Goal: Task Accomplishment & Management: Use online tool/utility

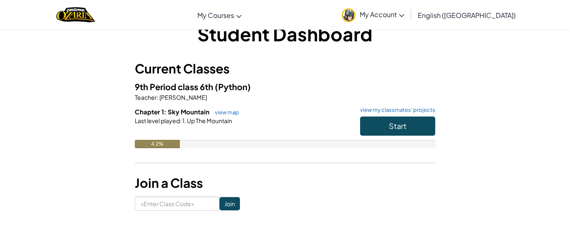
scroll to position [22, 0]
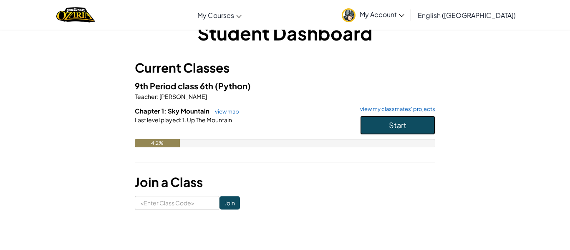
click at [376, 125] on button "Start" at bounding box center [397, 124] width 75 height 19
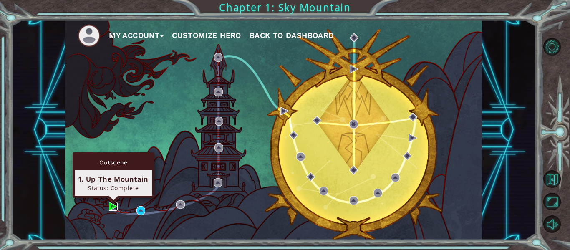
click at [111, 208] on img at bounding box center [113, 206] width 9 height 9
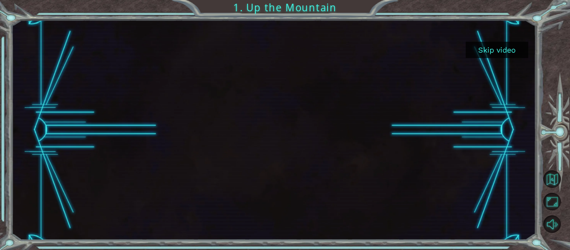
click at [480, 51] on button "Skip video" at bounding box center [496, 50] width 63 height 16
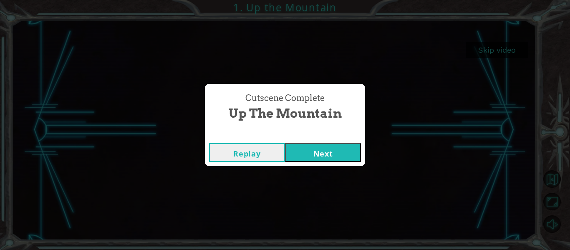
click at [326, 152] on button "Next" at bounding box center [323, 152] width 76 height 19
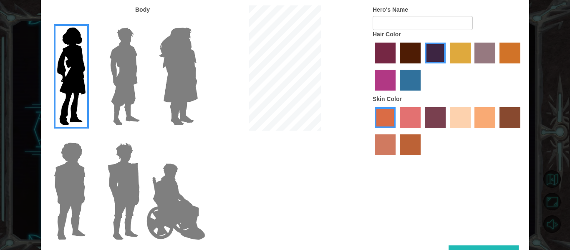
click at [130, 176] on img at bounding box center [123, 191] width 39 height 104
click at [143, 137] on input "Hero Garnet" at bounding box center [143, 137] width 0 height 0
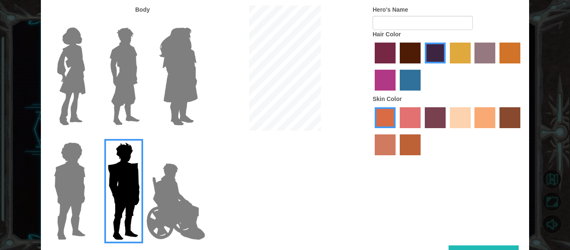
click at [131, 57] on img at bounding box center [124, 76] width 37 height 104
click at [143, 22] on input "Hero Lars" at bounding box center [143, 22] width 0 height 0
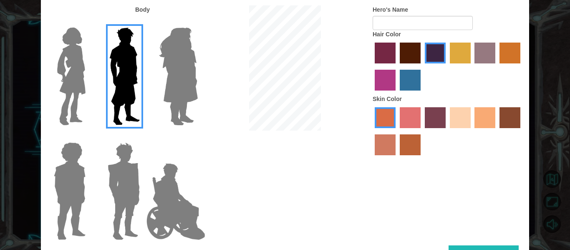
click at [459, 115] on label "sandy beach skin color" at bounding box center [459, 117] width 21 height 21
click at [447, 131] on input "sandy beach skin color" at bounding box center [447, 131] width 0 height 0
click at [477, 116] on label "tacao skin color" at bounding box center [484, 117] width 21 height 21
click at [472, 131] on input "tacao skin color" at bounding box center [472, 131] width 0 height 0
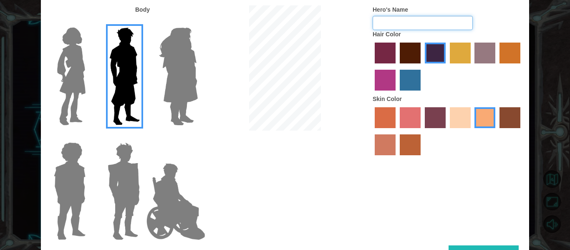
click at [447, 26] on input "Hero's Name" at bounding box center [422, 23] width 100 height 14
click at [447, 26] on input "67" at bounding box center [422, 23] width 100 height 14
click at [445, 25] on input "67" at bounding box center [422, 23] width 100 height 14
type input "6"
type input "t"
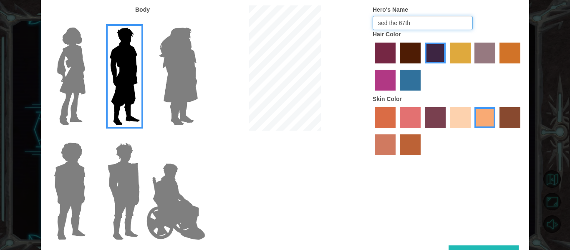
type input "sed the 67th"
click at [487, 247] on button "Done" at bounding box center [483, 254] width 70 height 19
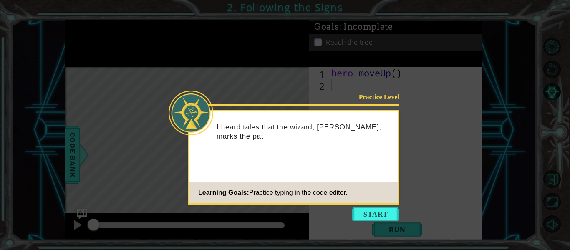
click at [454, 126] on icon at bounding box center [285, 125] width 570 height 250
click at [381, 216] on button "Start" at bounding box center [375, 213] width 48 height 13
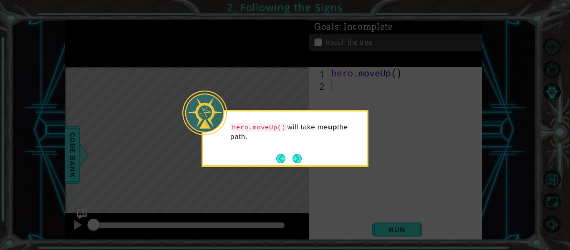
click at [306, 175] on icon at bounding box center [285, 125] width 570 height 250
click at [299, 159] on button "Next" at bounding box center [296, 158] width 9 height 9
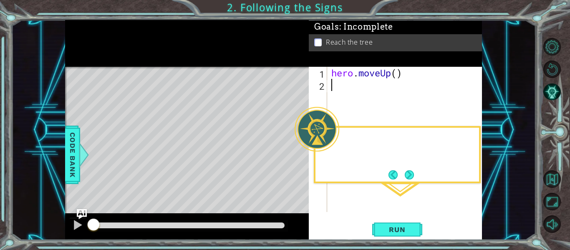
click at [299, 159] on div "Level Map" at bounding box center [257, 190] width 385 height 246
click at [414, 223] on button "Run" at bounding box center [397, 229] width 50 height 17
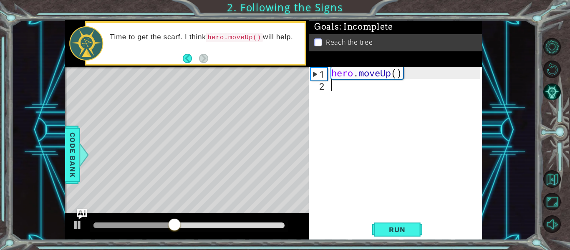
click at [398, 74] on div "hero . moveUp ( )" at bounding box center [406, 151] width 155 height 169
type textarea "hero.moveUp(3)"
click at [399, 230] on span "Run" at bounding box center [396, 229] width 33 height 8
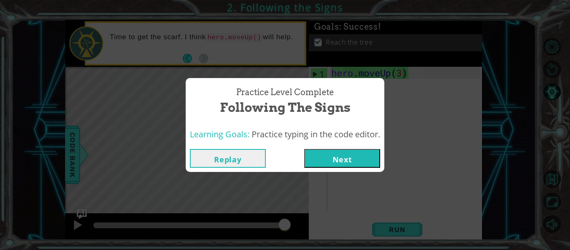
click at [343, 156] on button "Next" at bounding box center [342, 158] width 76 height 19
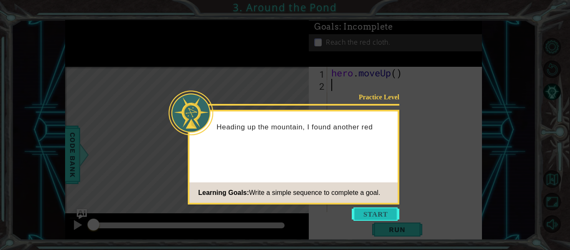
click at [381, 216] on button "Start" at bounding box center [375, 213] width 48 height 13
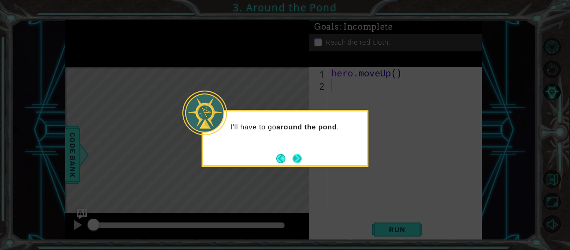
click at [299, 156] on button "Next" at bounding box center [296, 158] width 9 height 9
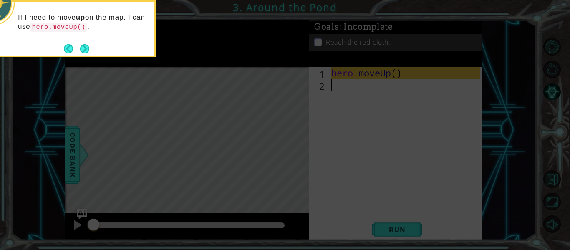
click at [422, 51] on icon at bounding box center [285, 37] width 570 height 425
click at [348, 95] on icon at bounding box center [285, 37] width 570 height 425
click at [87, 48] on button "Next" at bounding box center [84, 48] width 9 height 9
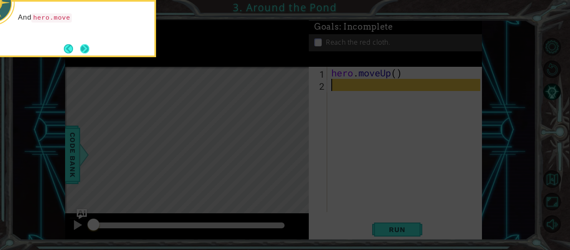
click at [88, 51] on button "Next" at bounding box center [84, 48] width 9 height 9
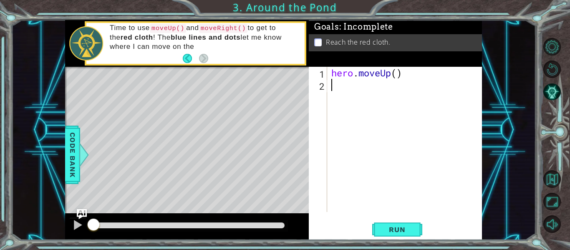
click at [395, 75] on div "hero . moveUp ( )" at bounding box center [406, 151] width 155 height 169
type textarea "hero.moveUp(2)"
click at [356, 88] on div "hero . moveUp ( 2 )" at bounding box center [406, 151] width 155 height 169
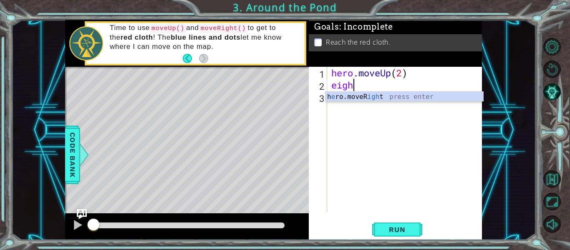
type textarea "eight"
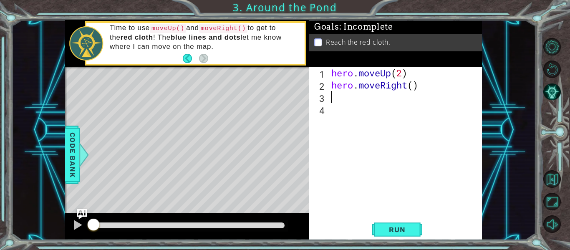
type textarea "up"
click at [398, 99] on div "hero . moveUp ( 2 ) hero . moveRight ( ) hero . moveUp ( )" at bounding box center [406, 151] width 155 height 169
type textarea "hero.moveUp(2)"
click at [399, 234] on button "Run" at bounding box center [397, 229] width 50 height 17
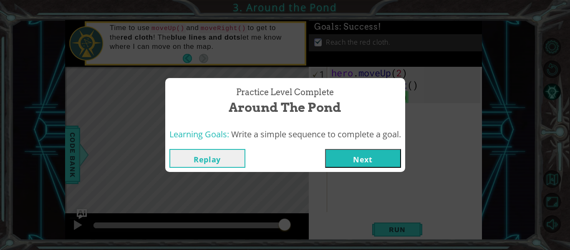
click at [360, 158] on button "Next" at bounding box center [363, 158] width 76 height 19
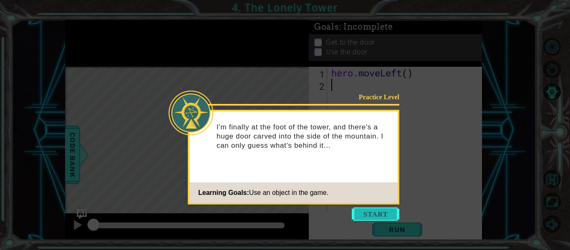
click at [355, 217] on button "Start" at bounding box center [375, 213] width 48 height 13
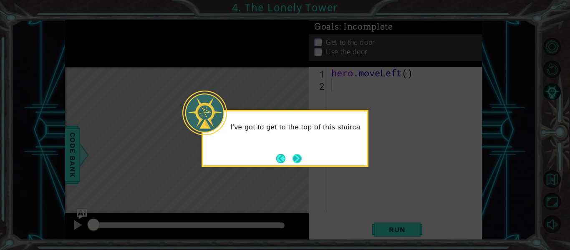
click at [301, 159] on button "Next" at bounding box center [296, 158] width 9 height 9
click at [301, 155] on button "Next" at bounding box center [296, 158] width 9 height 9
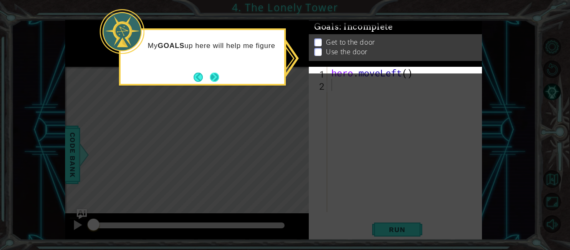
click at [219, 73] on button "Next" at bounding box center [214, 77] width 9 height 9
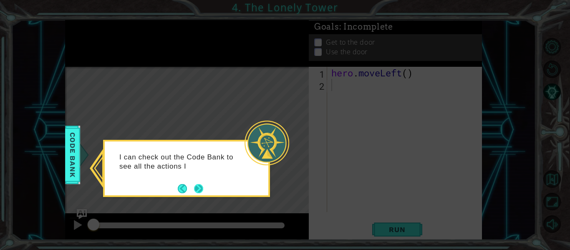
click at [201, 187] on button "Next" at bounding box center [198, 188] width 9 height 9
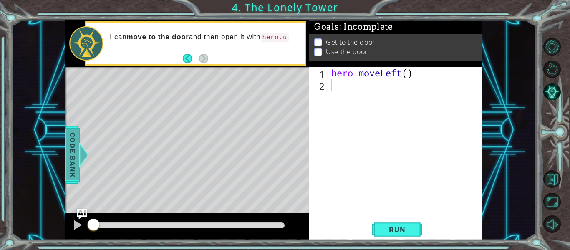
click at [71, 159] on span "Code Bank" at bounding box center [72, 154] width 13 height 51
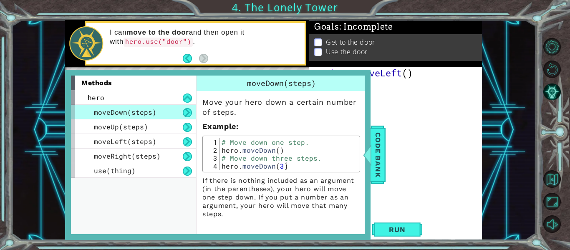
click at [427, 95] on div "hero . moveLeft ( )" at bounding box center [406, 151] width 155 height 169
click at [388, 122] on div "hero . moveLeft ( )" at bounding box center [406, 151] width 155 height 169
click at [366, 153] on div at bounding box center [360, 154] width 10 height 25
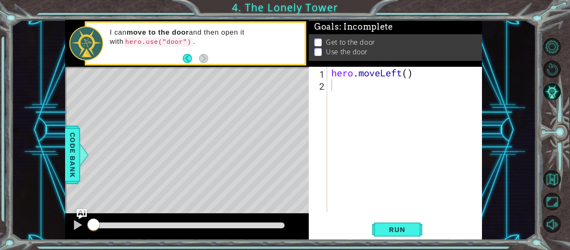
click at [406, 71] on div "hero . moveLeft ( )" at bounding box center [406, 151] width 155 height 169
type textarea "hero.moveLeft(3)"
click at [339, 88] on div "hero . moveLeft ( 3 )" at bounding box center [406, 151] width 155 height 169
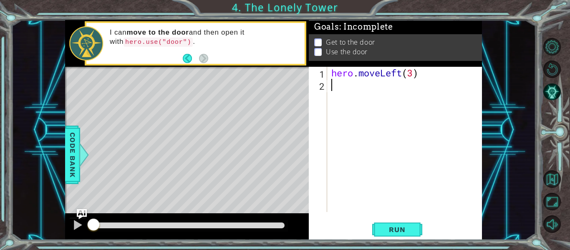
type textarea "up"
click at [398, 86] on div "hero . moveLeft ( 3 ) hero . moveUp ( )" at bounding box center [406, 151] width 155 height 169
type textarea "hero.moveUp(2)"
click at [387, 103] on div "hero . moveLeft ( 3 ) hero . moveUp ( 2 )" at bounding box center [406, 151] width 155 height 169
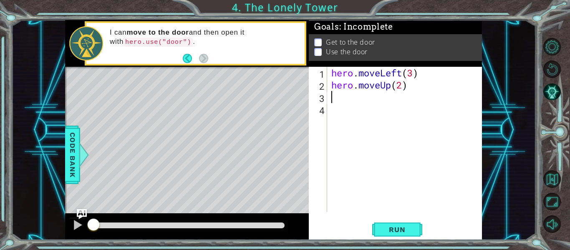
scroll to position [0, 0]
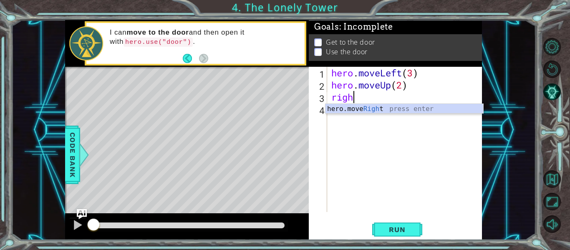
type textarea "right"
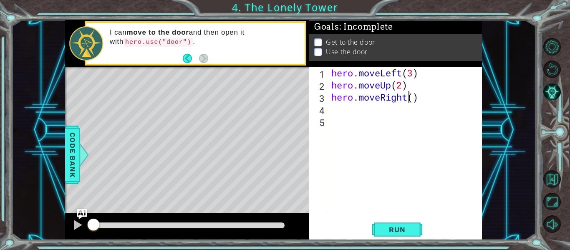
click at [410, 98] on div "hero . moveLeft ( 3 ) hero . moveUp ( 2 ) hero . moveRight ( )" at bounding box center [406, 151] width 155 height 169
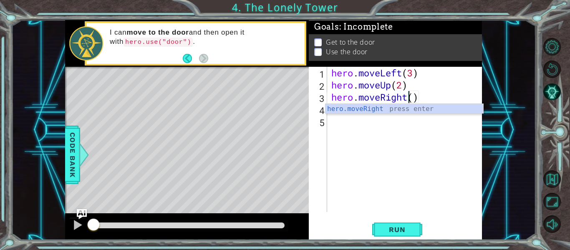
click at [416, 96] on div "hero . moveLeft ( 3 ) hero . moveUp ( 2 ) hero . moveRight ( )" at bounding box center [406, 151] width 155 height 169
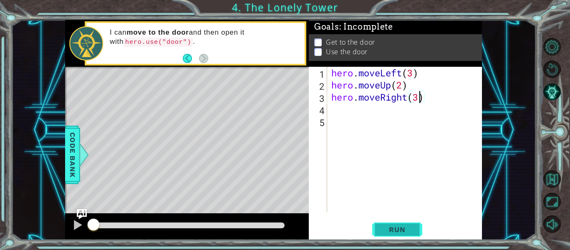
click at [398, 229] on span "Run" at bounding box center [396, 229] width 33 height 8
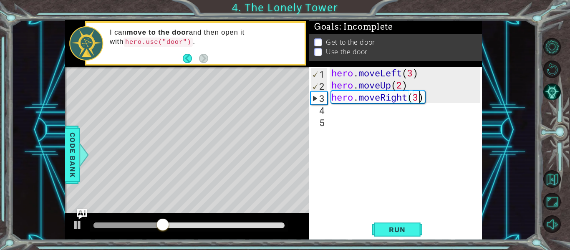
click at [399, 85] on div "hero . moveLeft ( 3 ) hero . moveUp ( 2 ) hero . moveRight ( 3 )" at bounding box center [406, 151] width 155 height 169
click at [389, 232] on span "Run" at bounding box center [396, 229] width 33 height 8
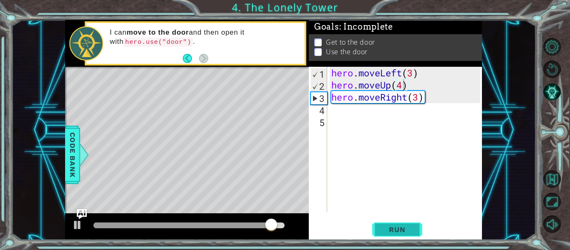
click at [395, 225] on span "Run" at bounding box center [396, 229] width 33 height 8
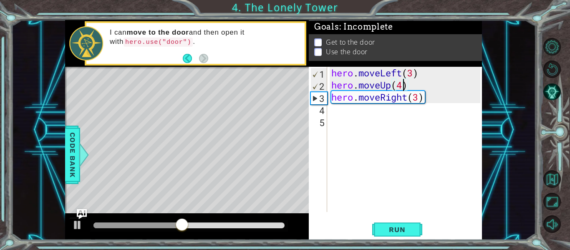
click at [412, 71] on div "hero . moveLeft ( 3 ) hero . moveUp ( 4 ) hero . moveRight ( 3 )" at bounding box center [406, 151] width 155 height 169
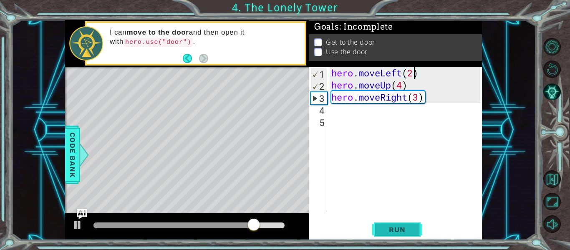
click at [389, 234] on button "Run" at bounding box center [397, 229] width 50 height 17
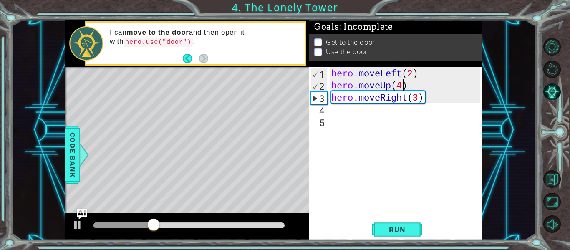
click at [403, 83] on div "hero . moveLeft ( 2 ) hero . moveUp ( 4 ) hero . moveRight ( 3 )" at bounding box center [406, 151] width 155 height 169
click at [403, 232] on span "Run" at bounding box center [396, 229] width 33 height 8
click at [419, 228] on button "Run" at bounding box center [397, 229] width 50 height 17
click at [422, 97] on div "hero . moveLeft ( 2 ) hero . moveUp ( 2 ) hero . moveRight ( 3 )" at bounding box center [406, 151] width 155 height 169
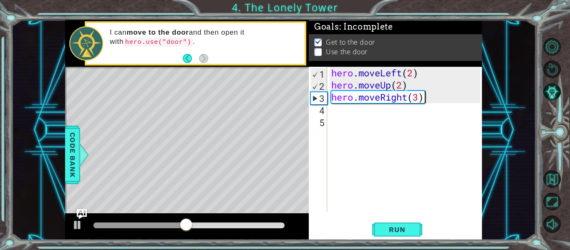
type textarea "hero.moveRight(3)"
click at [421, 95] on div "hero . moveLeft ( 2 ) hero . moveUp ( 2 ) hero . moveRight ( 3 )" at bounding box center [406, 151] width 155 height 169
type textarea "hero.moveRight(2)"
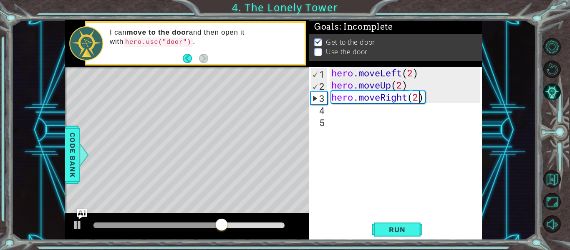
click at [402, 113] on div "hero . moveLeft ( 2 ) hero . moveUp ( 2 ) hero . moveRight ( 2 )" at bounding box center [406, 151] width 155 height 169
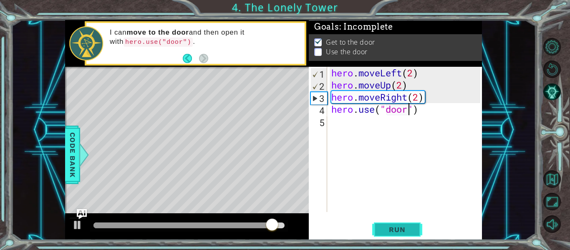
type textarea "hero.use("door")"
click at [394, 225] on span "Run" at bounding box center [396, 229] width 33 height 8
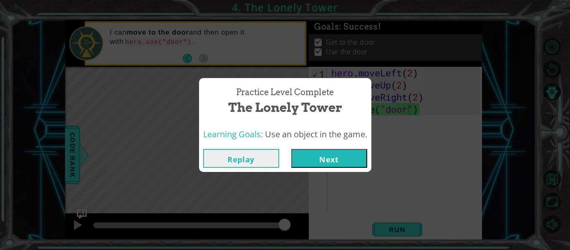
click at [328, 153] on button "Next" at bounding box center [329, 158] width 76 height 19
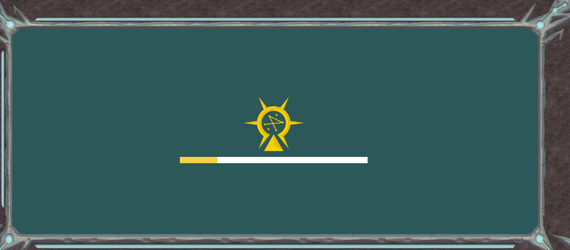
click at [328, 153] on div at bounding box center [274, 130] width 188 height 67
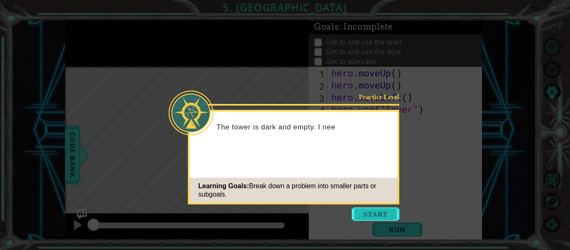
click at [377, 215] on button "Start" at bounding box center [375, 213] width 48 height 13
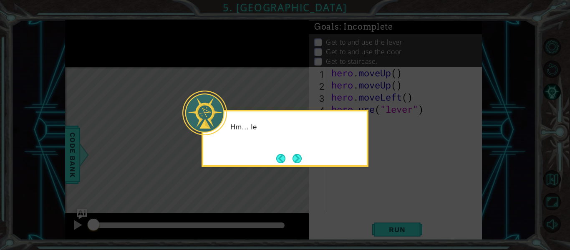
click at [348, 170] on icon at bounding box center [285, 125] width 570 height 250
click at [297, 159] on button "Next" at bounding box center [296, 158] width 9 height 9
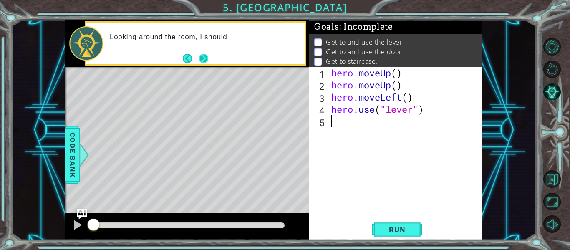
click at [203, 62] on button "Next" at bounding box center [203, 58] width 9 height 9
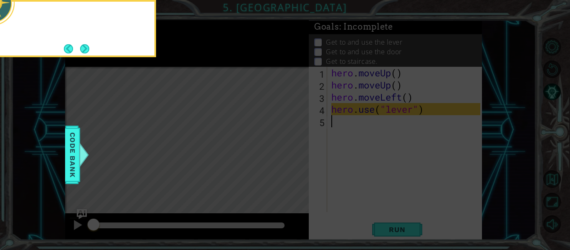
click at [203, 62] on icon at bounding box center [285, 37] width 570 height 425
click at [87, 47] on button "Next" at bounding box center [85, 49] width 10 height 10
click at [87, 47] on div at bounding box center [187, 43] width 244 height 47
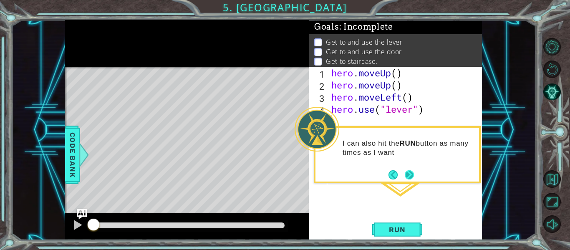
click at [412, 176] on button "Next" at bounding box center [408, 174] width 9 height 9
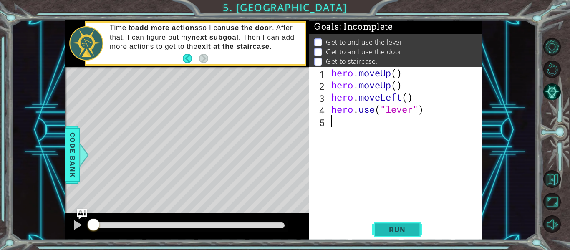
click at [410, 231] on span "Run" at bounding box center [396, 229] width 33 height 8
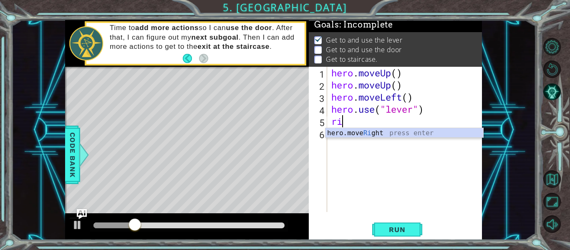
scroll to position [0, 1]
type textarea "right"
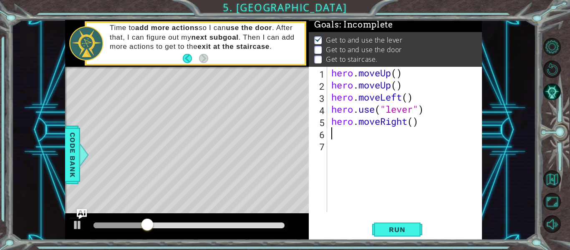
click at [414, 122] on div "hero . moveUp ( ) hero . moveUp ( ) hero . moveLeft ( ) hero . use ( "lever" ) …" at bounding box center [406, 151] width 155 height 169
type textarea "hero.moveRight(3)"
click at [382, 128] on div "hero . moveUp ( ) hero . moveUp ( ) hero . moveLeft ( ) hero . use ( "lever" ) …" at bounding box center [406, 151] width 155 height 169
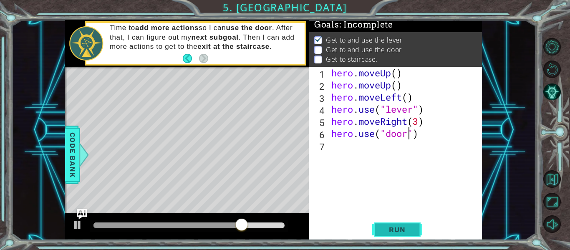
type textarea "hero.use("door")"
click at [407, 233] on span "Run" at bounding box center [396, 229] width 33 height 8
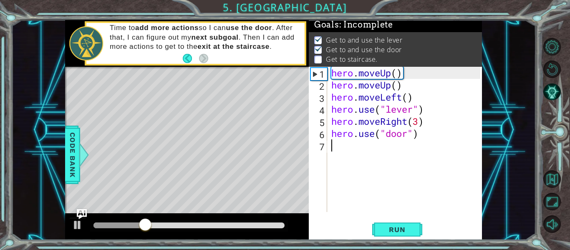
click at [356, 148] on div "hero . moveUp ( ) hero . moveUp ( ) hero . moveLeft ( ) hero . use ( "lever" ) …" at bounding box center [406, 151] width 155 height 169
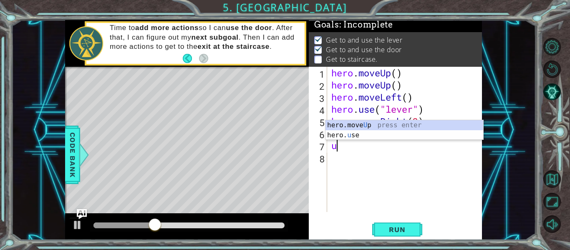
type textarea "up"
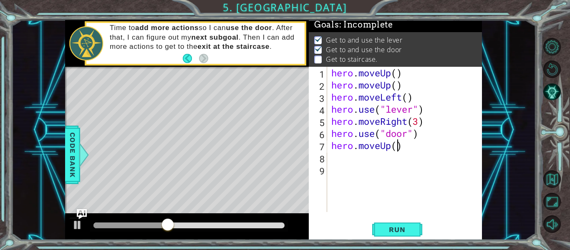
click at [400, 145] on div "hero . moveUp ( ) hero . moveUp ( ) hero . moveLeft ( ) hero . use ( "lever" ) …" at bounding box center [406, 151] width 155 height 169
type textarea "hero.moveUp(2)"
click at [354, 160] on div "hero . moveUp ( ) hero . moveUp ( ) hero . moveLeft ( ) hero . use ( "lever" ) …" at bounding box center [406, 151] width 155 height 169
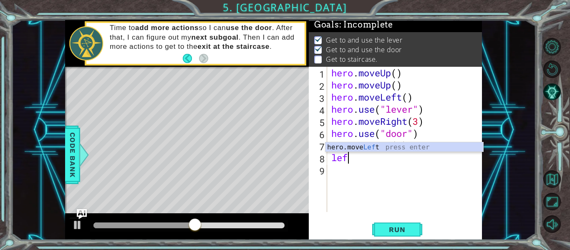
scroll to position [0, 0]
type textarea "lefr"
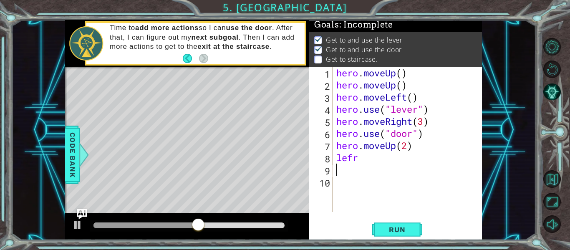
scroll to position [0, 0]
type textarea "]"
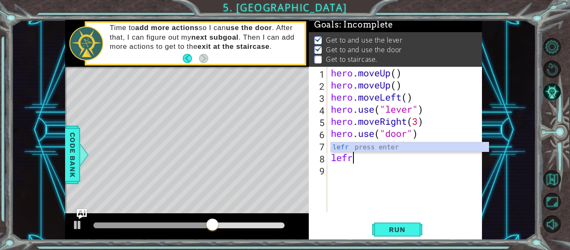
type textarea "lef"
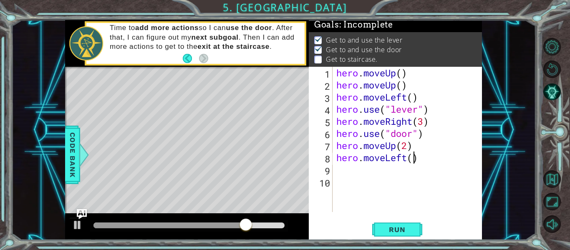
click at [412, 158] on div "hero . moveUp ( ) hero . moveUp ( ) hero . moveLeft ( ) hero . use ( "lever" ) …" at bounding box center [409, 151] width 150 height 169
type textarea "hero.moveLeft(4)"
click at [386, 233] on span "Run" at bounding box center [396, 229] width 33 height 8
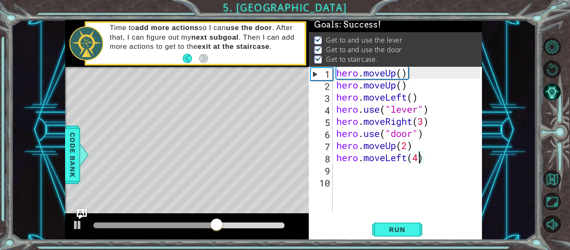
click at [357, 172] on div "hero . moveUp ( ) hero . moveUp ( ) hero . moveLeft ( ) hero . use ( "lever" ) …" at bounding box center [409, 151] width 150 height 169
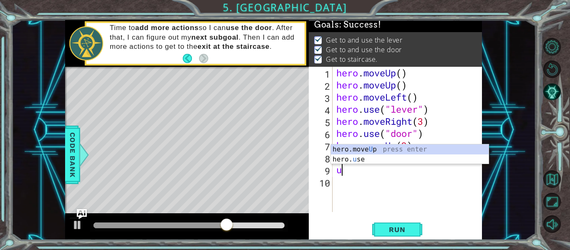
type textarea "up"
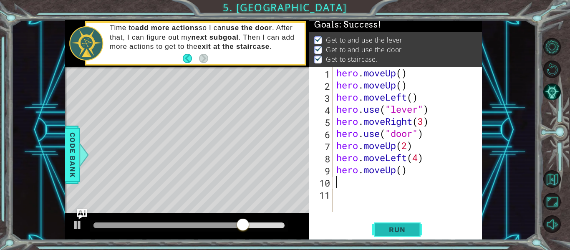
click at [398, 228] on span "Run" at bounding box center [396, 229] width 33 height 8
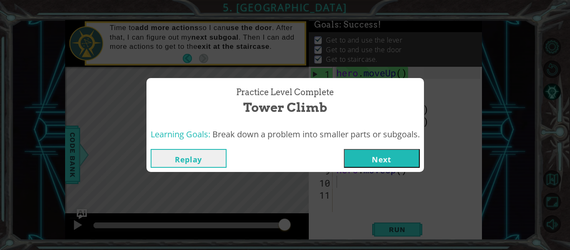
click at [388, 169] on div "Replay Next" at bounding box center [284, 158] width 277 height 27
click at [389, 166] on button "Next" at bounding box center [382, 158] width 76 height 19
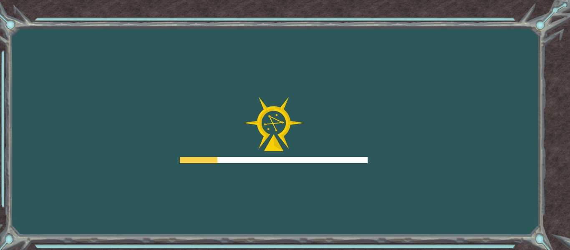
click at [392, 162] on div "Goals Error loading from server. Try refreshing the page. You'll need to join a…" at bounding box center [285, 125] width 570 height 250
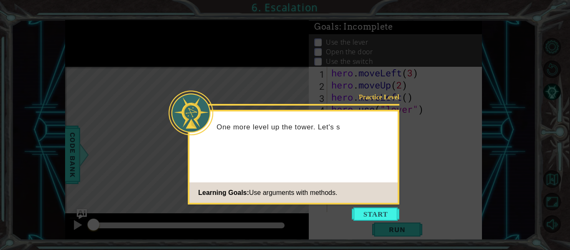
click at [349, 200] on footer "Learning Goals: Use arguments with methods." at bounding box center [293, 192] width 208 height 20
click at [367, 219] on button "Start" at bounding box center [375, 213] width 48 height 13
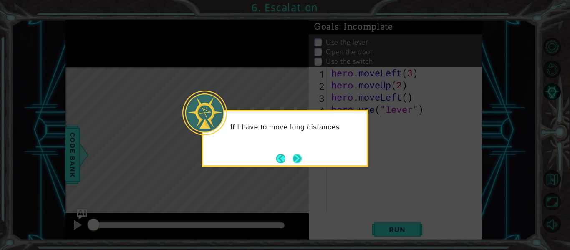
click at [297, 162] on button "Next" at bounding box center [296, 158] width 9 height 9
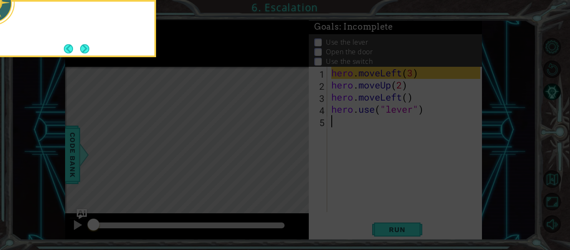
click at [297, 162] on icon at bounding box center [285, 37] width 570 height 425
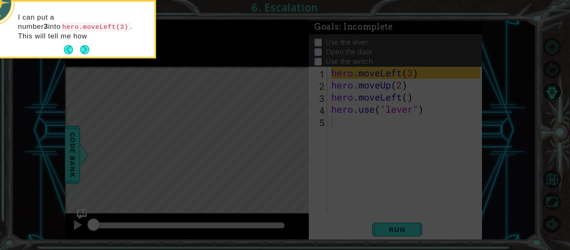
click at [73, 43] on div "I can put a number 3 into hero.moveLeft(3) . This will tell me how" at bounding box center [72, 31] width 163 height 52
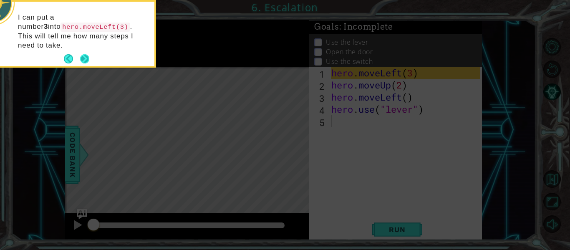
click at [87, 54] on button "Next" at bounding box center [84, 58] width 9 height 9
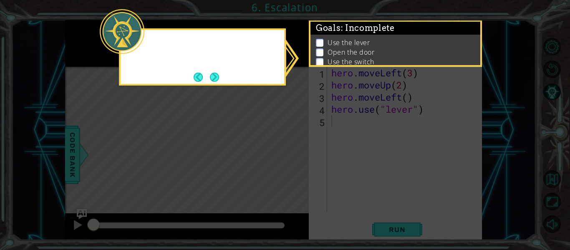
click at [87, 51] on icon at bounding box center [285, 125] width 570 height 250
click at [216, 77] on button "Next" at bounding box center [214, 77] width 9 height 9
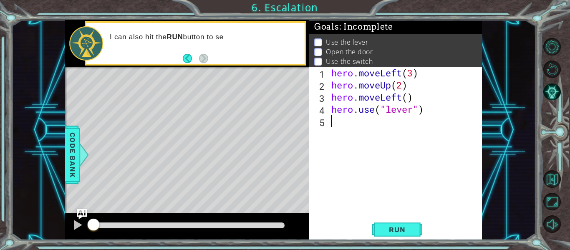
click at [207, 64] on footer at bounding box center [195, 58] width 25 height 13
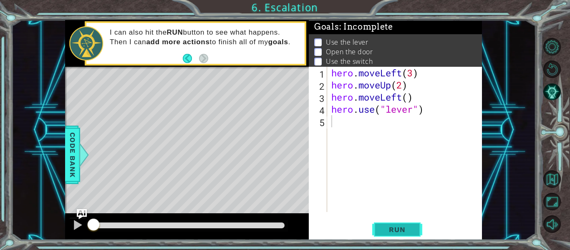
click at [402, 233] on span "Run" at bounding box center [396, 229] width 33 height 8
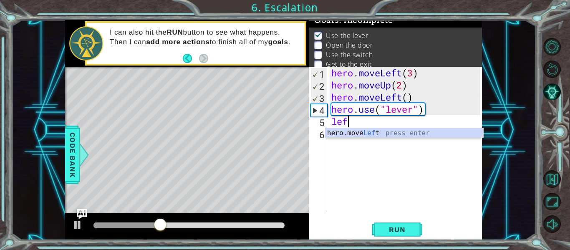
scroll to position [0, 0]
type textarea "hero.moveLeft(1)"
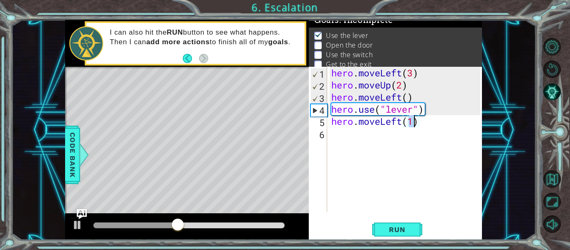
click at [347, 135] on div "hero . moveLeft ( 3 ) hero . moveUp ( 2 ) hero . moveLeft ( ) hero . use ( "lev…" at bounding box center [406, 151] width 155 height 169
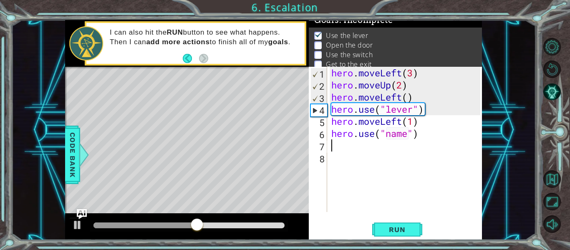
click at [404, 132] on div "hero . moveLeft ( 3 ) hero . moveUp ( 2 ) hero . moveLeft ( ) hero . use ( "lev…" at bounding box center [406, 151] width 155 height 169
type textarea "hero.use("door")"
click at [366, 139] on div "hero . moveLeft ( 3 ) hero . moveUp ( 2 ) hero . moveLeft ( ) hero . use ( "lev…" at bounding box center [406, 151] width 155 height 169
click at [356, 143] on div "hero . moveLeft ( 3 ) hero . moveUp ( 2 ) hero . moveLeft ( ) hero . use ( "lev…" at bounding box center [406, 151] width 155 height 169
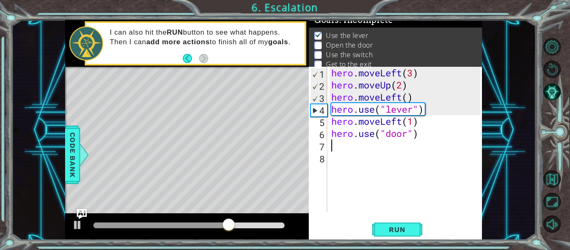
scroll to position [0, 0]
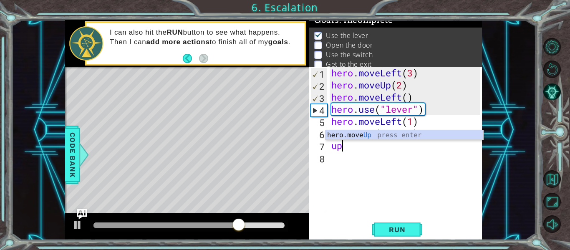
type textarea "hero.moveUp(1)"
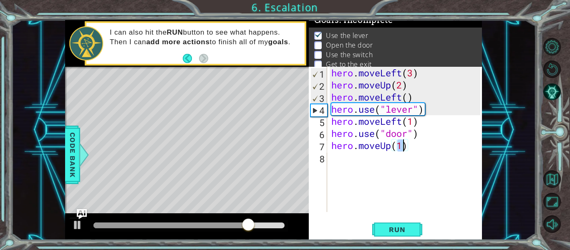
click at [355, 153] on div "hero . moveLeft ( 3 ) hero . moveUp ( 2 ) hero . moveLeft ( ) hero . use ( "lev…" at bounding box center [406, 151] width 155 height 169
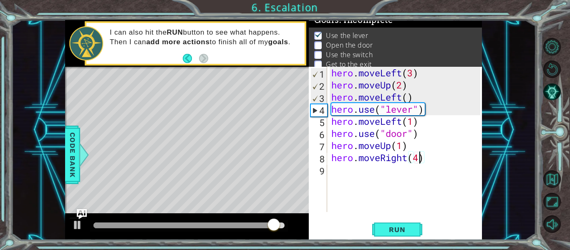
scroll to position [0, 4]
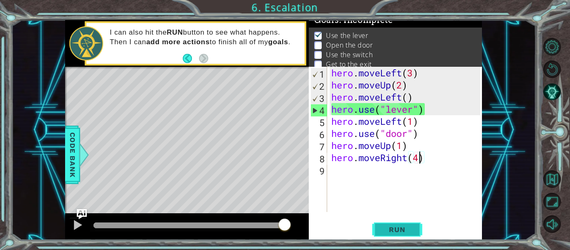
click at [411, 228] on span "Run" at bounding box center [396, 229] width 33 height 8
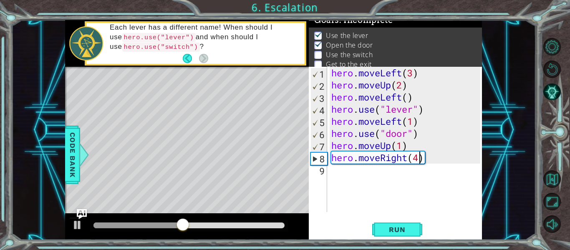
click at [402, 138] on div "hero . moveLeft ( 3 ) hero . moveUp ( 2 ) hero . moveLeft ( ) hero . use ( "lev…" at bounding box center [406, 151] width 155 height 169
click at [402, 142] on div "hero . moveLeft ( 3 ) hero . moveUp ( 2 ) hero . moveLeft ( ) hero . use ( "lev…" at bounding box center [406, 151] width 155 height 169
click at [421, 157] on div "hero . moveLeft ( 3 ) hero . moveUp ( 2 ) hero . moveLeft ( ) hero . use ( "lev…" at bounding box center [406, 151] width 155 height 169
type textarea "hero.moveRight(2)"
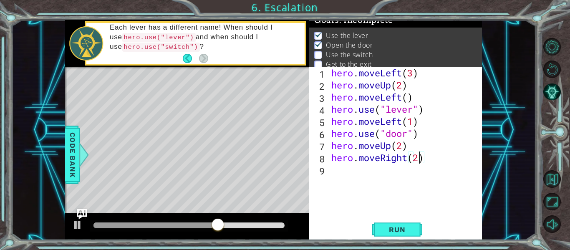
scroll to position [0, 4]
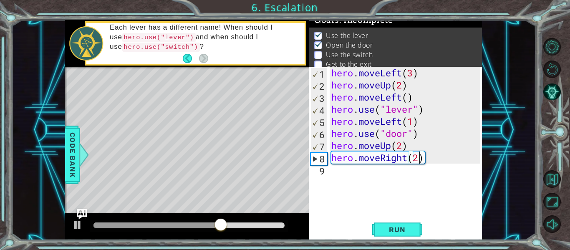
click at [381, 176] on div "hero . moveLeft ( 3 ) hero . moveUp ( 2 ) hero . moveLeft ( ) hero . use ( "lev…" at bounding box center [406, 151] width 155 height 169
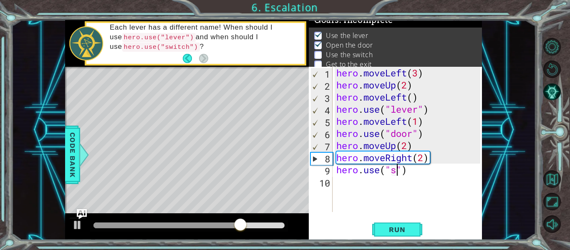
scroll to position [0, 3]
type textarea "hero.use("switch")"
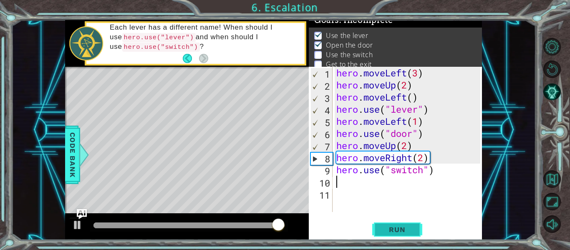
click at [407, 228] on span "Run" at bounding box center [396, 229] width 33 height 8
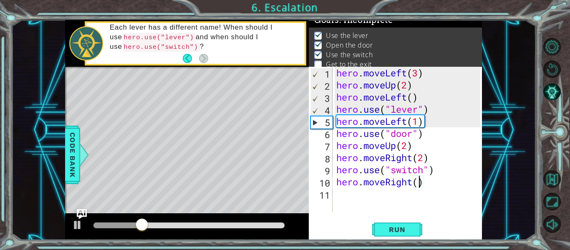
scroll to position [0, 4]
type textarea "hero.moveRight(2)"
click at [412, 234] on button "Run" at bounding box center [397, 229] width 50 height 17
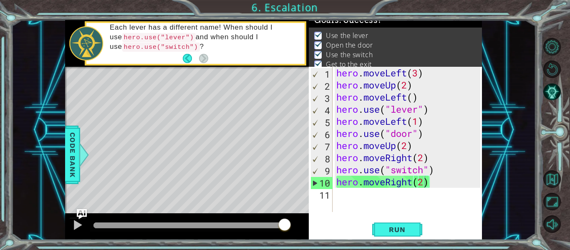
drag, startPoint x: 125, startPoint y: 223, endPoint x: 299, endPoint y: 226, distance: 174.3
click at [299, 226] on body "1 ההההההההההההההההההההההההההההההההההההההההההההההההההההההההההההההההההההההההההההה…" at bounding box center [285, 125] width 570 height 250
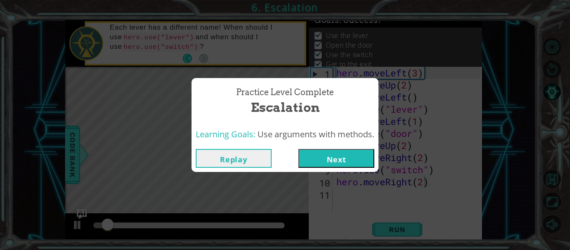
click at [325, 161] on button "Next" at bounding box center [336, 158] width 76 height 19
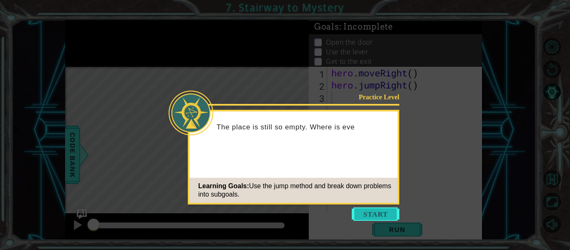
click at [371, 207] on button "Start" at bounding box center [375, 213] width 48 height 13
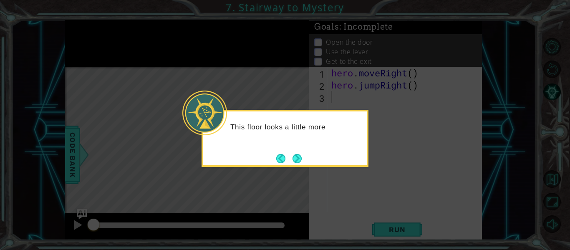
click at [287, 151] on div "This floor looks a little more" at bounding box center [284, 138] width 167 height 57
click at [295, 163] on button "Next" at bounding box center [296, 158] width 9 height 9
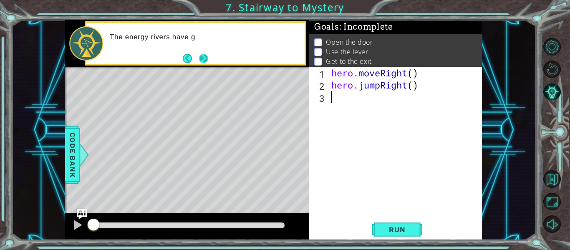
click at [208, 60] on button "Next" at bounding box center [203, 58] width 9 height 9
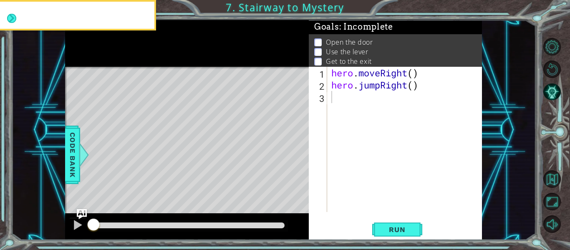
click at [0, 0] on icon at bounding box center [0, 0] width 0 height 0
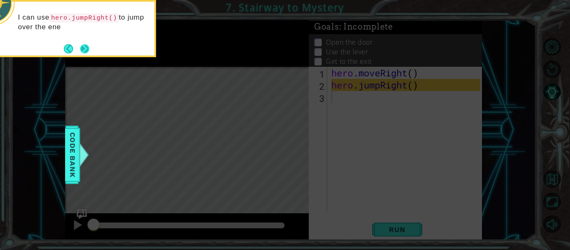
click at [88, 47] on button "Next" at bounding box center [84, 48] width 9 height 9
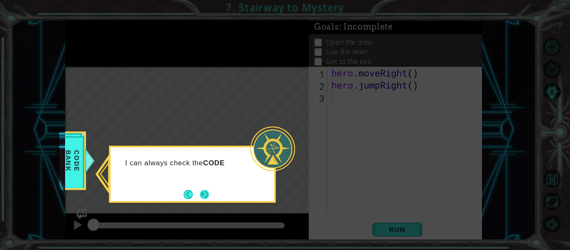
click at [208, 196] on button "Next" at bounding box center [204, 194] width 9 height 9
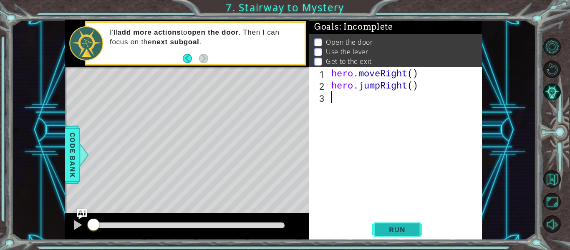
click at [393, 234] on button "Run" at bounding box center [397, 229] width 50 height 17
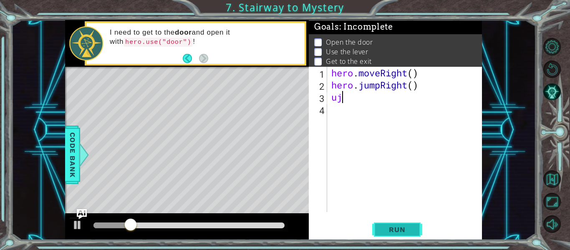
type textarea "ujp"
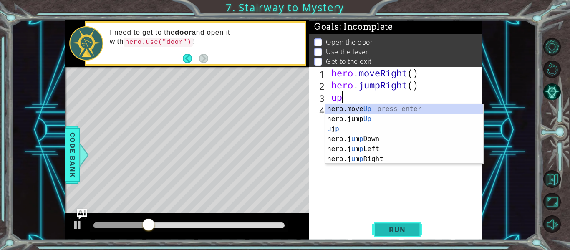
type textarea "hero.moveUp(1)"
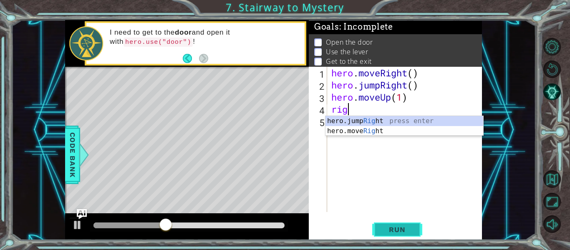
type textarea "right"
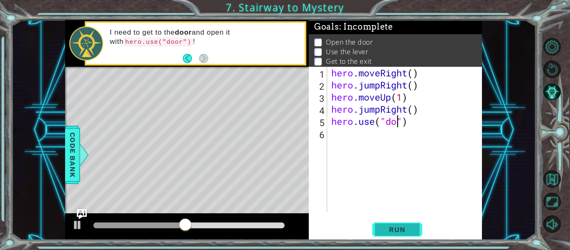
scroll to position [0, 4]
type textarea "hero.use("door")"
type textarea "l=up"
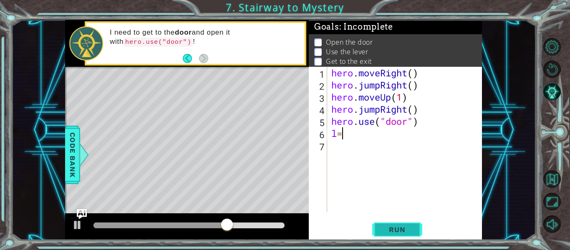
type textarea "l"
type textarea "u"
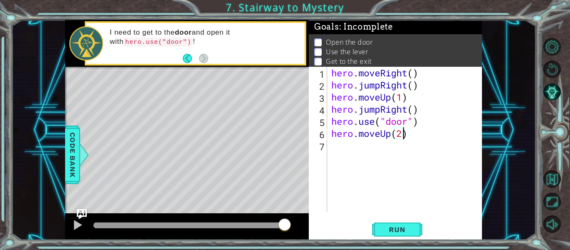
scroll to position [0, 3]
click at [386, 229] on span "Run" at bounding box center [396, 229] width 33 height 8
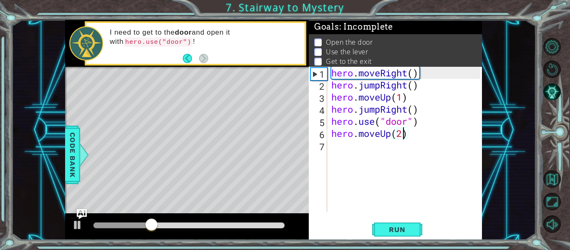
click at [381, 108] on div "hero . moveRight ( ) hero . jumpRight ( ) hero . moveUp ( 1 ) hero . jumpRight …" at bounding box center [406, 151] width 155 height 169
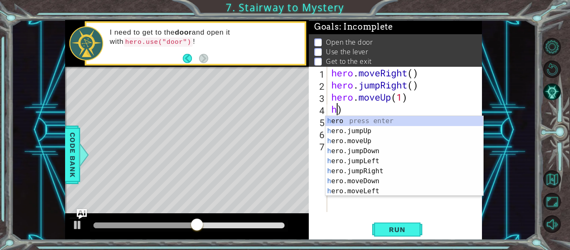
scroll to position [0, 0]
type textarea ")"
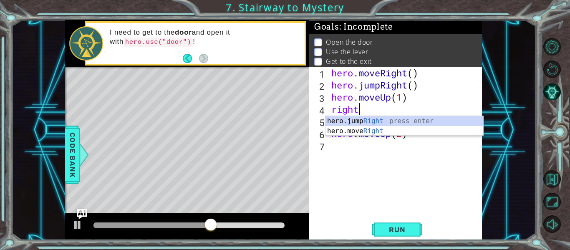
scroll to position [0, 1]
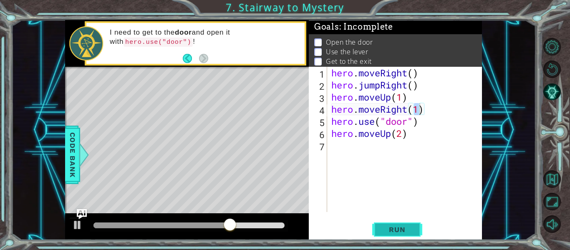
click at [408, 233] on span "Run" at bounding box center [396, 229] width 33 height 8
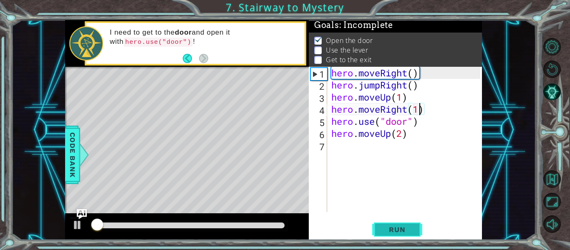
scroll to position [2, 0]
click at [415, 135] on div "hero . moveRight ( ) hero . jumpRight ( ) hero . moveUp ( 1 ) hero . moveRight …" at bounding box center [406, 151] width 155 height 169
type textarea "hero.moveUp(2)"
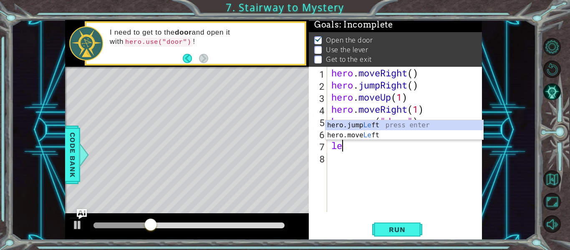
scroll to position [0, 0]
type textarea "left"
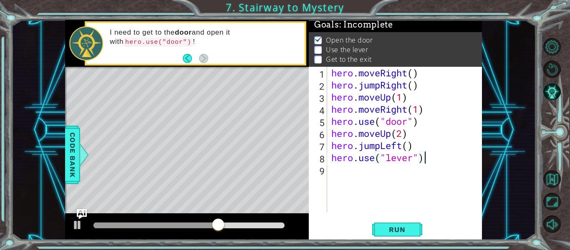
scroll to position [0, 4]
type textarea "hero.use("lever")"
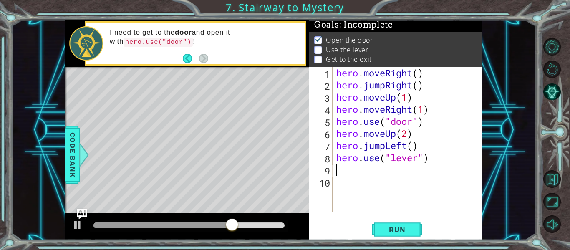
scroll to position [0, 0]
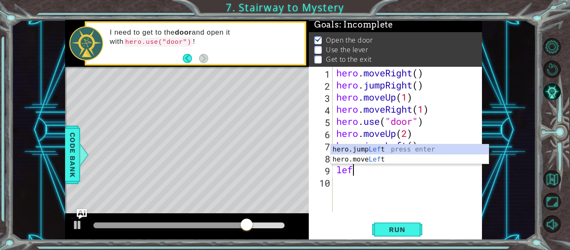
type textarea "left"
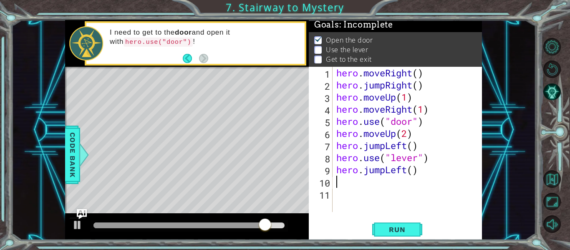
click at [415, 172] on div "hero . moveRight ( ) hero . jumpRight ( ) hero . moveUp ( 1 ) hero . moveRight …" at bounding box center [409, 151] width 150 height 169
click at [426, 173] on div "hero . moveRight ( ) hero . jumpRight ( ) hero . moveUp ( 1 ) hero . moveRight …" at bounding box center [409, 151] width 150 height 169
click at [396, 233] on span "Run" at bounding box center [396, 229] width 33 height 8
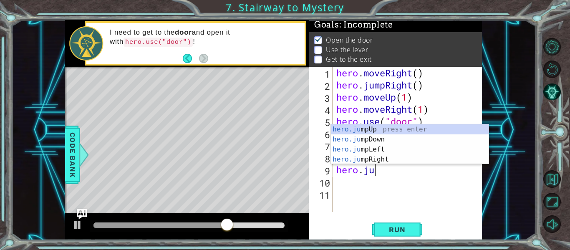
scroll to position [0, 0]
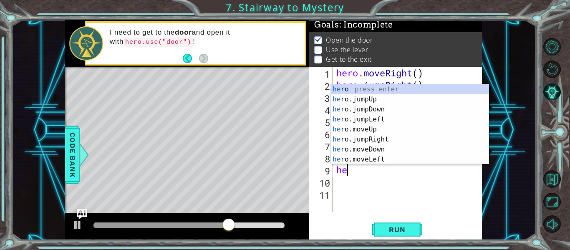
type textarea "h"
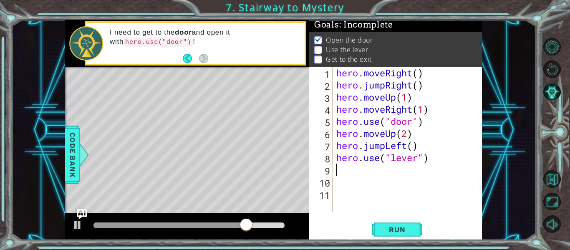
click at [420, 145] on div "hero . moveRight ( ) hero . jumpRight ( ) hero . moveUp ( 1 ) hero . moveRight …" at bounding box center [409, 151] width 150 height 169
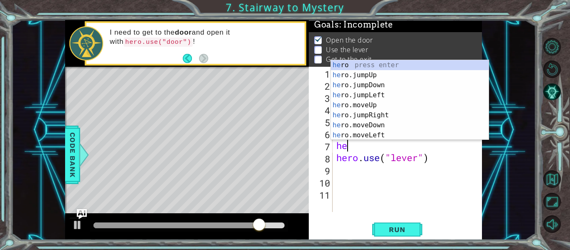
type textarea "h"
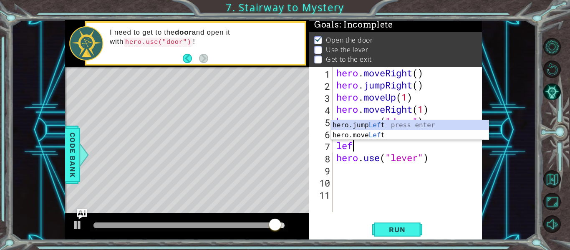
scroll to position [0, 0]
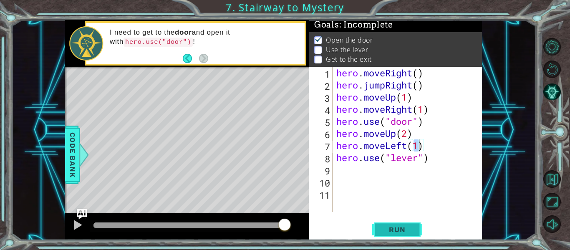
click at [401, 221] on button "Run" at bounding box center [397, 229] width 50 height 17
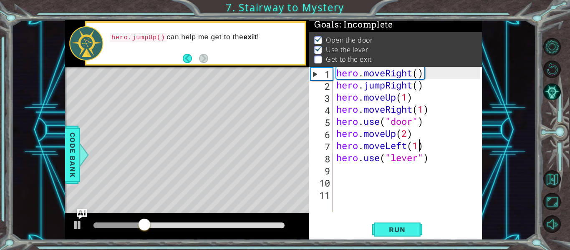
click at [444, 157] on div "hero . moveRight ( ) hero . jumpRight ( ) hero . moveUp ( 1 ) hero . moveRight …" at bounding box center [409, 151] width 150 height 169
type textarea "hero.use("lever")"
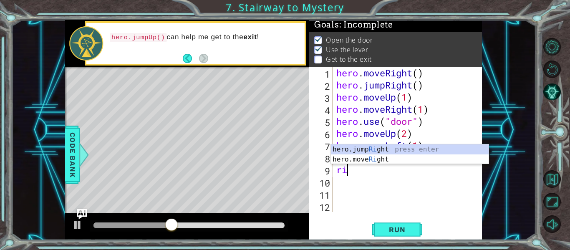
type textarea "r"
type textarea "left"
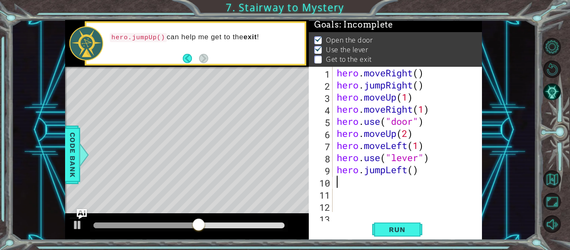
click at [420, 172] on div "hero . moveRight ( ) hero . jumpRight ( ) hero . moveUp ( 1 ) hero . moveRight …" at bounding box center [409, 151] width 149 height 169
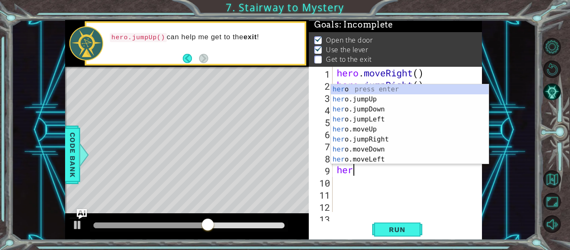
type textarea "h"
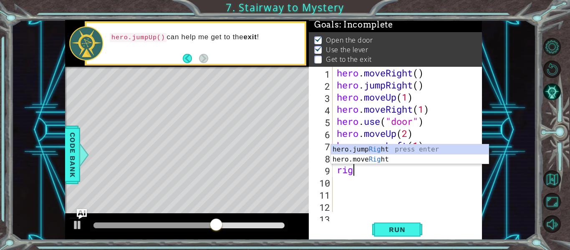
type textarea "right"
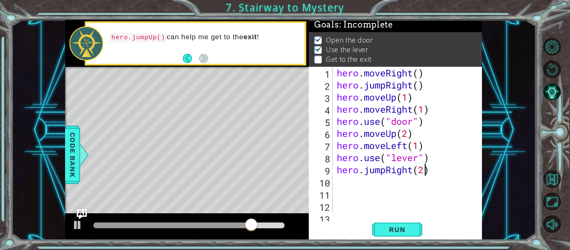
scroll to position [0, 4]
click at [404, 233] on button "Run" at bounding box center [397, 229] width 50 height 17
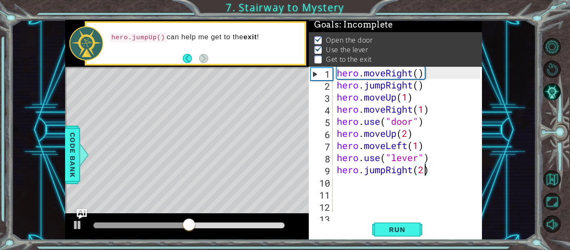
click at [436, 171] on div "hero . moveRight ( ) hero . jumpRight ( ) hero . moveUp ( 1 ) hero . moveRight …" at bounding box center [409, 151] width 149 height 169
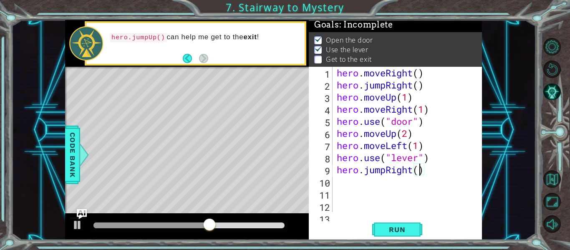
type textarea "hero.jumpRight(1)"
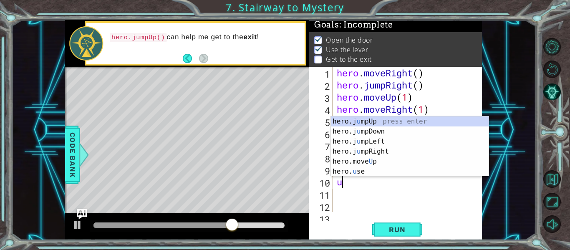
type textarea "up"
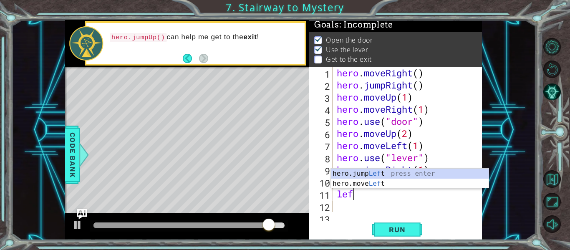
scroll to position [0, 0]
type textarea "left"
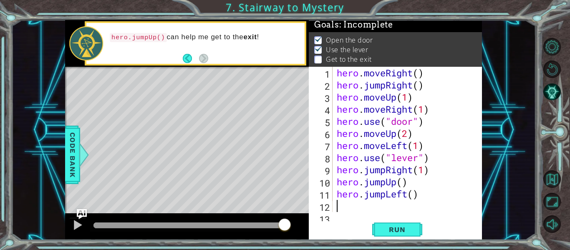
scroll to position [0, 0]
click at [412, 221] on button "Run" at bounding box center [397, 229] width 50 height 17
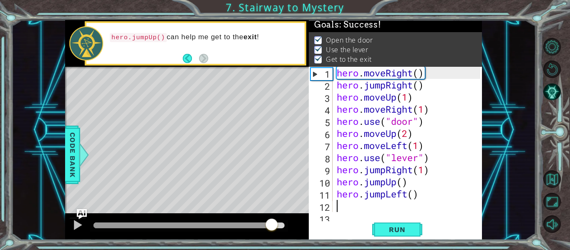
click at [272, 226] on div at bounding box center [188, 225] width 191 height 6
click at [254, 230] on div at bounding box center [189, 226] width 198 height 12
click at [253, 225] on div at bounding box center [182, 225] width 178 height 6
click at [209, 224] on div at bounding box center [172, 225] width 159 height 6
click at [78, 229] on div at bounding box center [77, 224] width 11 height 11
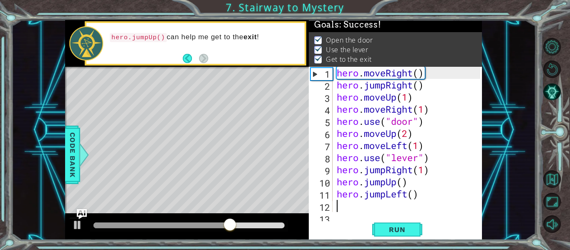
click at [174, 226] on div at bounding box center [161, 225] width 136 height 6
click at [81, 225] on div at bounding box center [77, 224] width 11 height 11
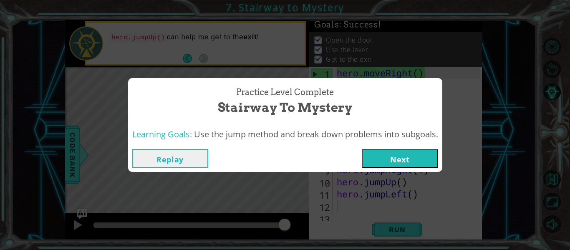
click at [390, 163] on button "Next" at bounding box center [400, 158] width 76 height 19
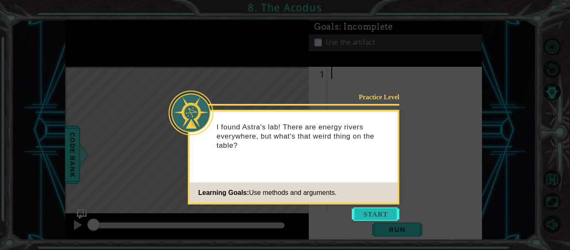
click at [387, 220] on button "Start" at bounding box center [375, 213] width 48 height 13
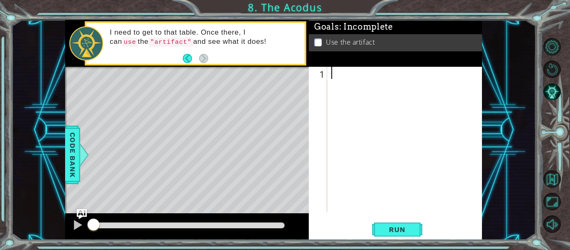
click at [373, 91] on div at bounding box center [406, 151] width 155 height 169
type textarea "hero.moveUp(2)"
click at [359, 87] on div "hero . moveUp ( 2 )" at bounding box center [406, 151] width 155 height 169
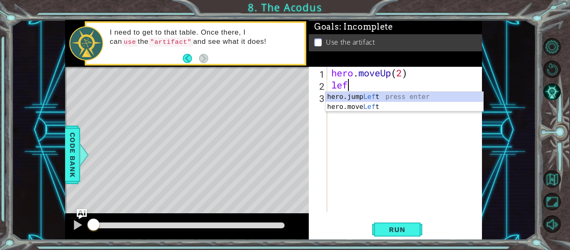
type textarea "left"
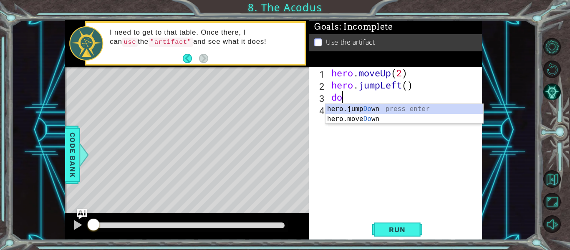
scroll to position [0, 0]
type textarea "down"
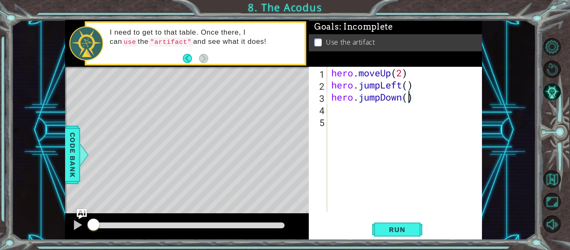
type textarea "hero.jumpDown(2)"
click at [398, 223] on button "Run" at bounding box center [397, 229] width 50 height 17
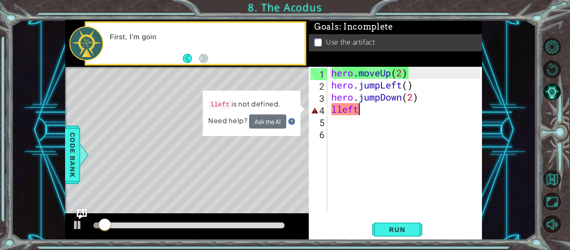
click at [414, 98] on div "hero . moveUp ( 2 ) hero . jumpLeft ( ) hero . jumpDown ( 2 ) lleft" at bounding box center [406, 151] width 155 height 169
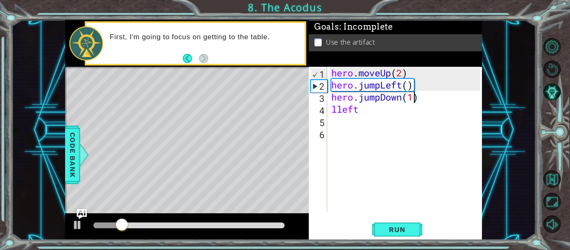
click at [361, 113] on div "hero . moveUp ( 2 ) hero . jumpLeft ( ) hero . jumpDown ( 1 ) lleft" at bounding box center [406, 151] width 155 height 169
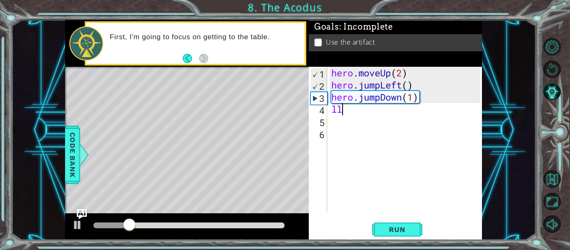
scroll to position [0, 0]
type textarea "l"
click at [394, 224] on button "Run" at bounding box center [397, 229] width 50 height 17
click at [412, 85] on div "hero . moveUp ( 2 ) hero . jumpLeft ( ) hero . jumpDown ( 1 )" at bounding box center [406, 151] width 155 height 169
click at [380, 85] on div "hero . moveUp ( 2 ) hero . jumpLeft ( ) hero . jumpDown ( 1 )" at bounding box center [406, 151] width 155 height 169
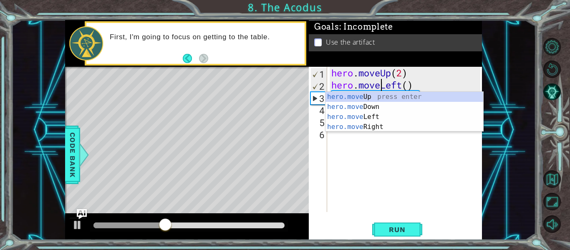
scroll to position [0, 3]
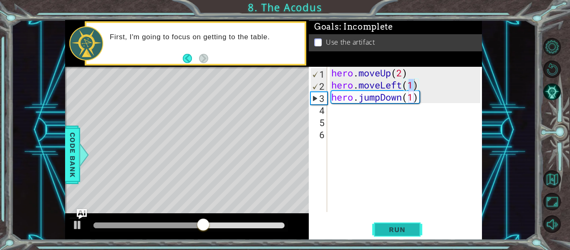
click at [402, 233] on span "Run" at bounding box center [396, 229] width 33 height 8
click at [427, 99] on div "hero . moveUp ( 2 ) hero . moveLeft ( 1 ) hero . jumpDown ( 1 )" at bounding box center [406, 151] width 155 height 169
type textarea "hero.jumpDown(1)"
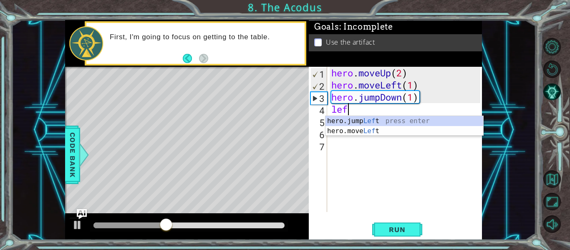
scroll to position [0, 0]
type textarea "left"
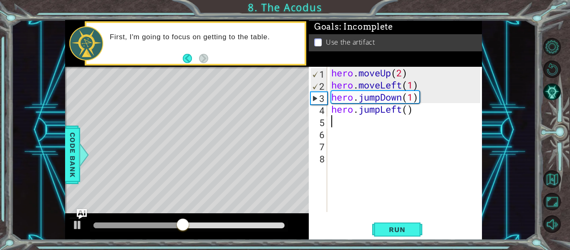
scroll to position [0, 0]
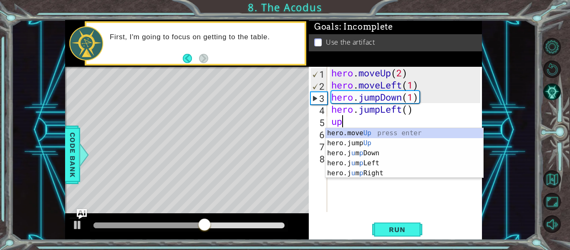
type textarea "u"
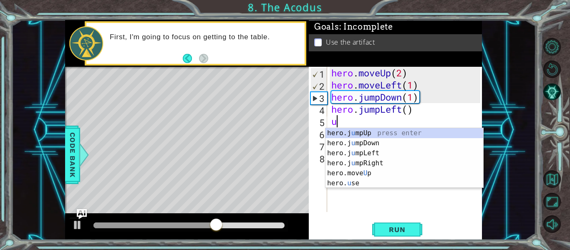
type textarea "up"
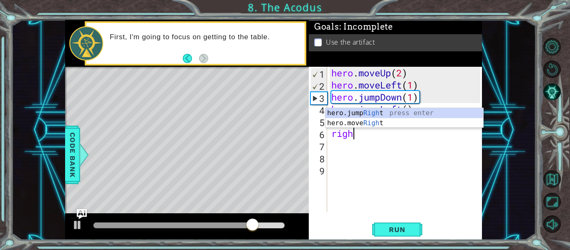
type textarea "right"
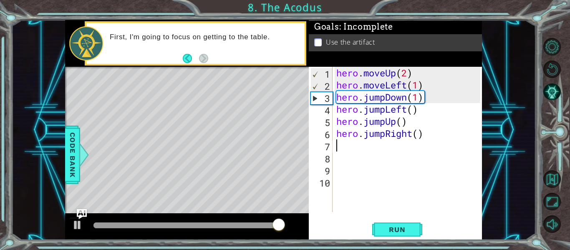
click at [391, 133] on div "hero . moveUp ( 2 ) hero . moveLeft ( 1 ) hero . jumpDown ( 1 ) hero . jumpLeft…" at bounding box center [409, 151] width 150 height 169
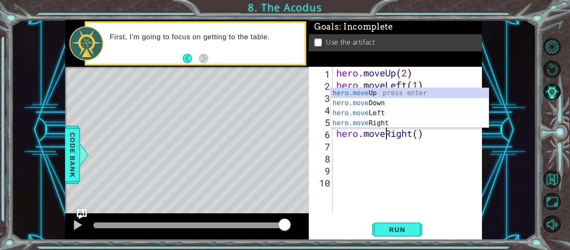
scroll to position [0, 3]
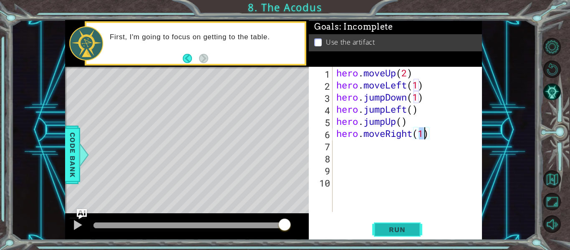
type textarea "hero.moveRight(1)"
click at [409, 230] on span "Run" at bounding box center [396, 229] width 33 height 8
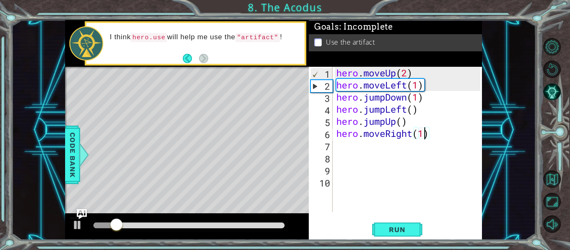
click at [279, 225] on div at bounding box center [188, 225] width 191 height 6
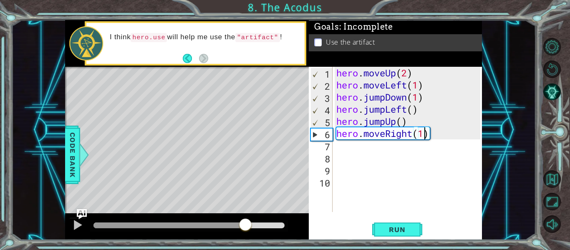
click at [245, 227] on div at bounding box center [169, 225] width 152 height 6
click at [95, 233] on div at bounding box center [187, 226] width 244 height 27
click at [84, 227] on button at bounding box center [77, 225] width 17 height 17
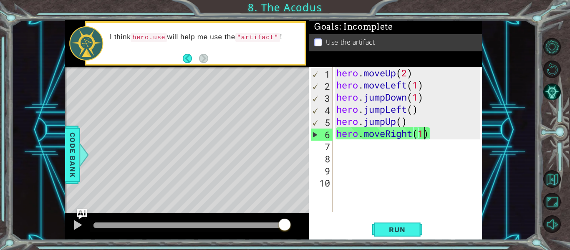
click at [364, 146] on div "hero . moveUp ( 2 ) hero . moveLeft ( 1 ) hero . jumpDown ( 1 ) hero . jumpLeft…" at bounding box center [409, 151] width 150 height 169
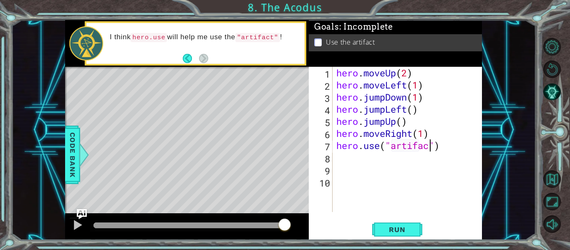
scroll to position [0, 5]
type textarea "hero.use("artifact")"
click at [396, 229] on span "Run" at bounding box center [396, 229] width 33 height 8
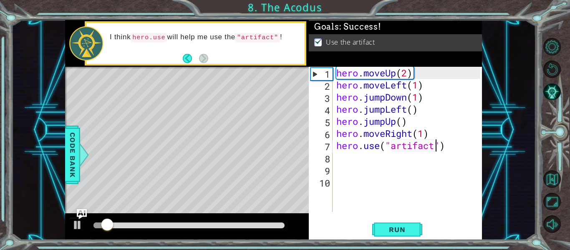
click at [281, 226] on div at bounding box center [188, 225] width 191 height 6
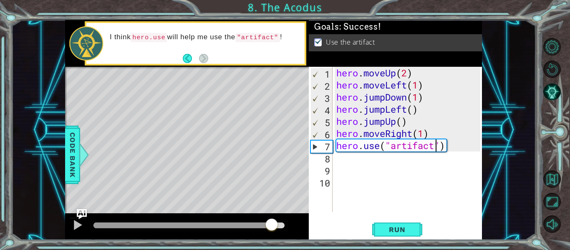
click at [271, 224] on div at bounding box center [188, 225] width 191 height 6
click at [82, 225] on div at bounding box center [77, 224] width 11 height 11
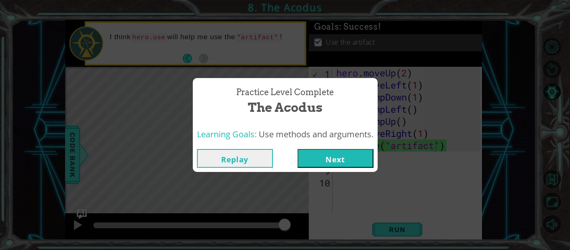
click at [309, 167] on button "Next" at bounding box center [335, 158] width 76 height 19
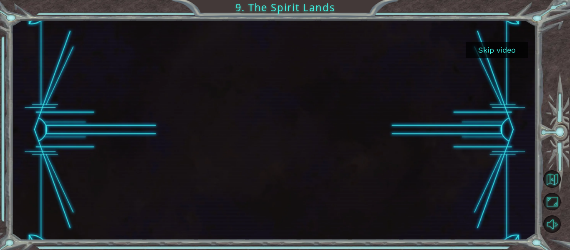
click at [490, 56] on button "Skip video" at bounding box center [496, 50] width 63 height 16
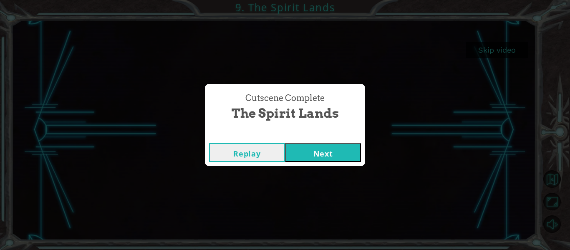
click at [327, 151] on button "Next" at bounding box center [323, 152] width 76 height 19
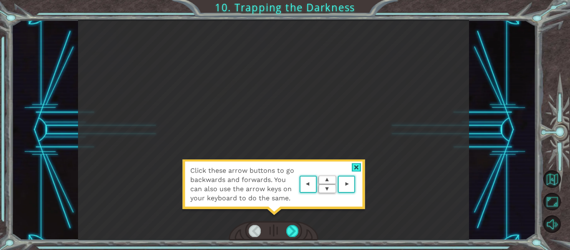
click at [357, 166] on div at bounding box center [356, 167] width 10 height 9
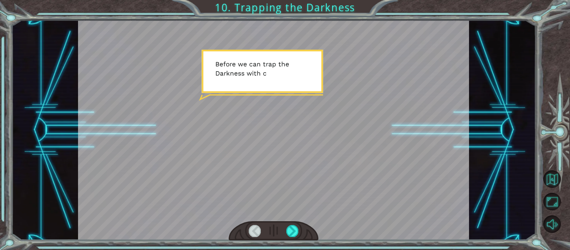
click at [80, 113] on div at bounding box center [273, 130] width 391 height 220
click at [150, 122] on div at bounding box center [273, 130] width 391 height 220
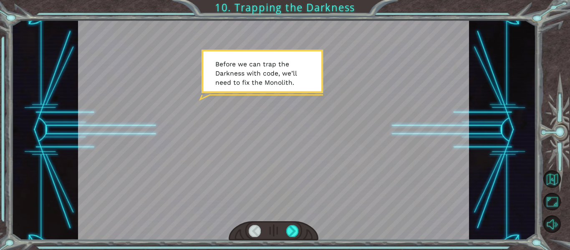
click at [150, 122] on div at bounding box center [273, 130] width 391 height 220
click at [197, 124] on div at bounding box center [273, 130] width 391 height 220
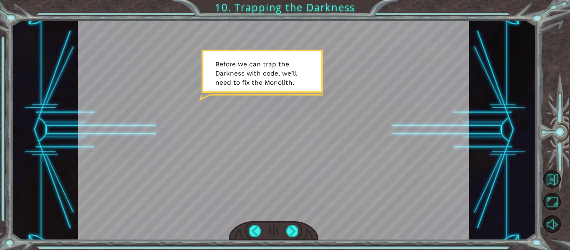
click at [197, 124] on div at bounding box center [273, 130] width 391 height 220
click at [201, 127] on div at bounding box center [273, 130] width 391 height 220
click at [295, 232] on div at bounding box center [292, 231] width 12 height 12
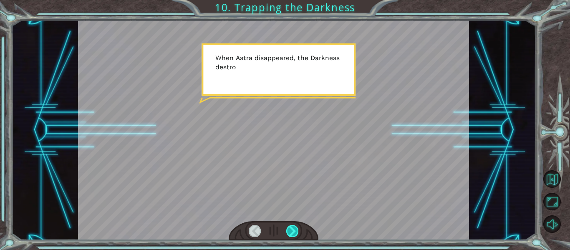
click at [291, 232] on div at bounding box center [292, 231] width 12 height 12
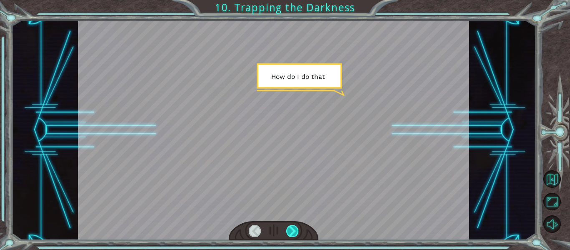
click at [291, 232] on div at bounding box center [292, 231] width 12 height 12
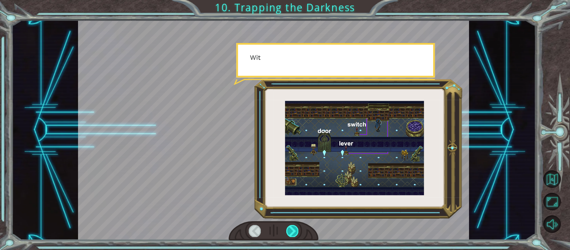
click at [291, 232] on div at bounding box center [292, 231] width 12 height 12
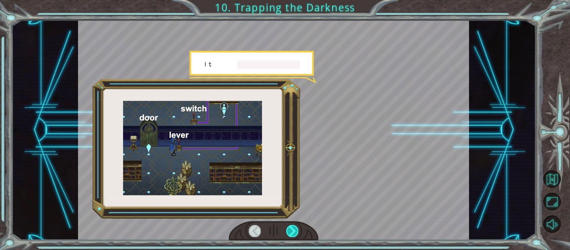
click at [291, 232] on div at bounding box center [292, 231] width 12 height 12
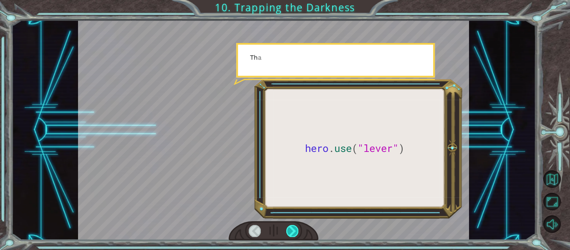
click at [291, 232] on div at bounding box center [292, 231] width 12 height 12
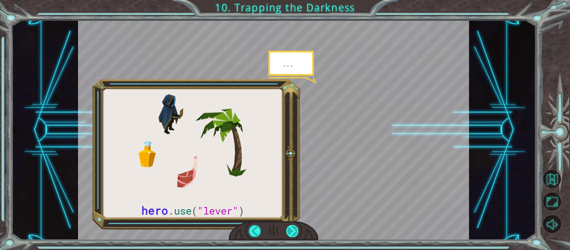
click at [291, 231] on div at bounding box center [292, 231] width 12 height 12
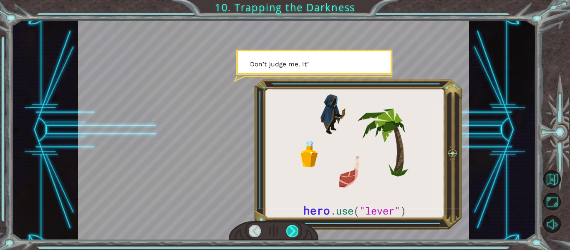
click at [291, 232] on div at bounding box center [292, 231] width 12 height 12
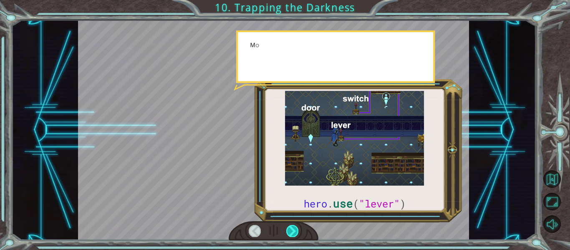
click at [291, 232] on div at bounding box center [292, 231] width 12 height 12
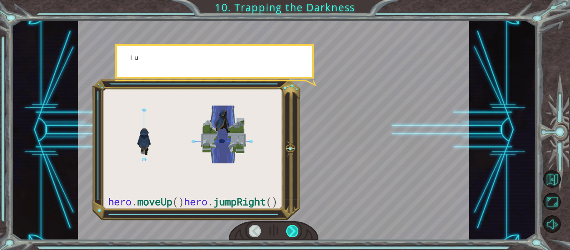
click at [291, 232] on div at bounding box center [292, 231] width 12 height 12
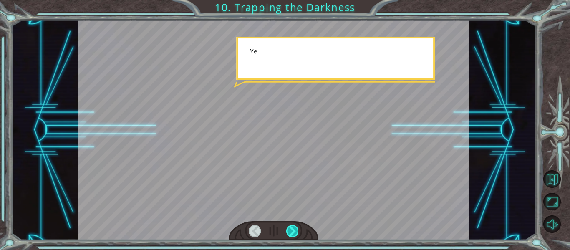
click at [291, 232] on div at bounding box center [292, 231] width 12 height 12
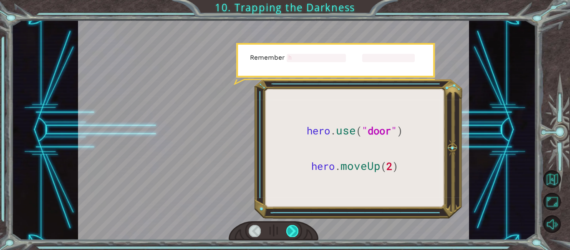
click at [291, 232] on div at bounding box center [292, 231] width 12 height 12
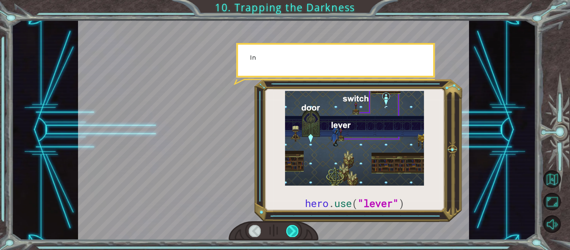
click at [291, 232] on div at bounding box center [292, 231] width 12 height 12
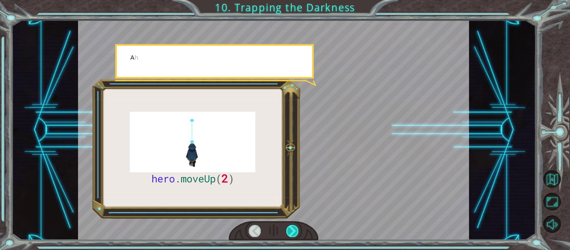
click at [291, 232] on div at bounding box center [292, 231] width 12 height 12
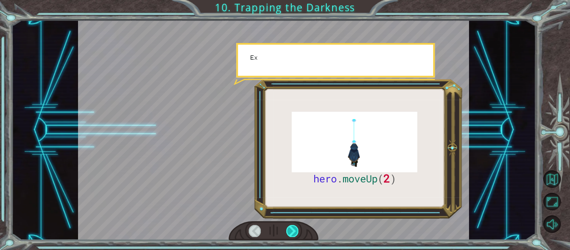
click at [291, 232] on div at bounding box center [292, 231] width 12 height 12
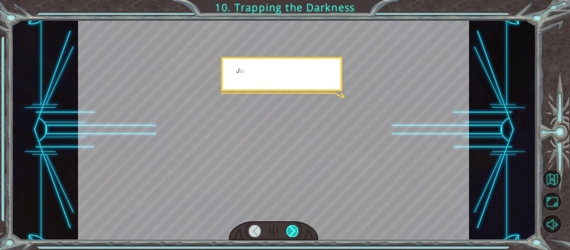
click at [291, 232] on div at bounding box center [292, 231] width 12 height 12
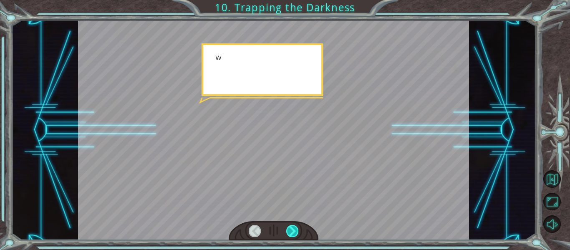
click at [291, 232] on div at bounding box center [292, 231] width 12 height 12
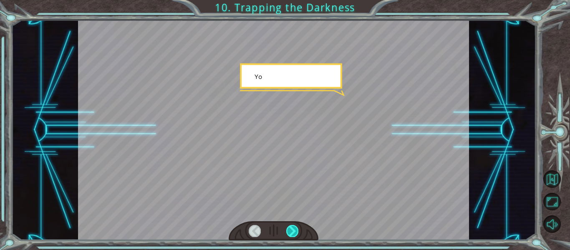
click at [291, 232] on div at bounding box center [292, 231] width 12 height 12
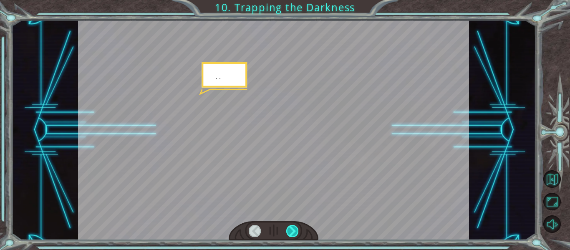
click at [291, 232] on div at bounding box center [292, 231] width 12 height 12
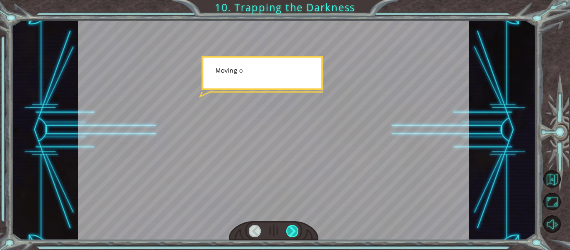
click at [291, 232] on div at bounding box center [292, 231] width 12 height 12
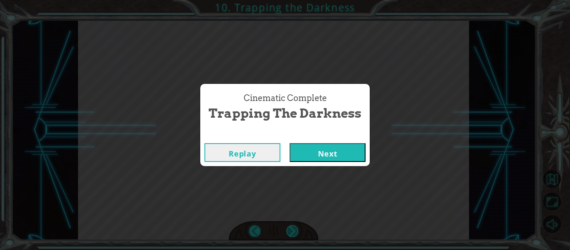
click at [291, 232] on div "Cinematic Complete Trapping the Darkness Replay Next" at bounding box center [285, 125] width 570 height 250
click at [310, 153] on button "Next" at bounding box center [327, 152] width 76 height 19
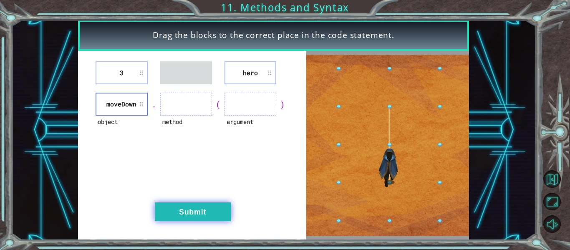
click at [200, 216] on button "Submit" at bounding box center [193, 211] width 76 height 19
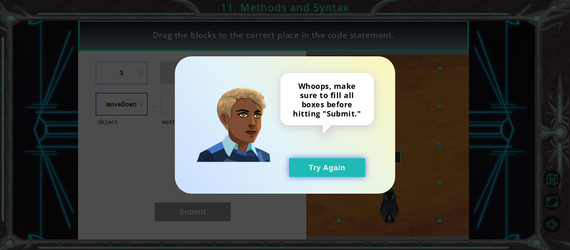
click at [309, 163] on button "Try Again" at bounding box center [327, 167] width 76 height 19
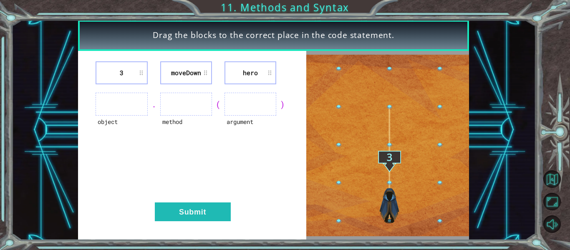
click at [187, 103] on ul at bounding box center [186, 104] width 52 height 23
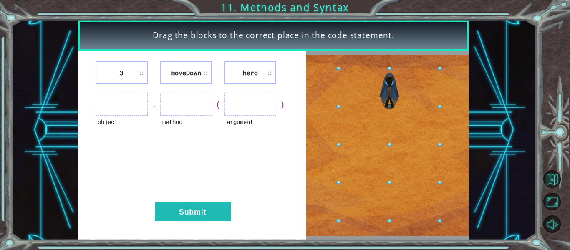
click at [242, 105] on ul at bounding box center [250, 104] width 52 height 23
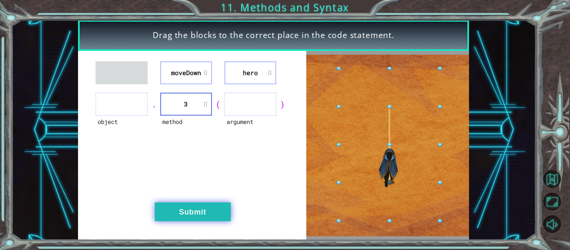
click at [206, 213] on button "Submit" at bounding box center [193, 211] width 76 height 19
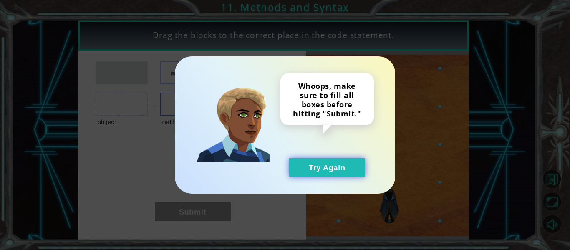
click at [337, 168] on button "Try Again" at bounding box center [327, 167] width 76 height 19
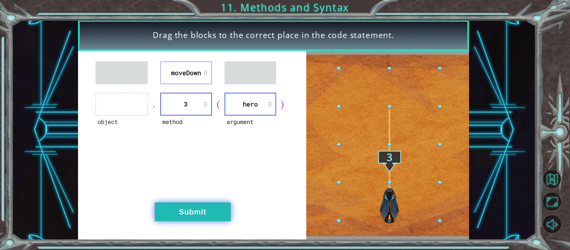
click at [213, 212] on button "Submit" at bounding box center [193, 211] width 76 height 19
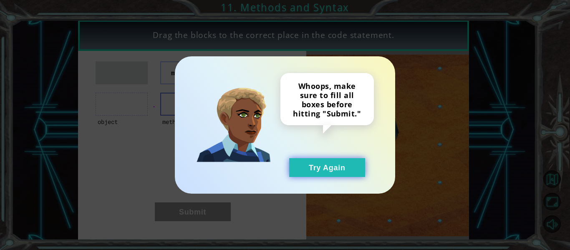
click at [334, 175] on button "Try Again" at bounding box center [327, 167] width 76 height 19
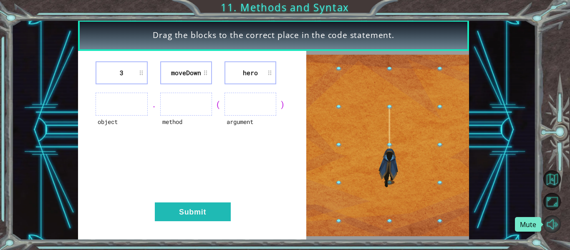
click at [550, 222] on button "Mute" at bounding box center [552, 224] width 18 height 18
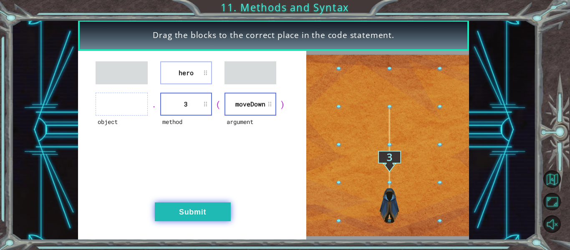
click at [205, 206] on button "Submit" at bounding box center [193, 211] width 76 height 19
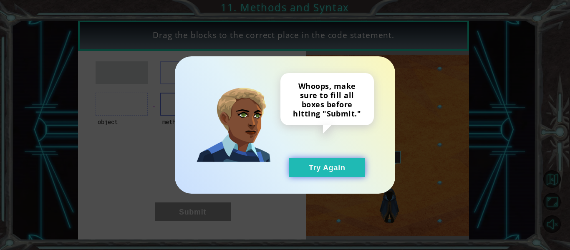
click at [346, 165] on button "Try Again" at bounding box center [327, 167] width 76 height 19
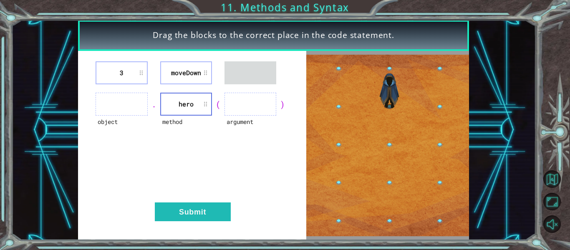
click at [208, 75] on li "moveDown" at bounding box center [186, 72] width 52 height 23
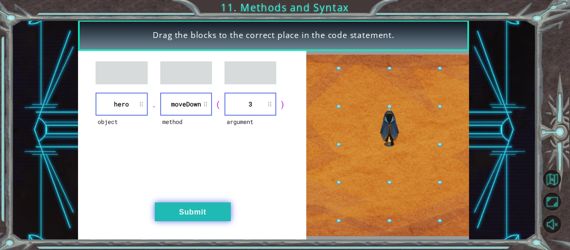
click at [222, 215] on button "Submit" at bounding box center [193, 211] width 76 height 19
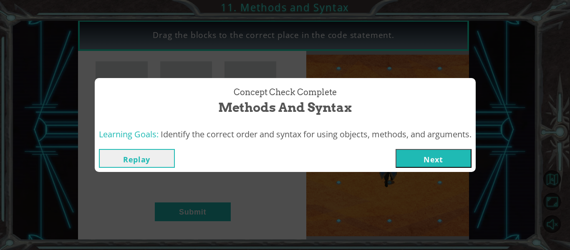
click at [441, 166] on button "Next" at bounding box center [433, 158] width 76 height 19
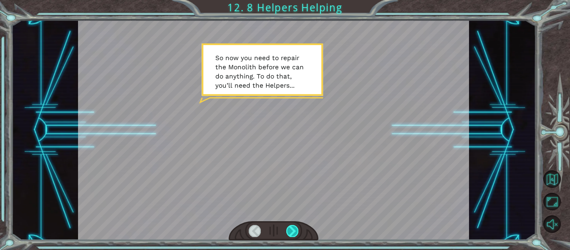
click at [291, 231] on div at bounding box center [292, 231] width 12 height 12
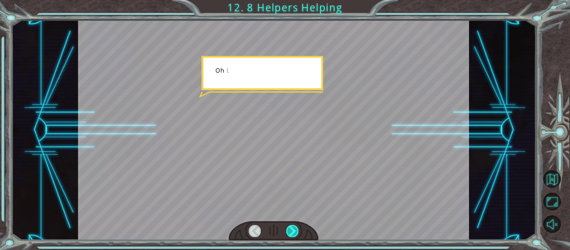
click at [291, 231] on div at bounding box center [292, 231] width 12 height 12
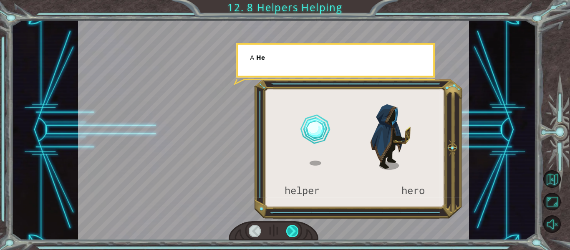
click at [291, 231] on div at bounding box center [292, 231] width 12 height 12
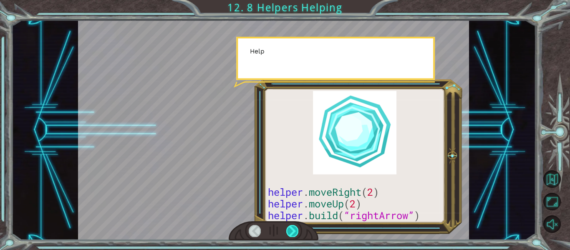
click at [291, 231] on div at bounding box center [292, 231] width 12 height 12
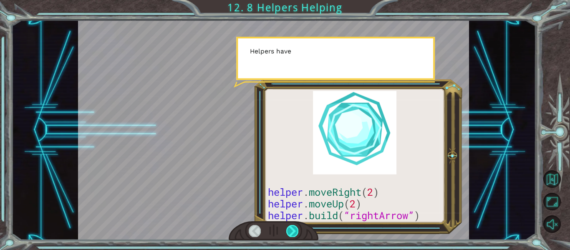
click at [291, 231] on div at bounding box center [292, 231] width 12 height 12
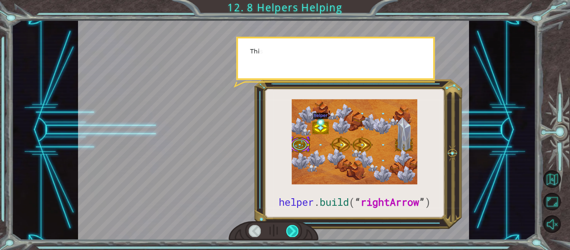
click at [291, 231] on div at bounding box center [292, 231] width 12 height 12
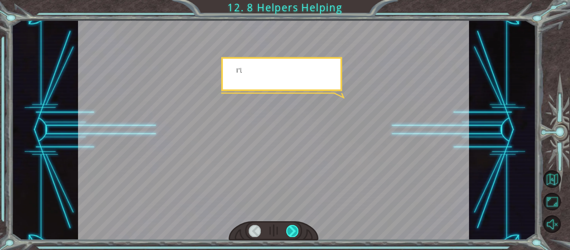
click at [291, 231] on div at bounding box center [292, 231] width 12 height 12
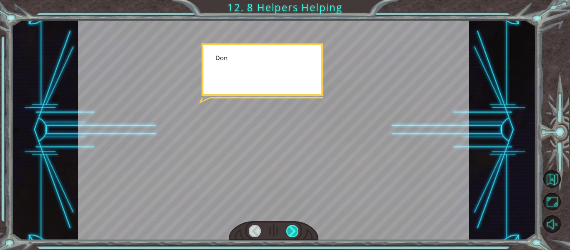
click at [291, 231] on div at bounding box center [292, 231] width 12 height 12
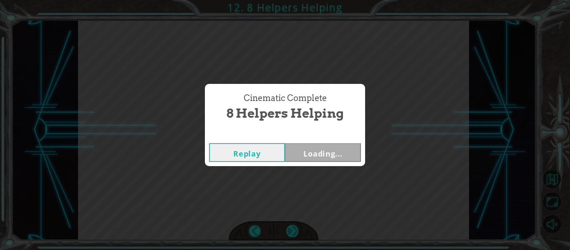
click at [291, 231] on div "Cinematic Complete 8 Helpers Helping Replay Loading..." at bounding box center [285, 125] width 570 height 250
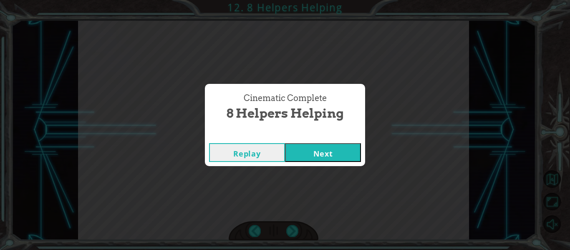
click at [325, 149] on button "Next" at bounding box center [323, 152] width 76 height 19
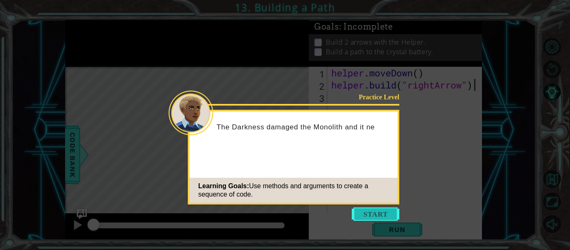
click at [361, 214] on button "Start" at bounding box center [375, 213] width 48 height 13
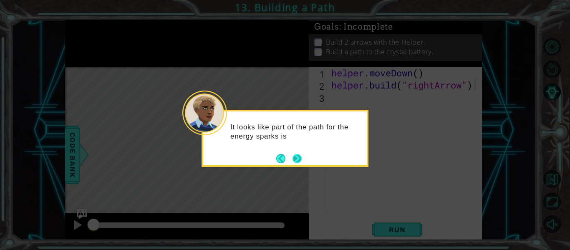
click at [294, 160] on button "Next" at bounding box center [296, 158] width 9 height 9
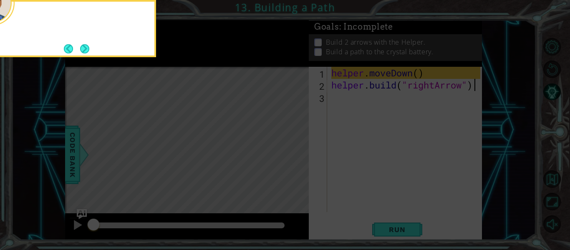
click at [294, 160] on icon at bounding box center [285, 37] width 570 height 425
click at [83, 47] on button "Next" at bounding box center [84, 48] width 9 height 9
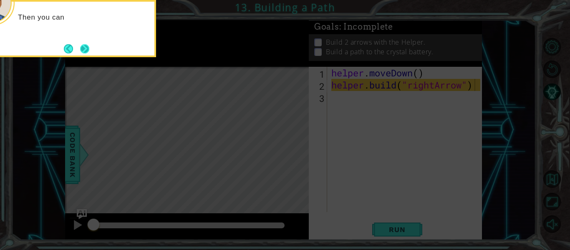
click at [85, 48] on button "Next" at bounding box center [84, 48] width 9 height 9
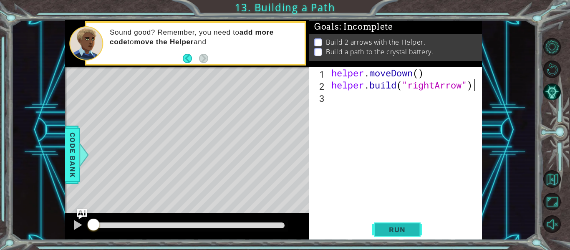
click at [384, 231] on span "Run" at bounding box center [396, 229] width 33 height 8
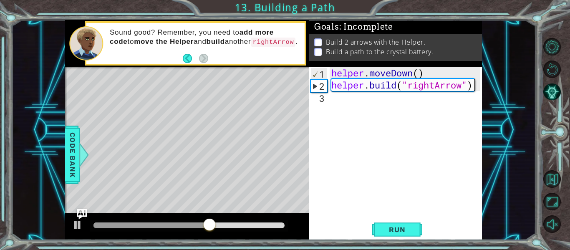
click at [349, 98] on div "helper . moveDown ( ) helper . build ( "rightArrow" )" at bounding box center [406, 151] width 155 height 169
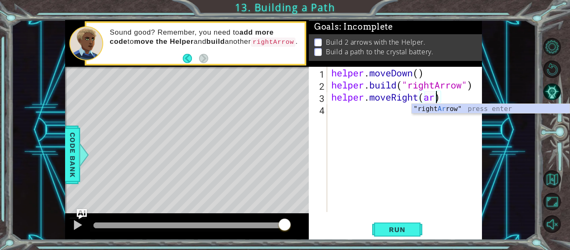
scroll to position [0, 4]
type textarea "helper.moveRight()"
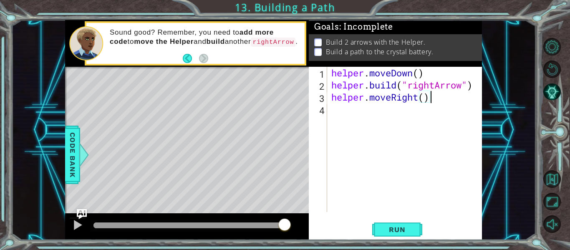
click at [432, 99] on div "helper . moveDown ( ) helper . build ( "rightArrow" ) helper . moveRight ( )" at bounding box center [406, 151] width 155 height 169
type textarea "a"
type textarea "helper.moveRight()"
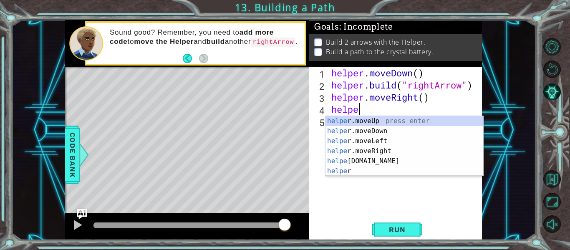
scroll to position [0, 1]
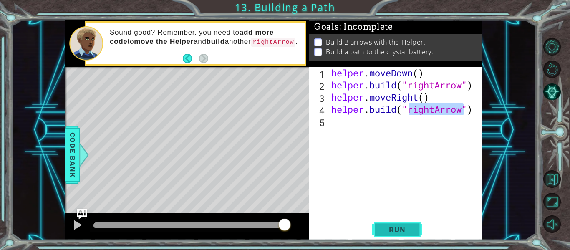
type textarea "helper.build("rightArrow")"
click at [407, 231] on span "Run" at bounding box center [396, 229] width 33 height 8
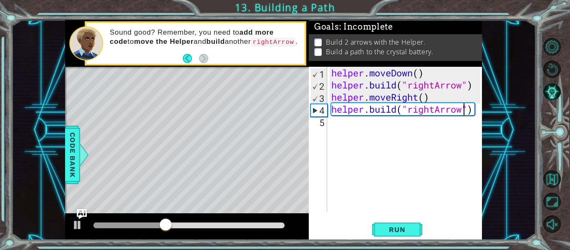
click at [364, 131] on div "helper . moveDown ( ) helper . build ( "rightArrow" ) helper . moveRight ( ) he…" at bounding box center [406, 151] width 155 height 169
click at [412, 230] on span "Run" at bounding box center [396, 229] width 33 height 8
click at [473, 105] on div "helper . moveDown ( ) helper . build ( "rightArrow" ) helper . moveRight ( ) he…" at bounding box center [406, 151] width 155 height 169
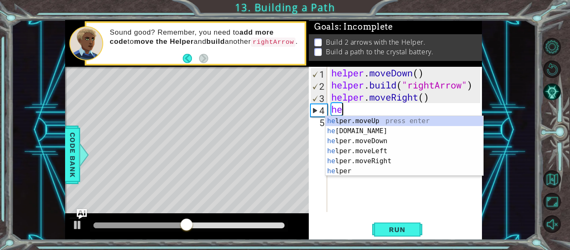
type textarea "h"
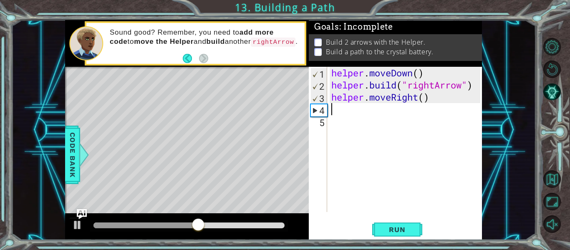
type textarea "r"
click at [424, 98] on div "helper . moveDown ( ) helper . build ( "rightArrow" ) helper . moveRight ( )" at bounding box center [406, 151] width 155 height 169
type textarea "helper.moveRight(3)"
click at [381, 110] on div "helper . moveDown ( ) helper . build ( "rightArrow" ) helper . moveRight ( 3 )" at bounding box center [406, 151] width 155 height 169
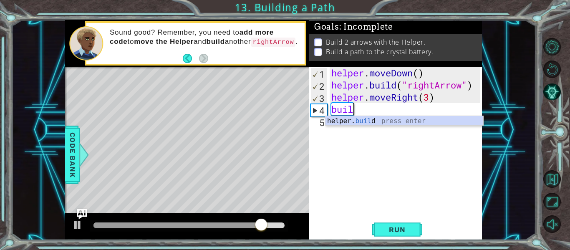
scroll to position [0, 1]
type textarea "helper.build("rightArrow")"
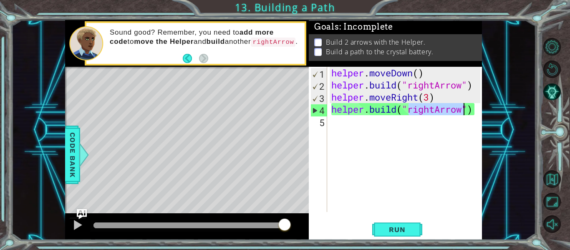
click at [367, 129] on div "helper . moveDown ( ) helper . build ( "rightArrow" ) helper . moveRight ( 3 ) …" at bounding box center [406, 151] width 155 height 169
click at [390, 230] on span "Run" at bounding box center [396, 229] width 33 height 8
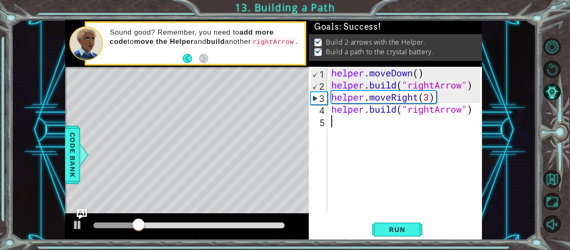
click at [278, 226] on div at bounding box center [188, 225] width 191 height 6
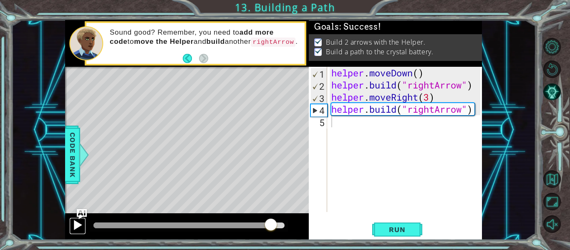
click at [78, 225] on div at bounding box center [77, 224] width 11 height 11
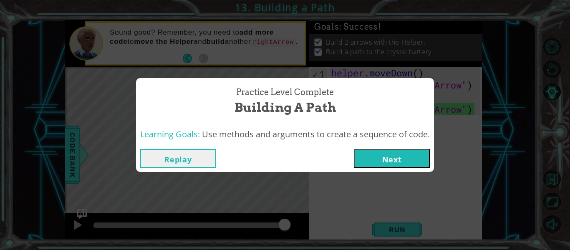
click at [418, 160] on button "Next" at bounding box center [392, 158] width 76 height 19
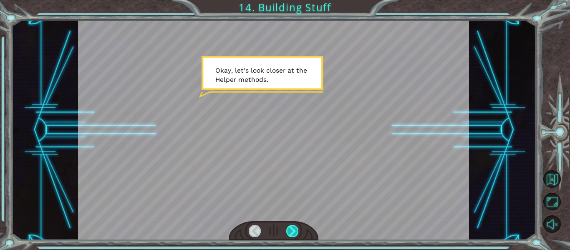
click at [297, 226] on div at bounding box center [292, 231] width 12 height 12
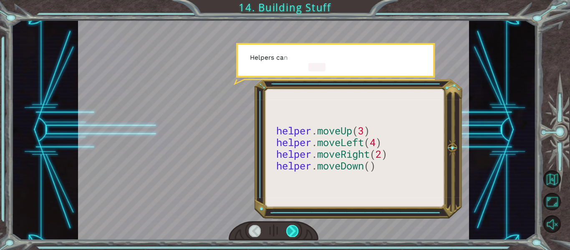
click at [297, 226] on div at bounding box center [292, 231] width 12 height 12
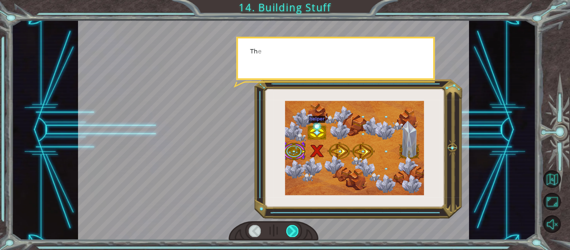
click at [297, 226] on div at bounding box center [292, 231] width 12 height 12
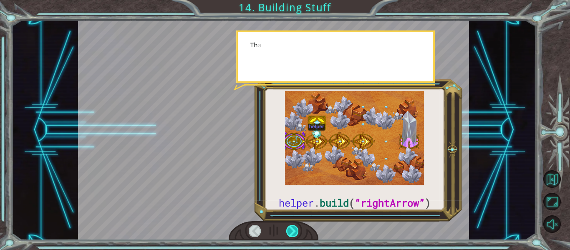
click at [297, 226] on div at bounding box center [292, 231] width 12 height 12
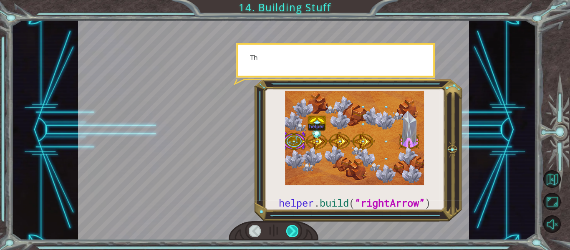
click at [297, 226] on div at bounding box center [292, 231] width 12 height 12
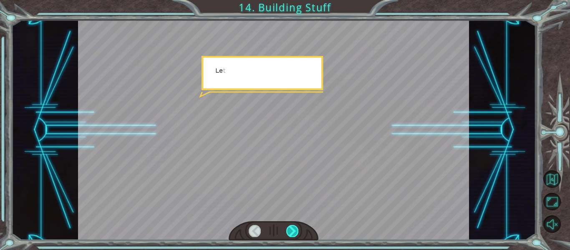
click at [297, 226] on div at bounding box center [292, 231] width 12 height 12
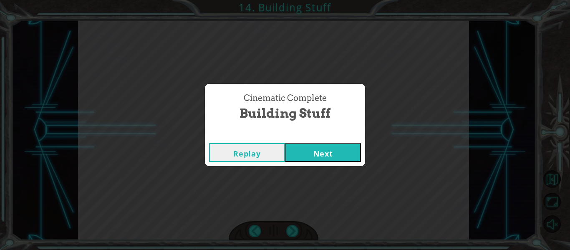
click at [334, 166] on div "Replay Next" at bounding box center [285, 152] width 160 height 27
click at [333, 160] on button "Next" at bounding box center [323, 152] width 76 height 19
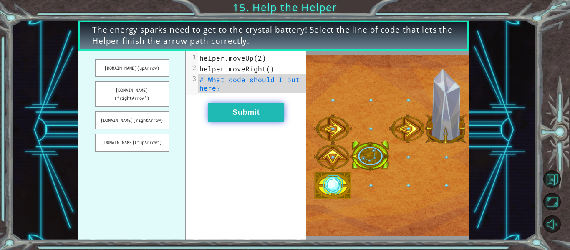
click at [270, 111] on button "Submit" at bounding box center [246, 112] width 76 height 19
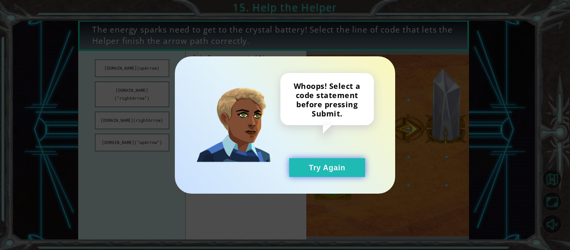
click at [350, 170] on button "Try Again" at bounding box center [327, 167] width 76 height 19
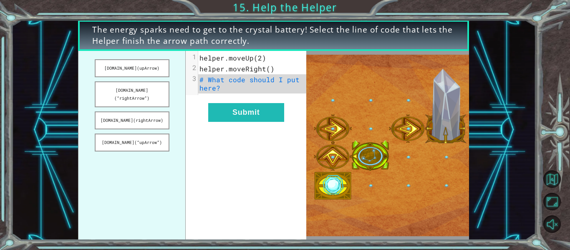
click at [240, 82] on span "# What code should I put here?" at bounding box center [251, 83] width 104 height 17
click at [196, 103] on div "xxxxxxxxxx 3 1 helper.moveUp(2) 2 helper.moveRight() 3 # What code should I put…" at bounding box center [246, 145] width 121 height 189
drag, startPoint x: 125, startPoint y: 85, endPoint x: 177, endPoint y: 93, distance: 52.2
click at [177, 93] on ul "helper.build(upArrow) helper.build(“rightArrow”) helper.build(rightArrow) helpe…" at bounding box center [132, 145] width 108 height 189
click at [153, 89] on button "helper.build(“rightArrow”)" at bounding box center [132, 94] width 75 height 26
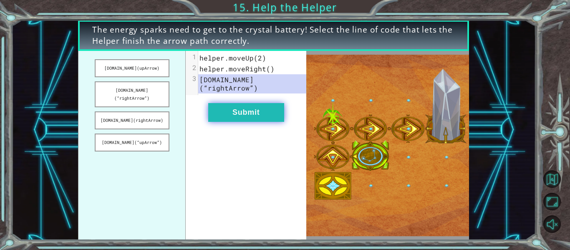
click at [220, 107] on button "Submit" at bounding box center [246, 112] width 76 height 19
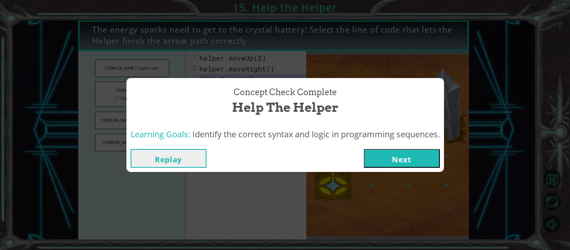
click at [392, 162] on button "Next" at bounding box center [402, 158] width 76 height 19
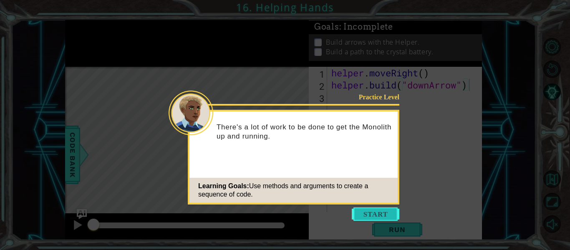
click at [390, 213] on button "Start" at bounding box center [375, 213] width 48 height 13
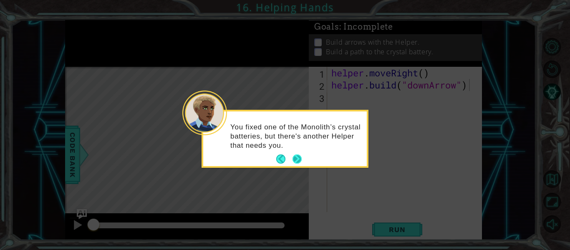
click at [297, 160] on button "Next" at bounding box center [296, 158] width 9 height 9
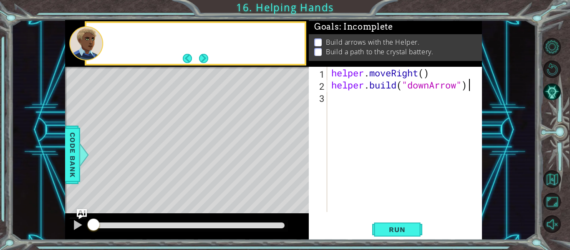
click at [297, 160] on div "Level Map" at bounding box center [257, 190] width 385 height 246
click at [353, 94] on div "helper . moveRight ( ) helper . build ( "downArrow" )" at bounding box center [406, 151] width 155 height 169
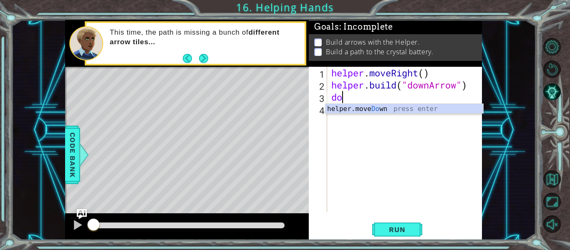
scroll to position [0, 0]
type textarea "helper.moveDown(1)"
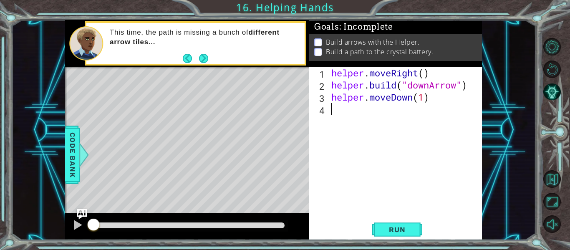
scroll to position [0, 0]
type textarea "helper.build("rightArrow")"
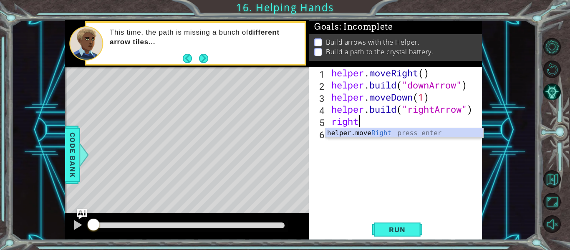
scroll to position [0, 1]
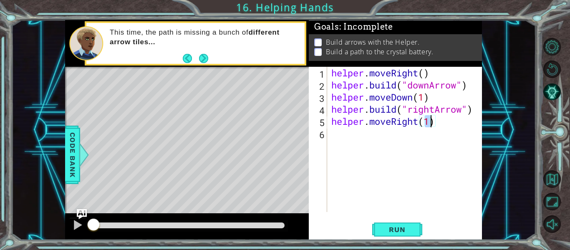
type textarea "helper.moveRight(1)"
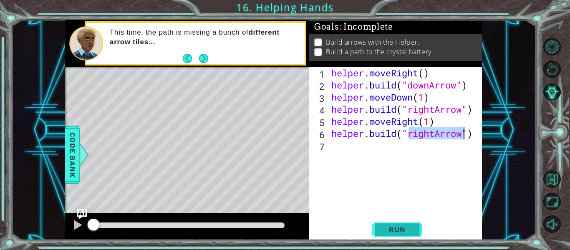
type textarea "helper.build("rightArrow")"
click at [394, 225] on span "Run" at bounding box center [396, 229] width 33 height 8
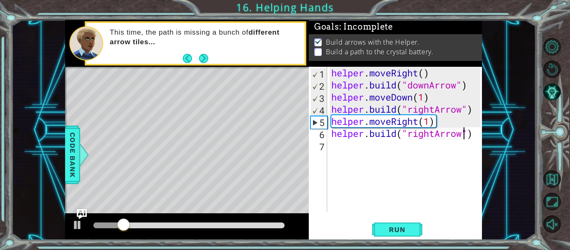
click at [375, 157] on div "helper . moveRight ( ) helper . build ( "downArrow" ) helper . moveDown ( 1 ) h…" at bounding box center [406, 151] width 155 height 169
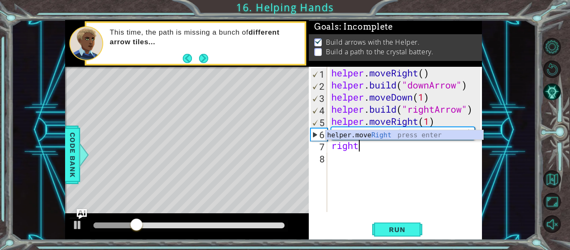
type textarea "helper.moveRight(1)"
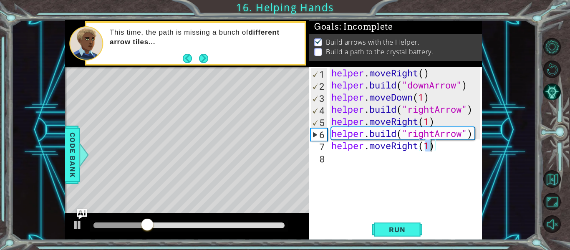
click at [367, 158] on div "helper . moveRight ( ) helper . build ( "downArrow" ) helper . moveDown ( 1 ) h…" at bounding box center [406, 151] width 155 height 169
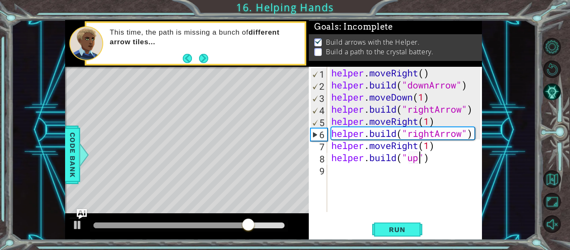
scroll to position [0, 4]
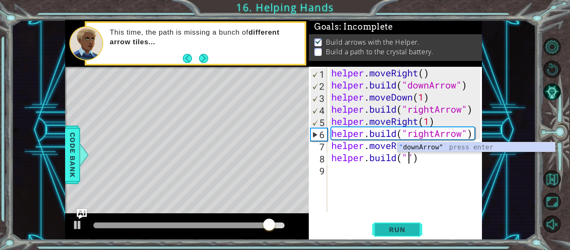
click at [406, 235] on button "Run" at bounding box center [397, 229] width 50 height 17
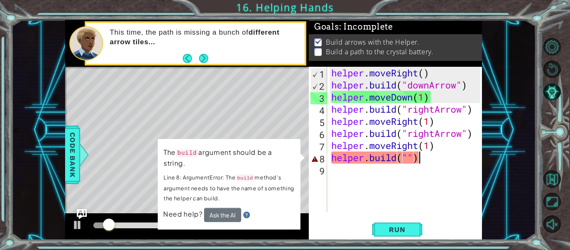
click at [424, 158] on div "helper . moveRight ( ) helper . build ( "downArrow" ) helper . moveDown ( 1 ) h…" at bounding box center [406, 151] width 155 height 169
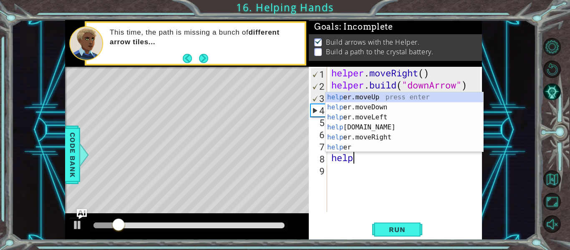
scroll to position [0, 0]
type textarea "h"
type textarea "helper.moveRight(1)"
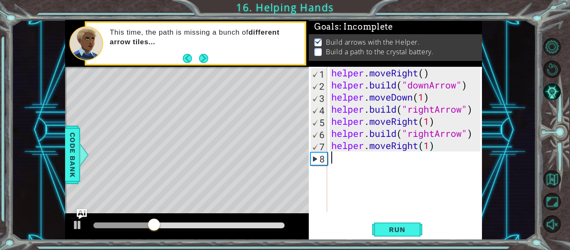
click at [376, 158] on div "helper . moveRight ( ) helper . build ( "downArrow" ) helper . moveDown ( 1 ) h…" at bounding box center [406, 151] width 155 height 169
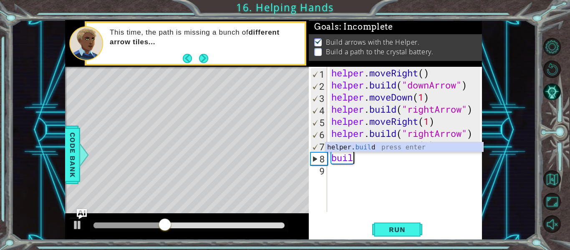
scroll to position [0, 1]
type textarea "helper.build("rightArrow")"
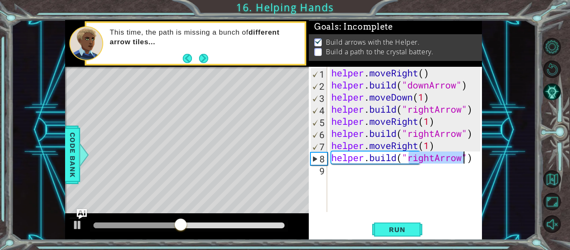
click at [378, 179] on div "helper . moveRight ( ) helper . build ( "downArrow" ) helper . moveDown ( 1 ) h…" at bounding box center [406, 151] width 155 height 169
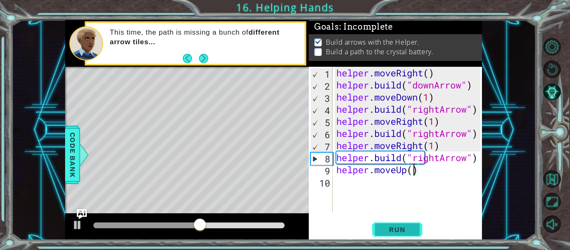
scroll to position [0, 4]
click at [399, 228] on span "Run" at bounding box center [396, 229] width 33 height 8
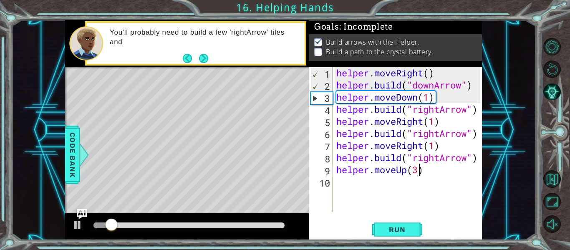
click at [281, 226] on div at bounding box center [188, 225] width 191 height 6
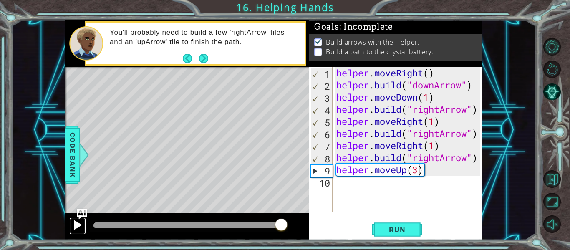
click at [74, 222] on div at bounding box center [77, 224] width 11 height 11
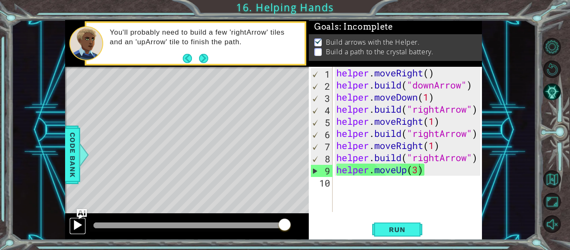
click at [78, 223] on div at bounding box center [77, 224] width 11 height 11
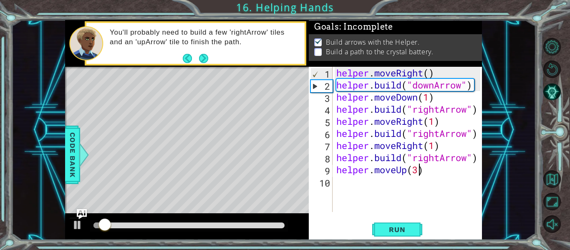
click at [281, 226] on div at bounding box center [188, 225] width 191 height 6
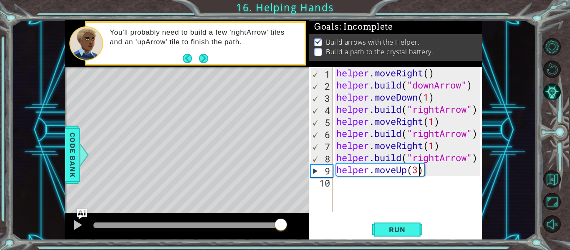
click at [271, 226] on div at bounding box center [186, 225] width 187 height 6
click at [72, 228] on div at bounding box center [77, 224] width 11 height 11
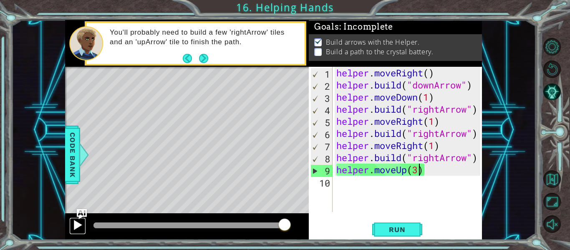
click at [76, 225] on div at bounding box center [77, 224] width 11 height 11
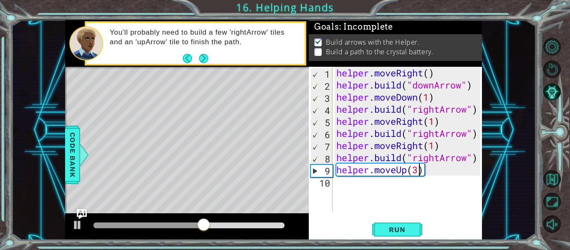
click at [445, 170] on div "helper . moveRight ( ) helper . build ( "downArrow" ) helper . moveDown ( 1 ) h…" at bounding box center [409, 151] width 150 height 169
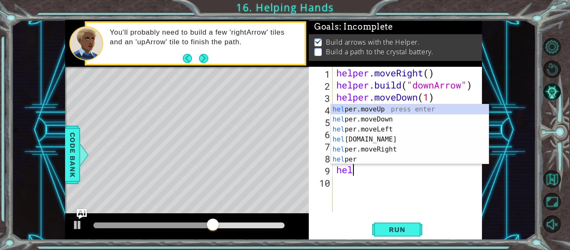
scroll to position [0, 0]
type textarea "h"
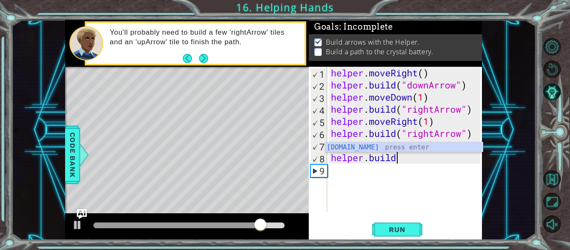
scroll to position [0, 3]
type textarea "helper.build("rightArrow")"
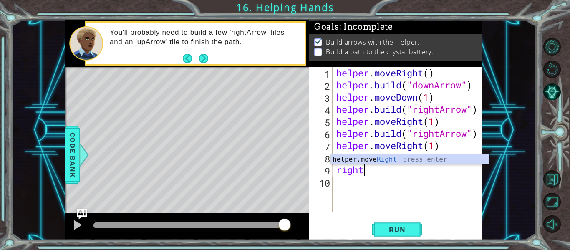
scroll to position [0, 1]
type textarea "helper.moveRight(1)"
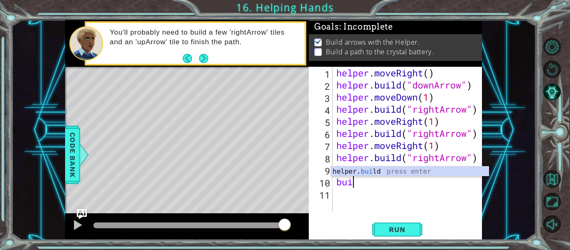
scroll to position [0, 0]
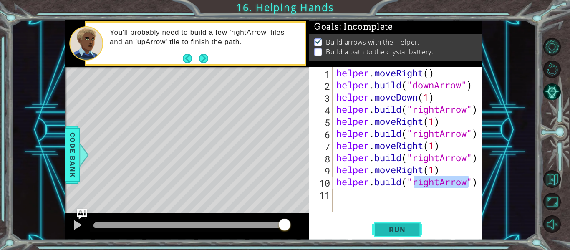
type textarea "helper.build("rightArrow")"
click at [403, 230] on span "Run" at bounding box center [396, 229] width 33 height 8
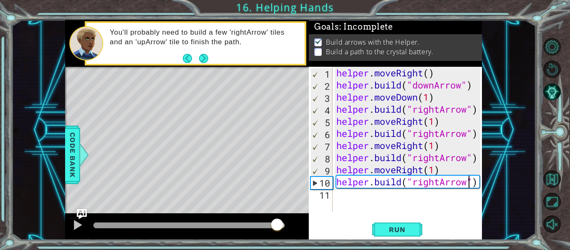
click at [277, 226] on div at bounding box center [188, 225] width 191 height 6
click at [75, 226] on div at bounding box center [77, 224] width 11 height 11
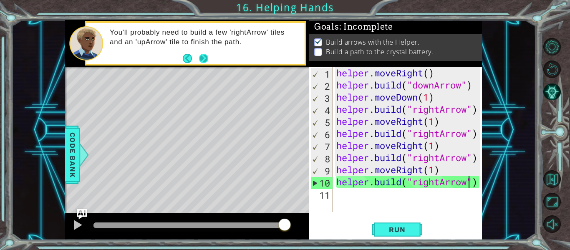
click at [199, 58] on button "Next" at bounding box center [203, 57] width 9 height 9
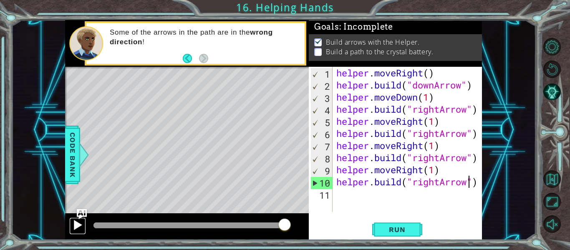
click at [81, 227] on div at bounding box center [77, 224] width 11 height 11
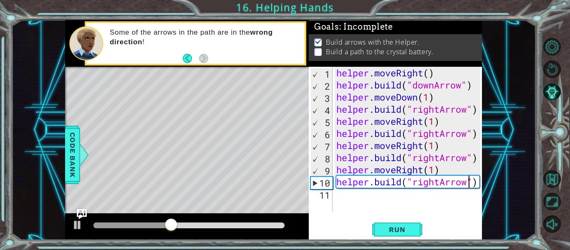
click at [346, 194] on div "helper . moveRight ( ) helper . build ( "downArrow" ) helper . moveDown ( 1 ) h…" at bounding box center [409, 151] width 150 height 169
click at [394, 233] on button "Run" at bounding box center [397, 229] width 50 height 17
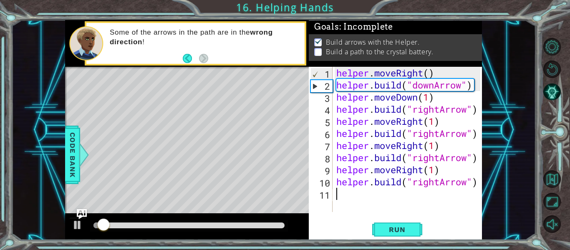
click at [280, 226] on div at bounding box center [188, 225] width 191 height 6
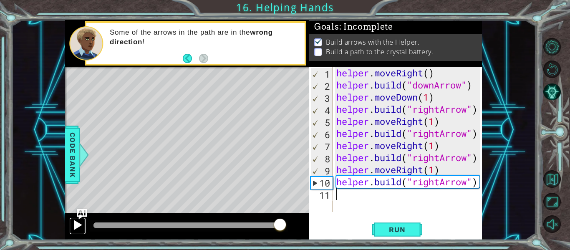
click at [81, 227] on div at bounding box center [77, 224] width 11 height 11
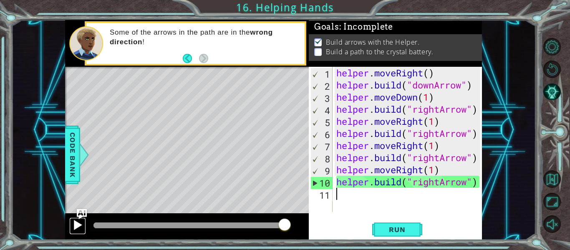
click at [73, 226] on div at bounding box center [77, 224] width 11 height 11
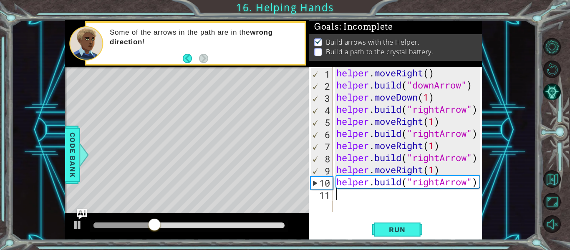
click at [440, 158] on div "helper . moveRight ( ) helper . build ( "downArrow" ) helper . moveDown ( 1 ) h…" at bounding box center [409, 151] width 150 height 169
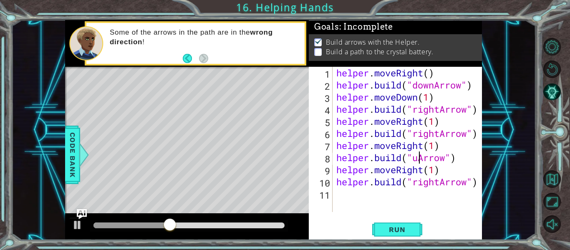
scroll to position [0, 4]
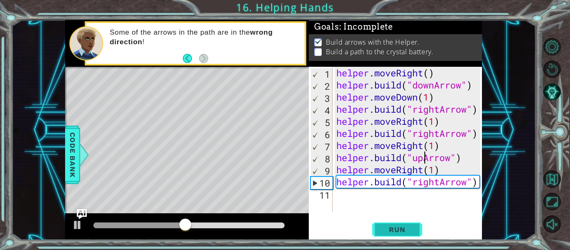
type textarea "helper.build("upArrow")"
click at [401, 231] on span "Run" at bounding box center [396, 229] width 33 height 8
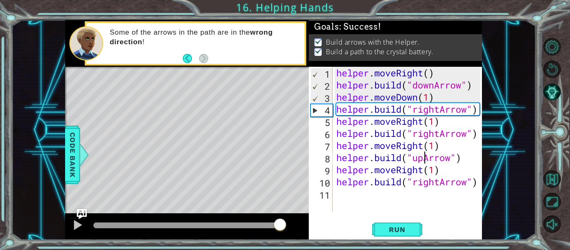
click at [279, 227] on div at bounding box center [188, 225] width 191 height 6
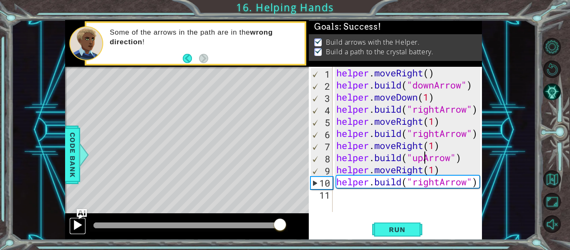
click at [78, 224] on div at bounding box center [77, 224] width 11 height 11
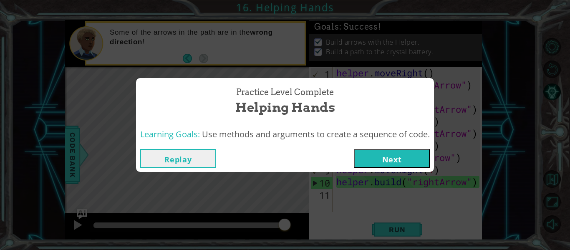
click at [389, 158] on button "Next" at bounding box center [392, 158] width 76 height 19
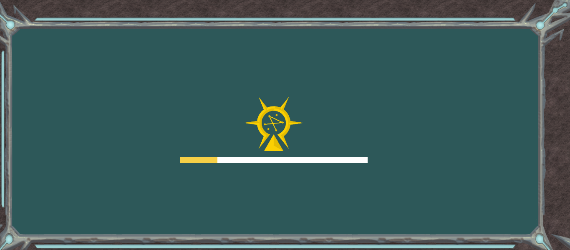
click at [349, 162] on div at bounding box center [274, 160] width 188 height 6
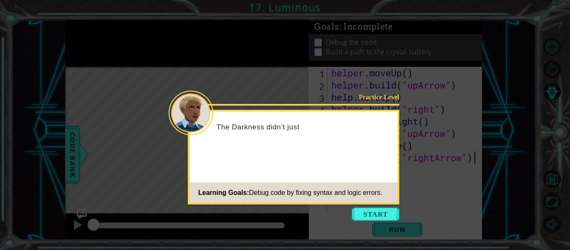
click at [369, 216] on button "Start" at bounding box center [375, 213] width 48 height 13
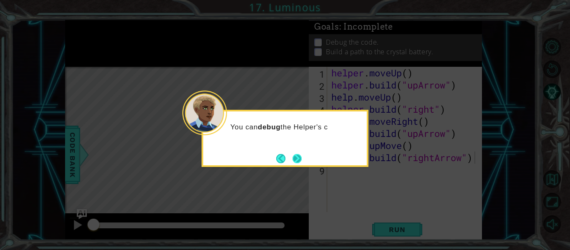
click at [295, 156] on button "Next" at bounding box center [296, 158] width 9 height 9
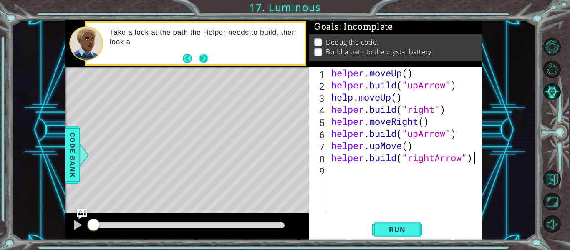
click at [207, 59] on button "Next" at bounding box center [203, 58] width 9 height 9
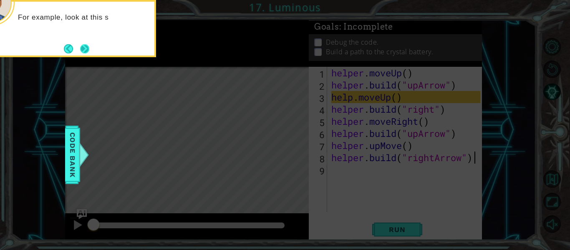
click at [83, 49] on button "Next" at bounding box center [84, 48] width 9 height 9
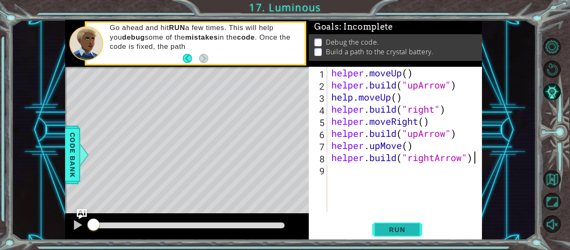
click at [391, 234] on button "Run" at bounding box center [397, 229] width 50 height 17
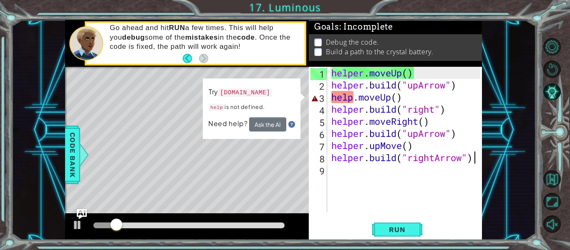
click at [353, 97] on div "helper . moveUp ( ) helper . build ( "upArrow" ) help . moveUp ( ) helper . bui…" at bounding box center [406, 151] width 155 height 169
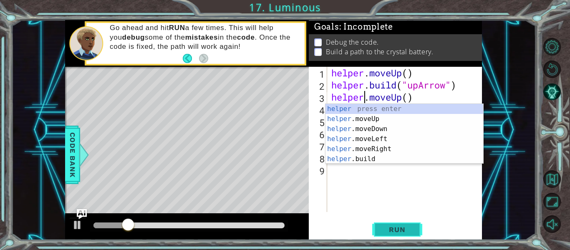
click at [388, 223] on button "Run" at bounding box center [397, 229] width 50 height 17
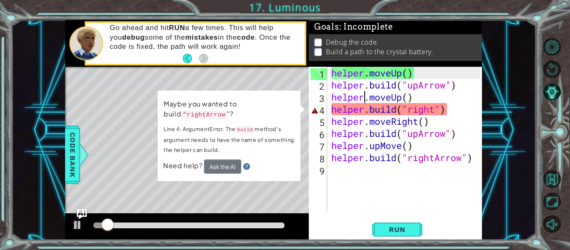
click at [437, 113] on div "helper . moveUp ( ) helper . build ( "upArrow" ) helper . moveUp ( ) helper . b…" at bounding box center [406, 151] width 155 height 169
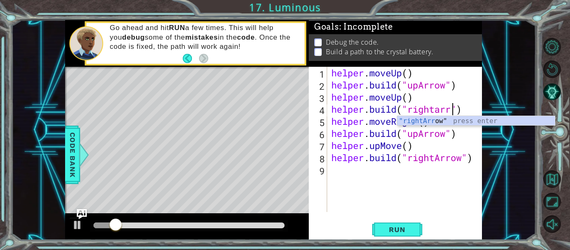
scroll to position [0, 6]
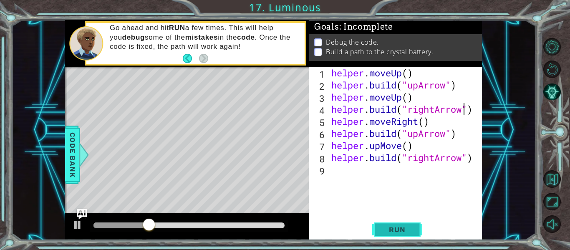
click at [402, 225] on span "Run" at bounding box center [396, 229] width 33 height 8
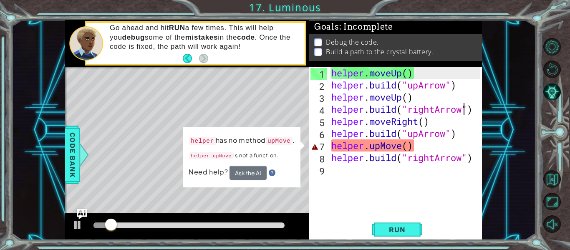
click at [401, 147] on div "helper . moveUp ( ) helper . build ( "upArrow" ) helper . moveUp ( ) helper . b…" at bounding box center [406, 151] width 155 height 169
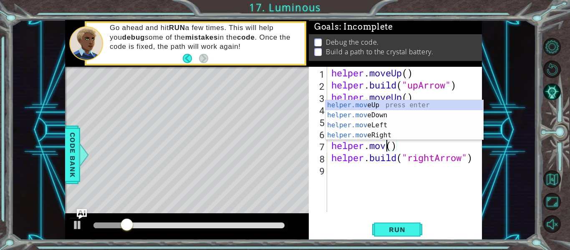
scroll to position [0, 3]
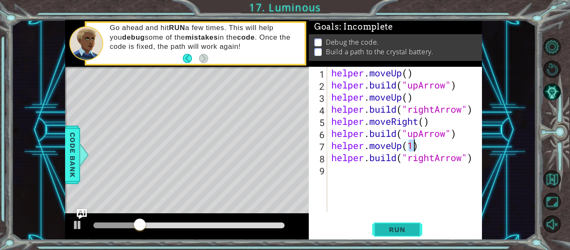
type textarea "helper.moveUp(1)"
click at [407, 228] on span "Run" at bounding box center [396, 229] width 33 height 8
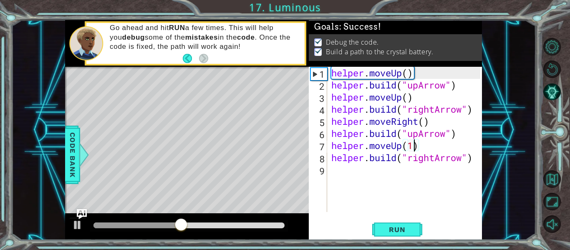
click at [279, 224] on div at bounding box center [188, 225] width 191 height 6
click at [273, 228] on div at bounding box center [188, 225] width 191 height 6
click at [76, 224] on div at bounding box center [77, 224] width 11 height 11
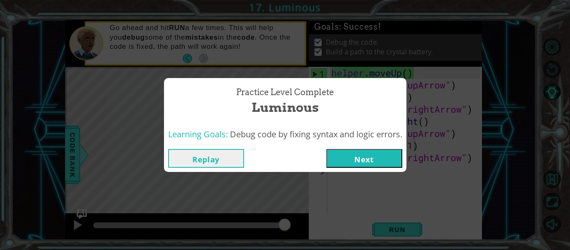
click at [349, 157] on button "Next" at bounding box center [364, 158] width 76 height 19
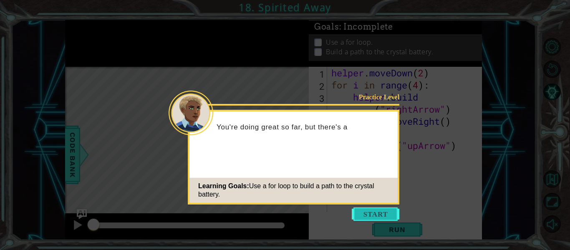
click at [373, 217] on button "Start" at bounding box center [375, 213] width 48 height 13
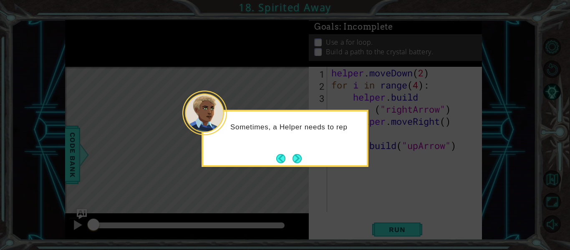
click at [307, 160] on div "Sometimes, a Helper needs to rep" at bounding box center [284, 138] width 167 height 57
click at [307, 151] on div "Sometimes, a Helper needs to repeat the same steps over and" at bounding box center [284, 136] width 163 height 42
click at [297, 158] on button "Next" at bounding box center [296, 158] width 9 height 9
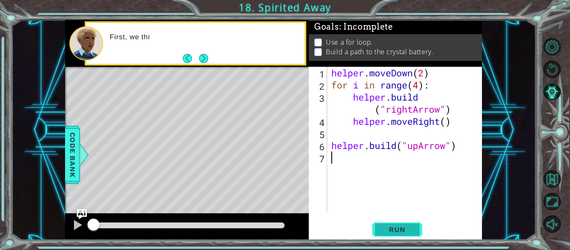
click at [412, 230] on span "Run" at bounding box center [396, 229] width 33 height 8
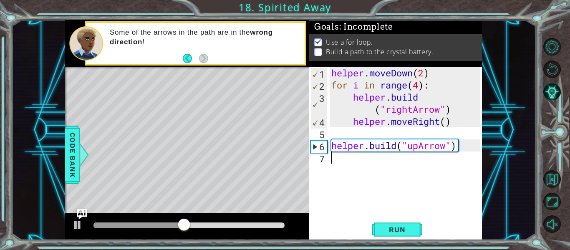
click at [355, 133] on div "helper . moveDown ( 2 ) for i in range ( 4 ) : helper . build ( "rightArrow" ) …" at bounding box center [406, 151] width 155 height 169
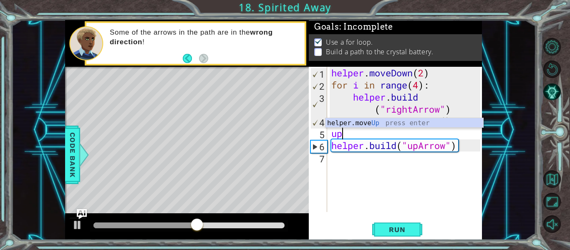
type textarea "helper.moveUp(1)"
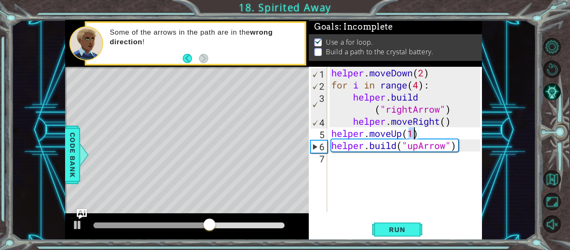
click at [346, 163] on div "helper . moveDown ( 2 ) for i in range ( 4 ) : helper . build ( "rightArrow" ) …" at bounding box center [406, 151] width 155 height 169
click at [399, 234] on button "Run" at bounding box center [397, 229] width 50 height 17
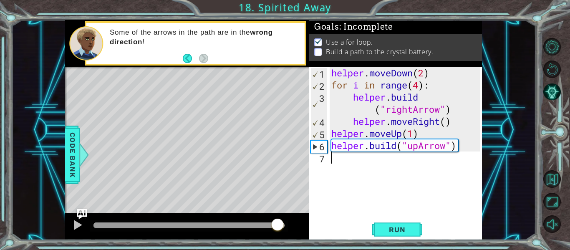
click at [278, 223] on div at bounding box center [188, 225] width 191 height 6
click at [75, 230] on div at bounding box center [77, 224] width 11 height 11
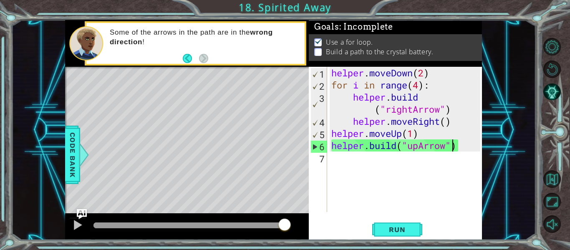
click at [454, 146] on div "helper . moveDown ( 2 ) for i in range ( 4 ) : helper . build ( "rightArrow" ) …" at bounding box center [406, 151] width 155 height 169
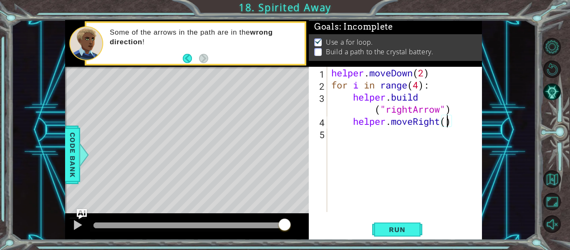
scroll to position [0, 5]
type textarea "helper.moveRight(1)"
click at [399, 234] on button "Run" at bounding box center [397, 229] width 50 height 17
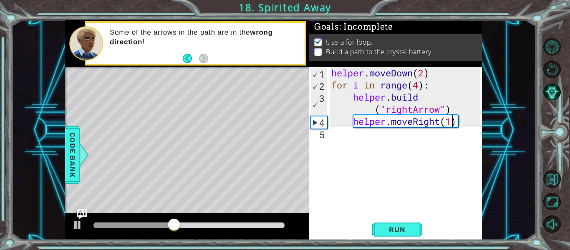
click at [468, 123] on div "helper . moveDown ( 2 ) for i in range ( 4 ) : helper . build ( "rightArrow" ) …" at bounding box center [406, 151] width 155 height 169
click at [357, 149] on div "helper . moveDown ( 2 ) for i in range ( 4 ) : helper . build ( "rightArrow" ) …" at bounding box center [406, 151] width 155 height 169
click at [353, 138] on div "helper . moveDown ( 2 ) for i in range ( 4 ) : helper . build ( "rightArrow" ) …" at bounding box center [406, 151] width 155 height 169
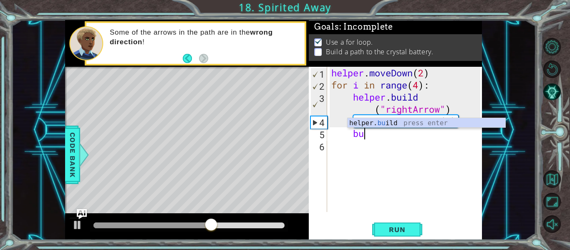
scroll to position [0, 1]
type textarea "helper.build("rightArrow")"
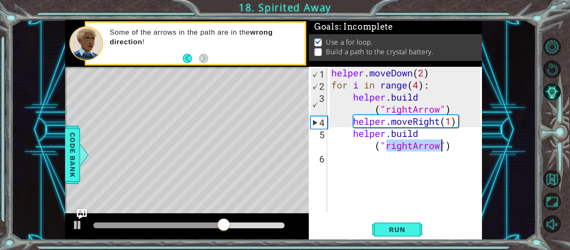
click at [461, 148] on div "helper . moveDown ( 2 ) for i in range ( 4 ) : helper . build ( "rightArrow" ) …" at bounding box center [406, 151] width 155 height 169
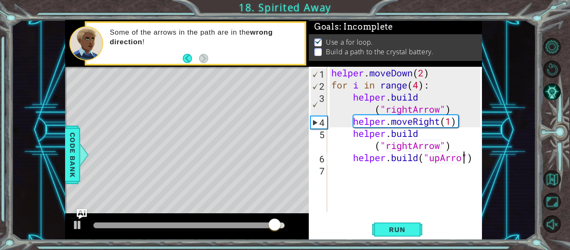
type textarea "helper.build("upArrow")"
click at [417, 170] on div "helper . moveDown ( 2 ) for i in range ( 4 ) : helper . build ( "rightArrow" ) …" at bounding box center [406, 151] width 155 height 169
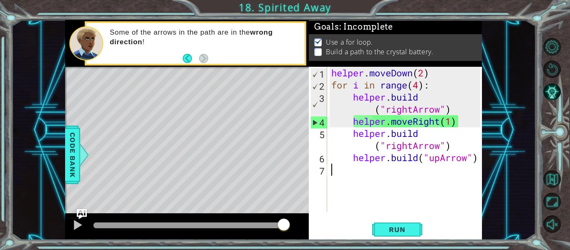
scroll to position [0, 0]
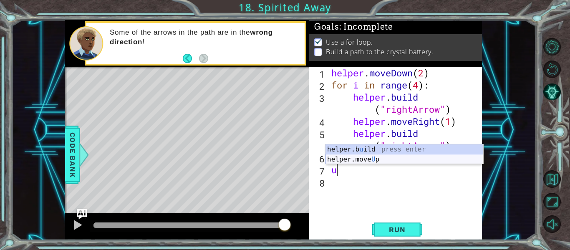
click at [402, 159] on div "helper.b u ild press enter helper.move U p press enter" at bounding box center [404, 164] width 158 height 40
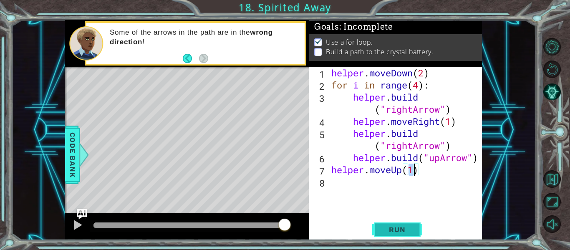
type textarea "helper.moveUp(1)"
click at [412, 228] on span "Run" at bounding box center [396, 229] width 33 height 8
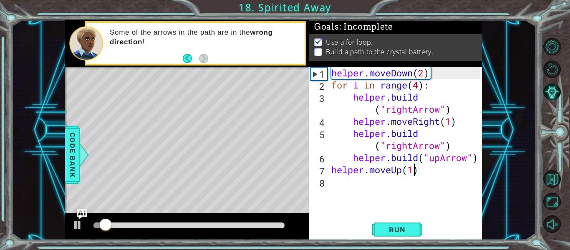
click at [336, 181] on div "helper . moveDown ( 2 ) for i in range ( 4 ) : helper . build ( "rightArrow" ) …" at bounding box center [406, 151] width 155 height 169
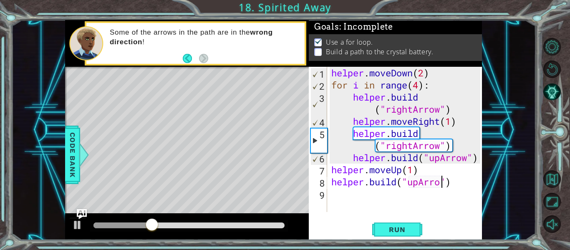
scroll to position [0, 5]
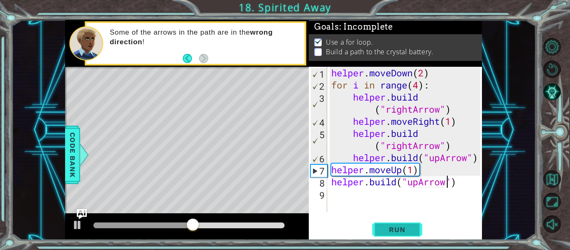
click at [402, 225] on span "Run" at bounding box center [396, 229] width 33 height 8
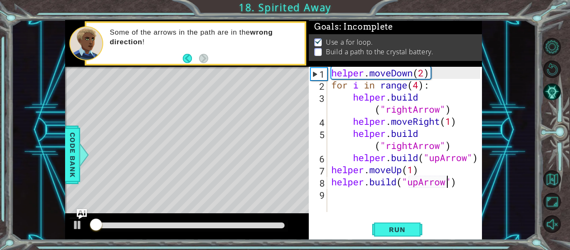
click at [467, 169] on div "helper . moveDown ( 2 ) for i in range ( 4 ) : helper . build ( "rightArrow" ) …" at bounding box center [406, 151] width 155 height 169
click at [464, 184] on div "helper . moveDown ( 2 ) for i in range ( 4 ) : helper . build ( "rightArrow" ) …" at bounding box center [406, 151] width 155 height 169
click at [415, 227] on button "Run" at bounding box center [397, 229] width 50 height 17
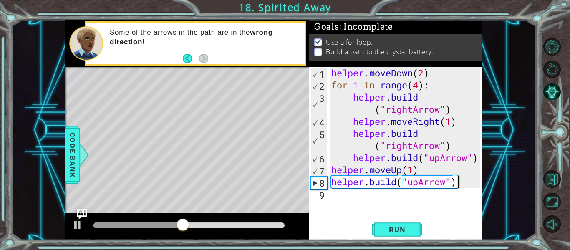
click at [456, 147] on div "helper . moveDown ( 2 ) for i in range ( 4 ) : helper . build ( "rightArrow" ) …" at bounding box center [406, 151] width 155 height 169
type textarea "helper.build("rightArrow")"
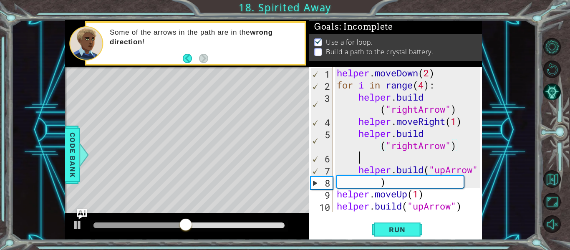
scroll to position [0, 0]
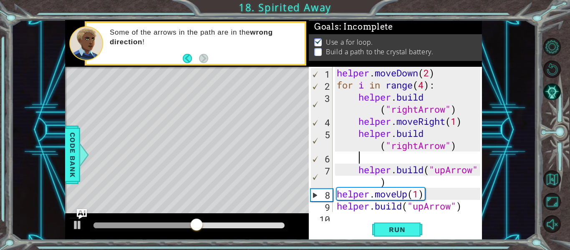
click at [356, 172] on div "helper . moveDown ( 2 ) for i in range ( 4 ) : helper . build ( "rightArrow" ) …" at bounding box center [409, 151] width 149 height 169
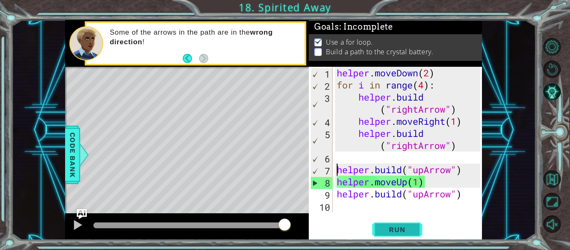
click at [383, 233] on span "Run" at bounding box center [396, 229] width 33 height 8
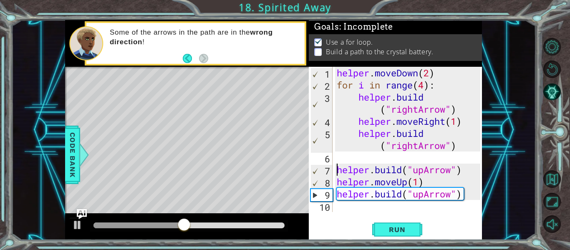
click at [460, 145] on div "helper . moveDown ( 2 ) for i in range ( 4 ) : helper . build ( "rightArrow" ) …" at bounding box center [409, 151] width 149 height 169
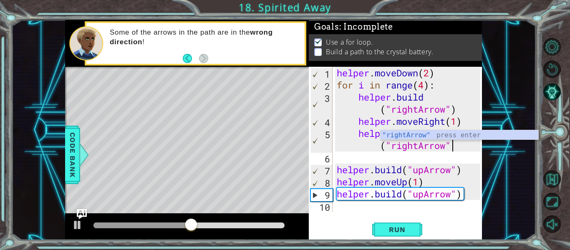
click at [460, 145] on div "helper . moveDown ( 2 ) for i in range ( 4 ) : helper . build ( "rightArrow" ) …" at bounding box center [409, 151] width 149 height 169
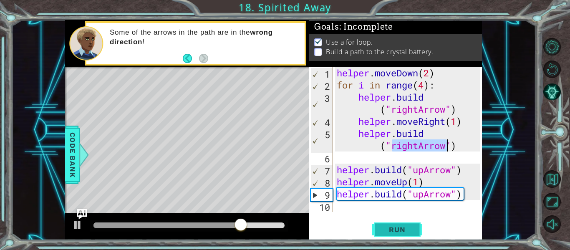
click at [407, 231] on span "Run" at bounding box center [396, 229] width 33 height 8
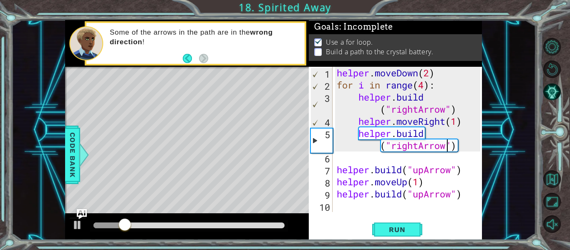
click at [423, 85] on div "helper . moveDown ( 2 ) for i in range ( 4 ) : helper . build ( "rightArrow" ) …" at bounding box center [409, 151] width 149 height 169
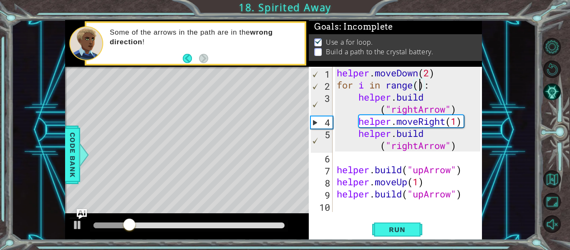
scroll to position [0, 4]
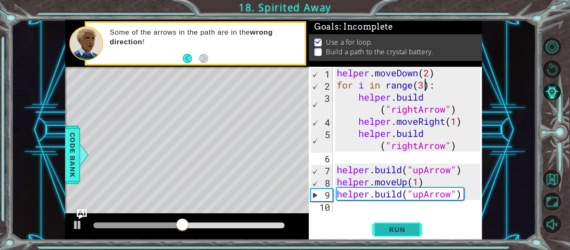
type textarea "for i in range(3):"
click at [405, 232] on span "Run" at bounding box center [396, 229] width 33 height 8
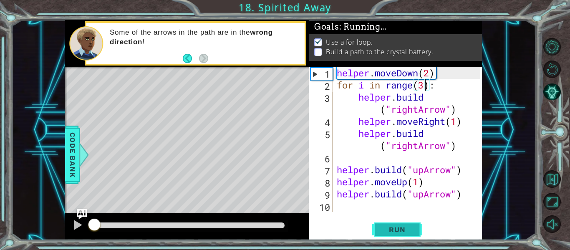
click at [405, 232] on span "Run" at bounding box center [396, 229] width 33 height 8
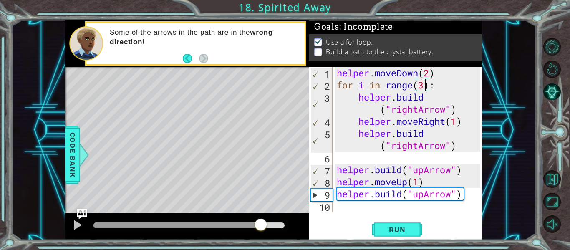
click at [261, 224] on div at bounding box center [188, 225] width 191 height 6
click at [82, 228] on div at bounding box center [77, 224] width 11 height 11
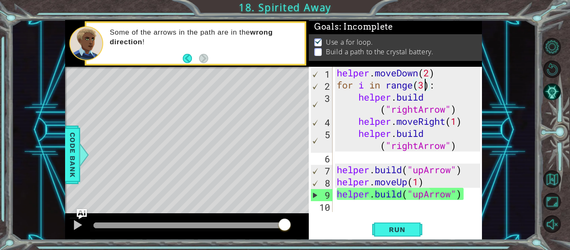
click at [395, 163] on div "helper . moveDown ( 2 ) for i in range ( 3 ) : helper . build ( "rightArrow" ) …" at bounding box center [409, 151] width 149 height 169
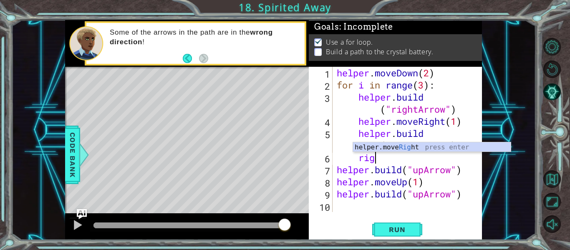
scroll to position [0, 2]
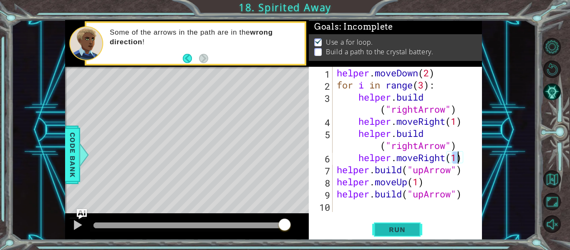
type textarea "helper.moveRight(1)"
click at [381, 230] on span "Run" at bounding box center [396, 229] width 33 height 8
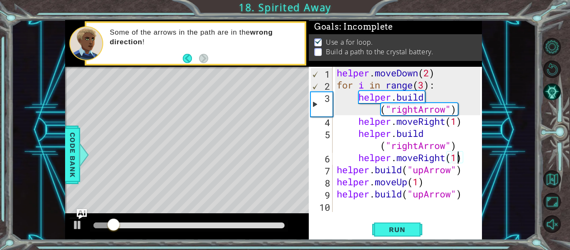
click at [269, 226] on div at bounding box center [188, 225] width 191 height 6
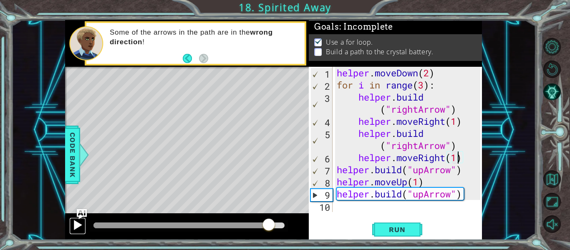
click at [80, 226] on div at bounding box center [77, 224] width 11 height 11
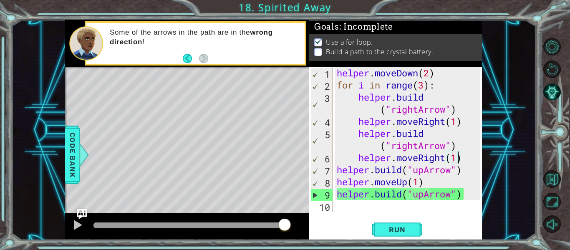
click at [347, 208] on div "helper . moveDown ( 2 ) for i in range ( 3 ) : helper . build ( "rightArrow" ) …" at bounding box center [409, 151] width 149 height 169
click at [380, 229] on span "Run" at bounding box center [396, 229] width 33 height 8
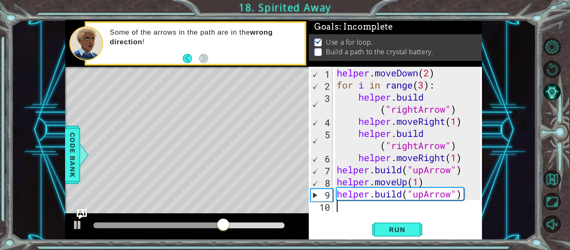
click at [424, 85] on div "helper . moveDown ( 2 ) for i in range ( 3 ) : helper . build ( "rightArrow" ) …" at bounding box center [409, 151] width 149 height 169
type textarea "for i in range(2):"
click at [387, 231] on span "Run" at bounding box center [396, 229] width 33 height 8
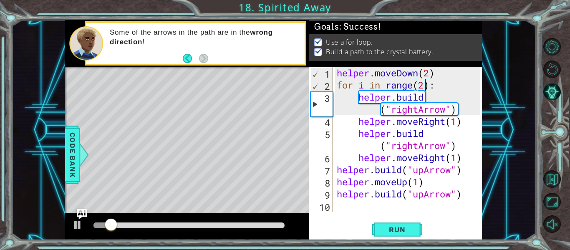
click at [273, 221] on div at bounding box center [189, 226] width 198 height 12
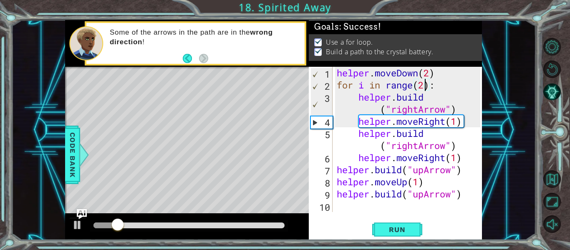
click at [279, 223] on div at bounding box center [188, 225] width 191 height 6
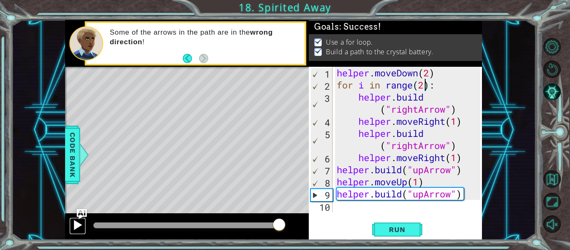
click at [78, 223] on div at bounding box center [77, 224] width 11 height 11
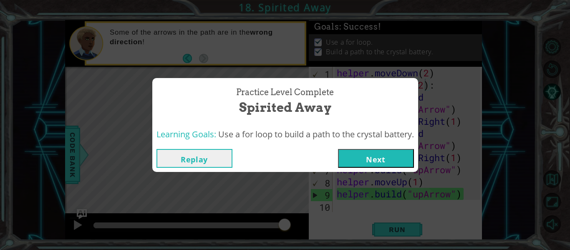
click at [376, 154] on button "Next" at bounding box center [376, 158] width 76 height 19
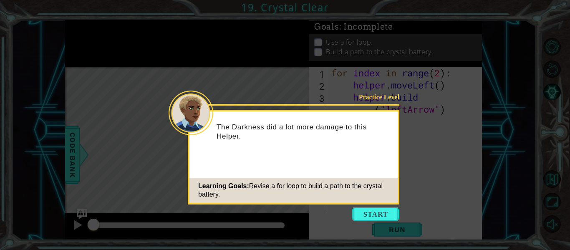
click at [384, 210] on button "Start" at bounding box center [375, 213] width 48 height 13
click at [384, 225] on icon at bounding box center [285, 125] width 570 height 250
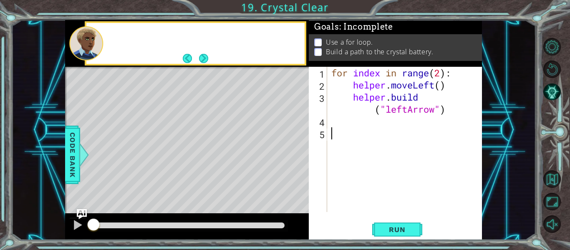
click at [388, 213] on div "1 2 3 4 5 for index in range ( 2 ) : helper . moveLeft ( ) helper . build ( "le…" at bounding box center [395, 153] width 173 height 173
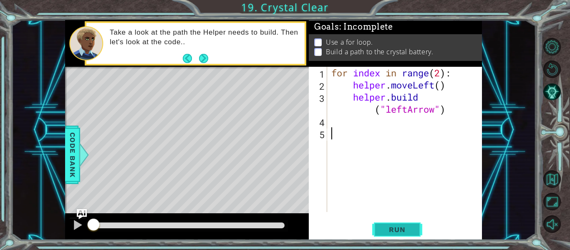
click at [407, 231] on span "Run" at bounding box center [396, 229] width 33 height 8
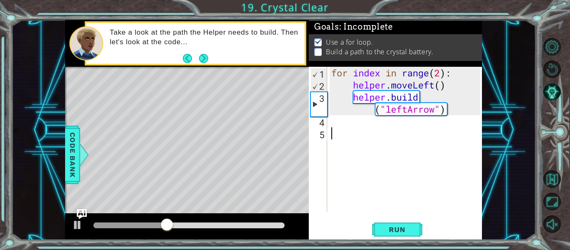
click at [442, 73] on div "for index in range ( 2 ) : helper . moveLeft ( ) helper . build ( "leftArrow" )" at bounding box center [406, 151] width 155 height 169
type textarea "for index in range(4):"
click at [391, 223] on button "Run" at bounding box center [397, 229] width 50 height 17
click at [275, 225] on div at bounding box center [188, 225] width 191 height 6
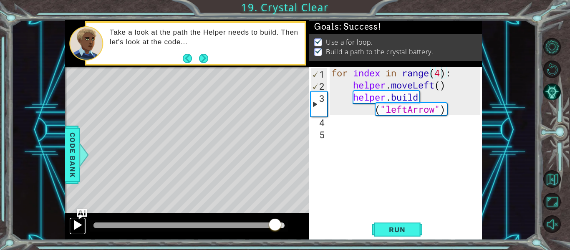
click at [78, 227] on div at bounding box center [77, 224] width 11 height 11
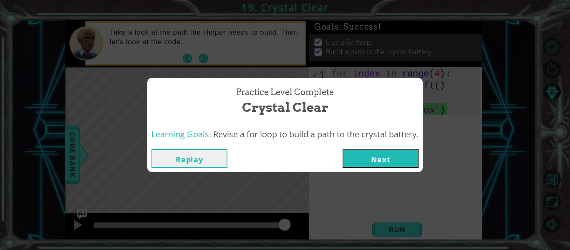
click at [383, 156] on button "Next" at bounding box center [380, 158] width 76 height 19
click at [383, 156] on body "1 ההההההההההההההההההההההההההההההההההההההההההההההההההההההההההההההההההההההההההההה…" at bounding box center [285, 125] width 570 height 250
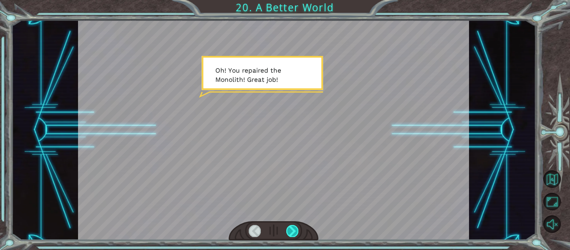
click at [293, 228] on div at bounding box center [292, 231] width 12 height 12
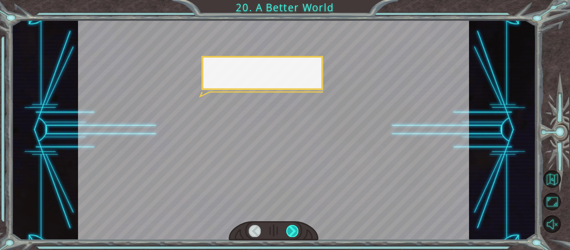
click at [293, 228] on div at bounding box center [292, 231] width 12 height 12
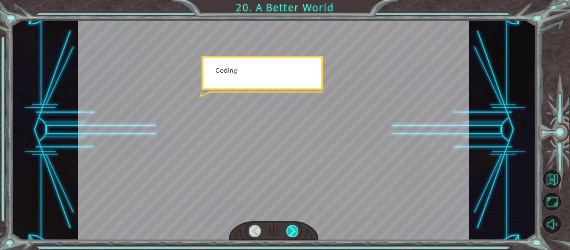
click at [293, 228] on div at bounding box center [292, 231] width 12 height 12
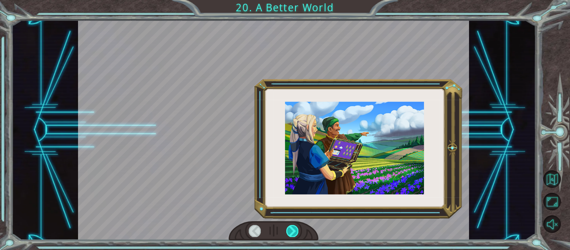
click at [293, 228] on div at bounding box center [292, 231] width 12 height 12
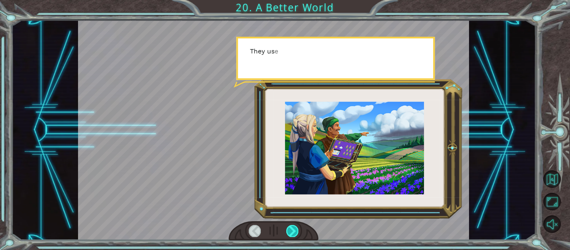
click at [293, 228] on div at bounding box center [292, 231] width 12 height 12
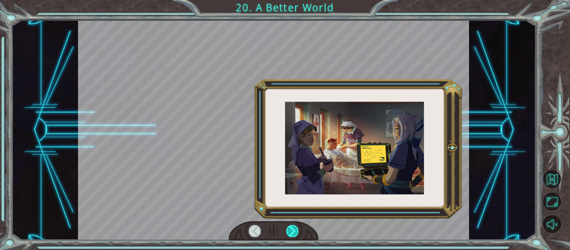
click at [293, 228] on div at bounding box center [292, 231] width 12 height 12
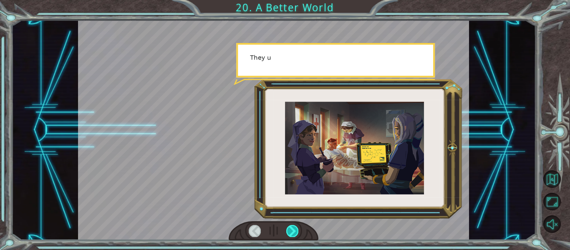
click at [293, 228] on div at bounding box center [292, 231] width 12 height 12
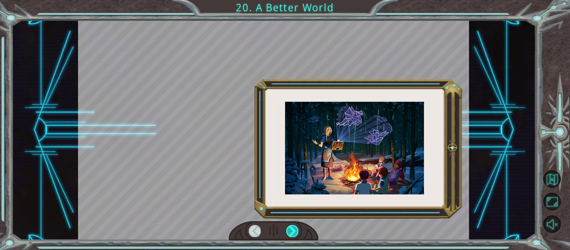
click at [293, 228] on div at bounding box center [292, 231] width 12 height 12
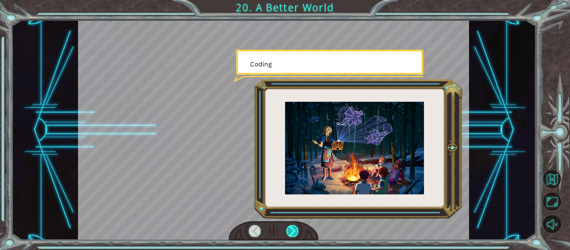
click at [293, 228] on div at bounding box center [292, 231] width 12 height 12
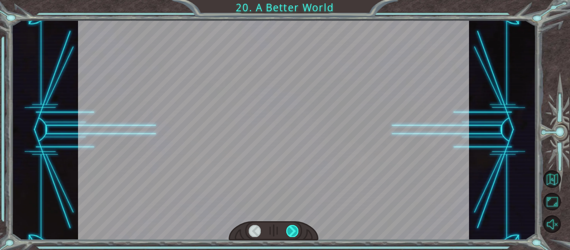
click at [293, 228] on div at bounding box center [292, 231] width 12 height 12
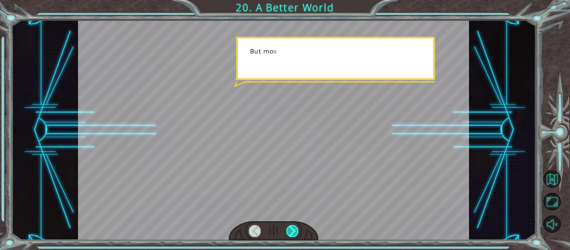
click at [293, 228] on div at bounding box center [292, 231] width 12 height 12
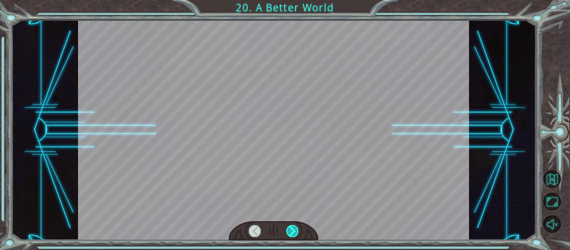
click at [293, 228] on div at bounding box center [292, 231] width 12 height 12
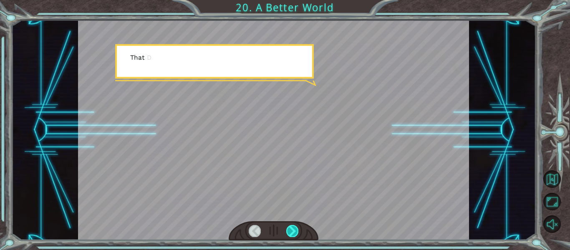
click at [293, 228] on div at bounding box center [292, 231] width 12 height 12
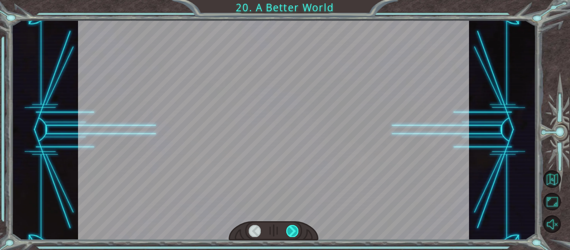
click at [293, 228] on div at bounding box center [292, 231] width 12 height 12
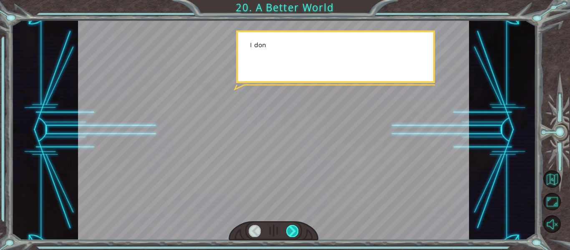
click at [293, 228] on div at bounding box center [292, 231] width 12 height 12
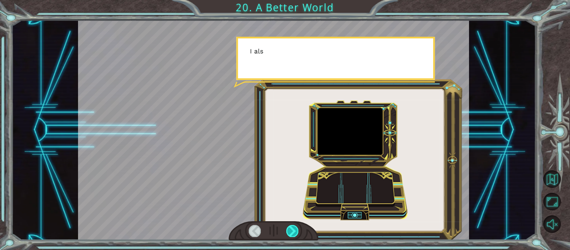
click at [293, 228] on div at bounding box center [292, 231] width 12 height 12
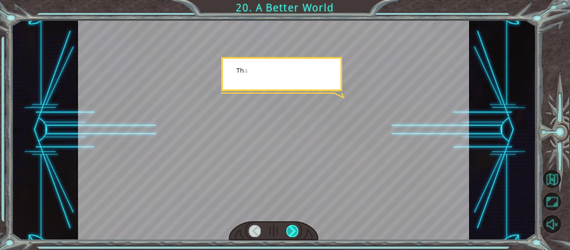
click at [293, 228] on div at bounding box center [292, 231] width 12 height 12
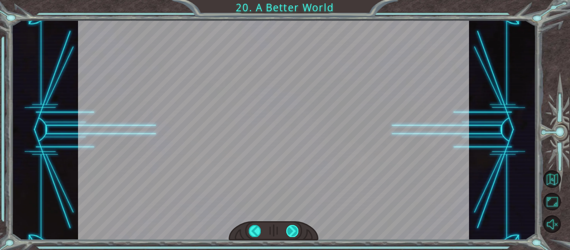
click at [293, 228] on div at bounding box center [292, 231] width 12 height 12
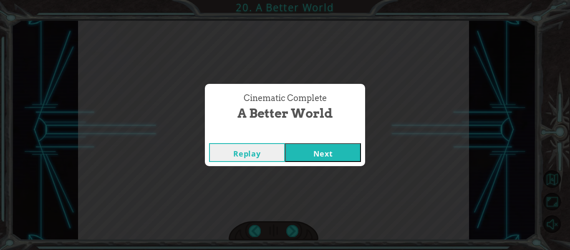
click at [329, 157] on button "Next" at bounding box center [323, 152] width 76 height 19
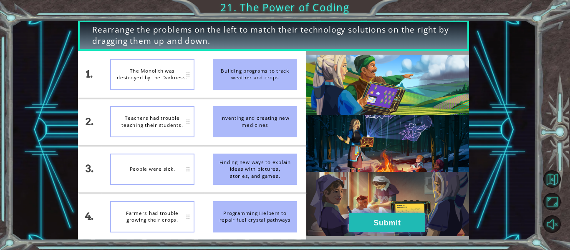
click at [404, 219] on button "Submit" at bounding box center [387, 222] width 76 height 19
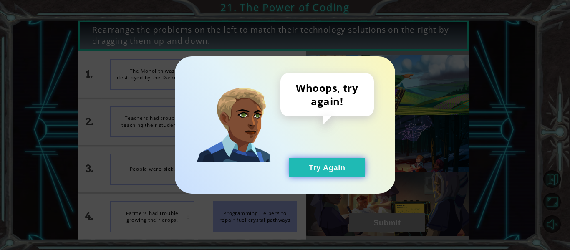
click at [358, 168] on button "Try Again" at bounding box center [327, 167] width 76 height 19
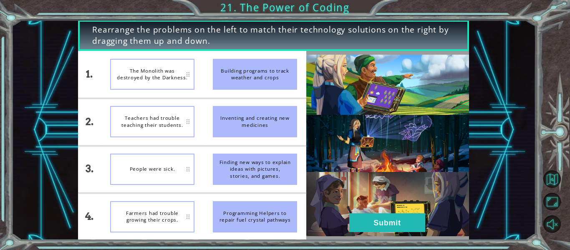
drag, startPoint x: 259, startPoint y: 113, endPoint x: 276, endPoint y: 156, distance: 46.8
click at [276, 156] on ul "Building programs to track weather and crops Inventing and creating new medicin…" at bounding box center [254, 145] width 103 height 189
click at [239, 151] on li "Finding new ways to explain ideas with pictures, stories, and games." at bounding box center [254, 169] width 103 height 47
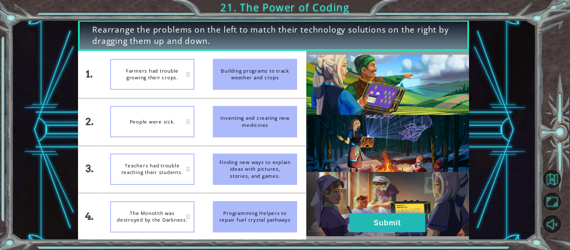
click at [390, 223] on button "Submit" at bounding box center [387, 222] width 76 height 19
click at [392, 0] on div "Rearrange the problems on the left to match their technology solutions on the r…" at bounding box center [285, 0] width 570 height 0
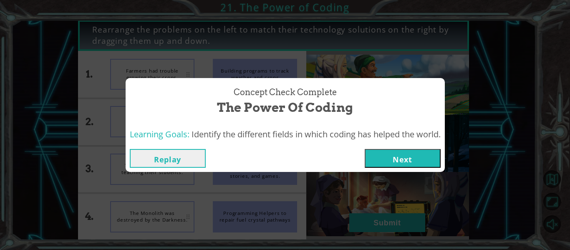
click at [427, 151] on button "Next" at bounding box center [402, 158] width 76 height 19
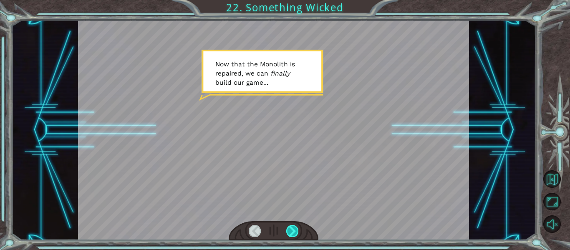
click at [290, 233] on div at bounding box center [292, 231] width 12 height 12
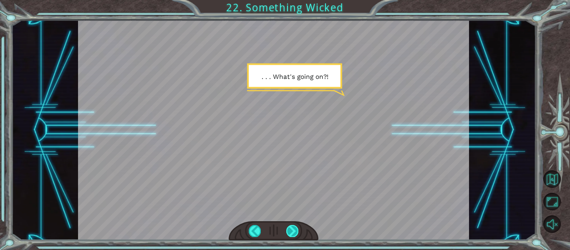
click at [290, 233] on div at bounding box center [292, 231] width 12 height 12
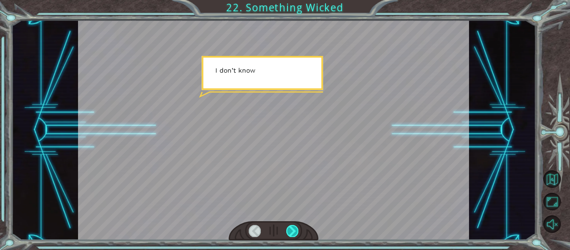
click at [290, 233] on div at bounding box center [292, 231] width 12 height 12
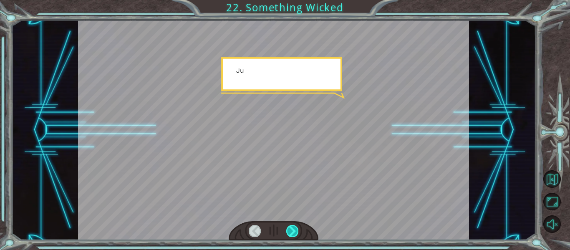
click at [290, 233] on div at bounding box center [292, 231] width 12 height 12
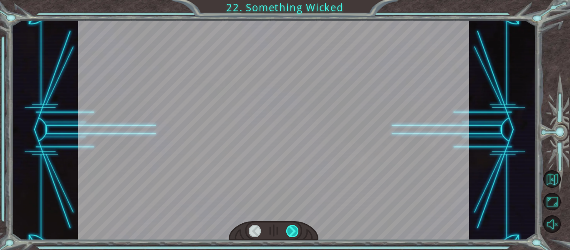
click at [290, 233] on div at bounding box center [292, 231] width 12 height 12
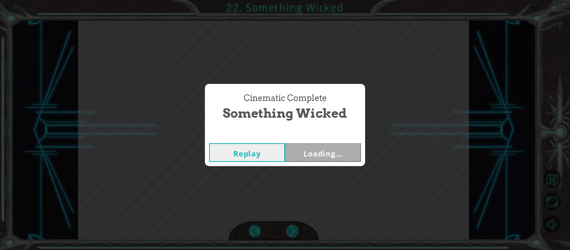
click at [290, 233] on div "Cinematic Complete Something Wicked Replay Loading..." at bounding box center [285, 125] width 570 height 250
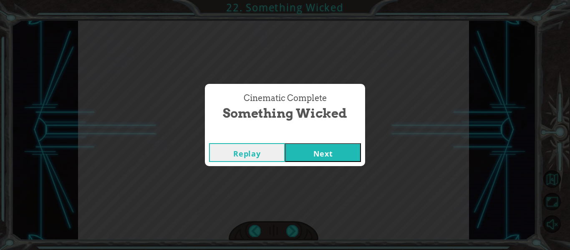
click at [332, 146] on button "Next" at bounding box center [323, 152] width 76 height 19
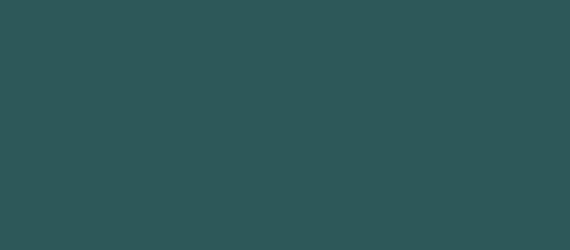
click at [332, 146] on body "1 hero.move Up press enter הההההההההההההההההההההההההההההההההההההההההההההההההההה…" at bounding box center [285, 125] width 570 height 250
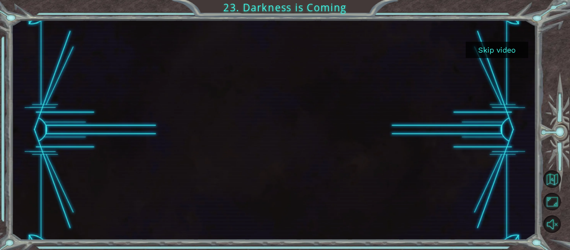
click at [479, 51] on button "Skip video" at bounding box center [496, 50] width 63 height 16
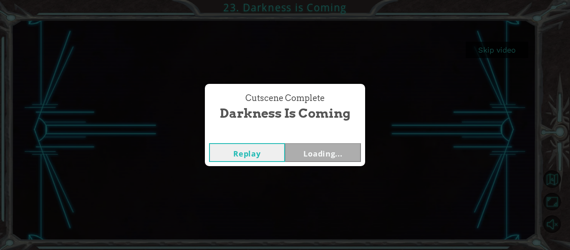
click at [323, 151] on button "Loading..." at bounding box center [323, 152] width 76 height 19
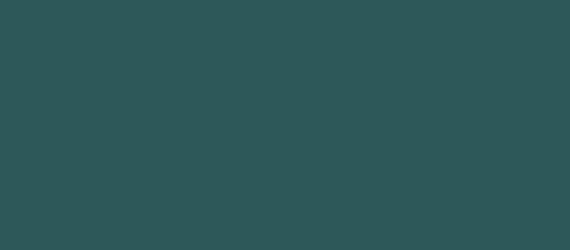
click at [323, 151] on body "1 hero.move Up press enter הההההההההההההההההההההההההההההההההההההההההההההההההההה…" at bounding box center [285, 125] width 570 height 250
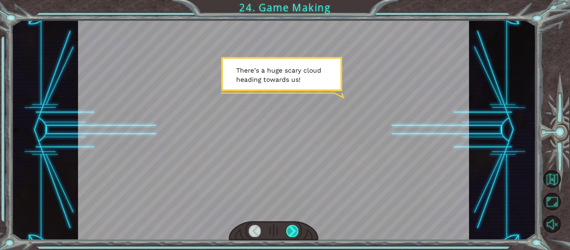
click at [291, 230] on div at bounding box center [292, 231] width 12 height 12
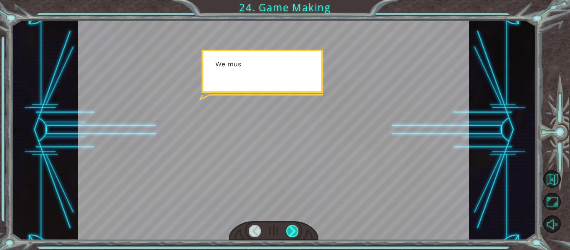
click at [291, 230] on div at bounding box center [292, 231] width 12 height 12
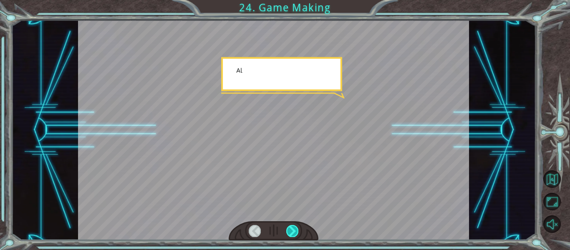
click at [291, 230] on div at bounding box center [292, 231] width 12 height 12
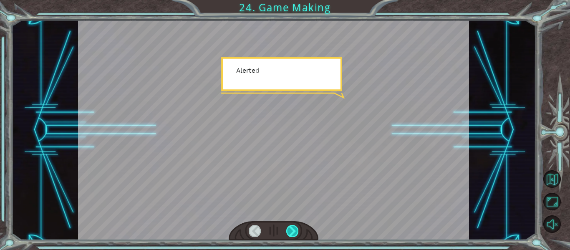
click at [291, 230] on div at bounding box center [292, 231] width 12 height 12
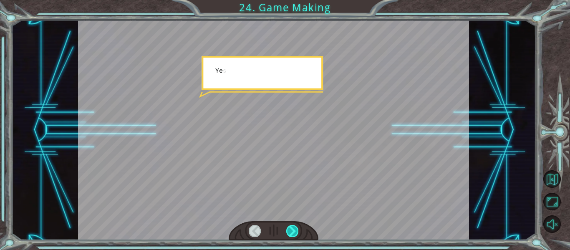
click at [291, 230] on div at bounding box center [292, 231] width 12 height 12
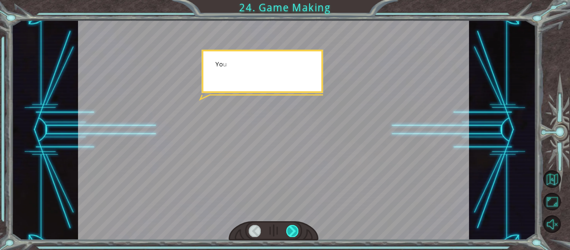
click at [291, 230] on div at bounding box center [292, 231] width 12 height 12
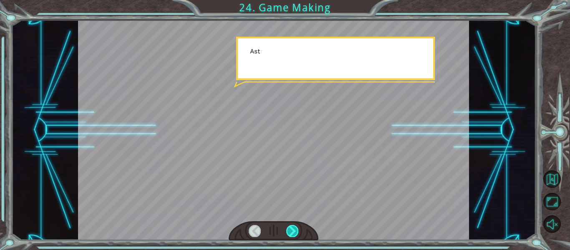
click at [291, 230] on div at bounding box center [292, 231] width 12 height 12
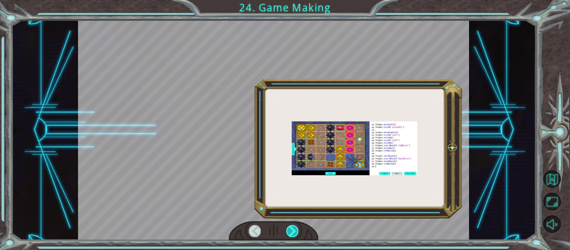
click at [291, 230] on div at bounding box center [292, 231] width 12 height 12
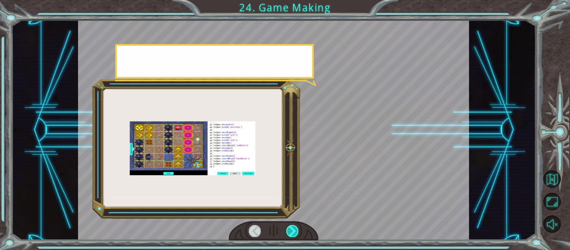
click at [291, 230] on div at bounding box center [292, 231] width 12 height 12
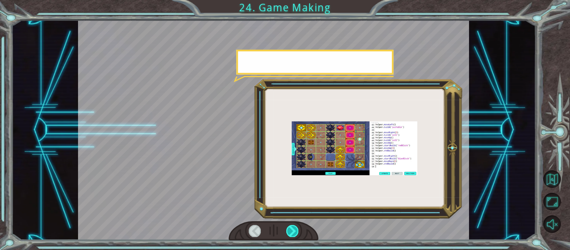
click at [291, 230] on div at bounding box center [292, 231] width 12 height 12
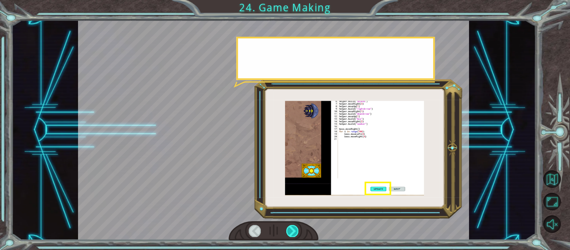
click at [291, 230] on div at bounding box center [292, 231] width 12 height 12
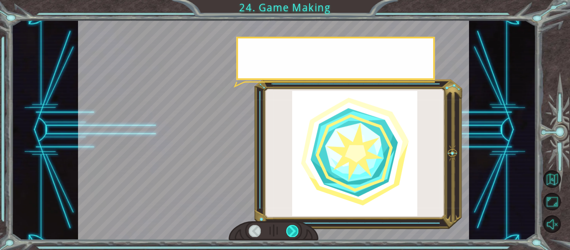
click at [291, 230] on div at bounding box center [292, 231] width 12 height 12
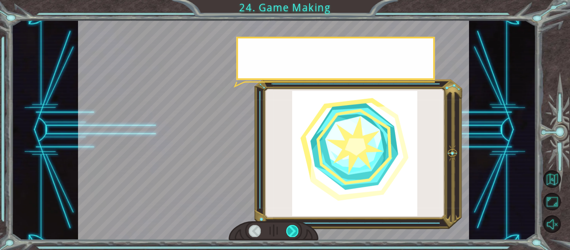
click at [291, 230] on div at bounding box center [292, 231] width 12 height 12
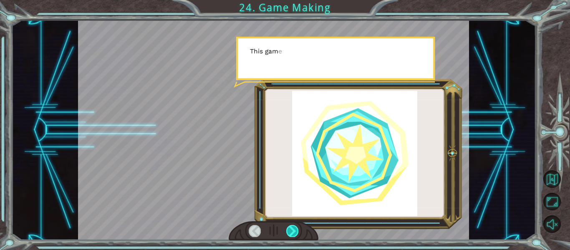
click at [291, 230] on div at bounding box center [292, 231] width 12 height 12
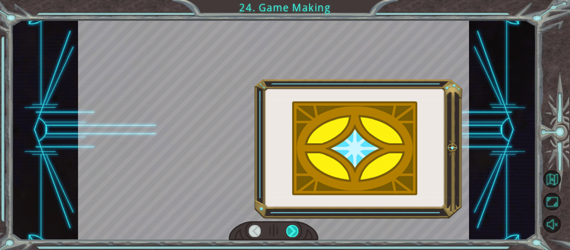
click at [291, 230] on div at bounding box center [292, 231] width 12 height 12
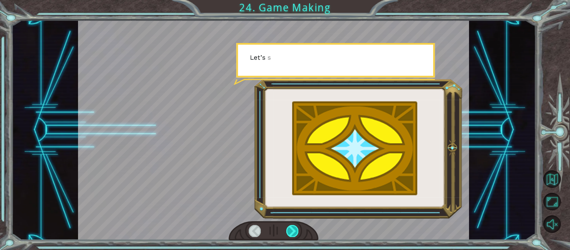
click at [291, 230] on div at bounding box center [292, 231] width 12 height 12
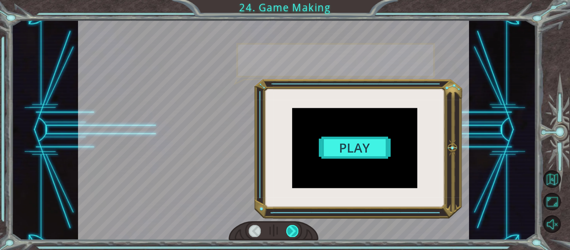
click at [291, 230] on div at bounding box center [292, 231] width 12 height 12
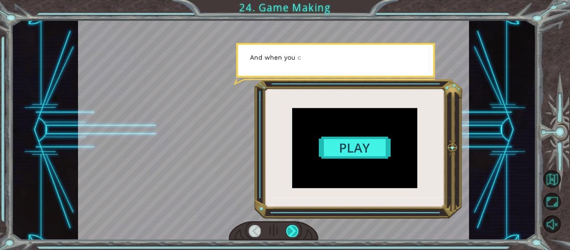
click at [291, 230] on div at bounding box center [292, 231] width 12 height 12
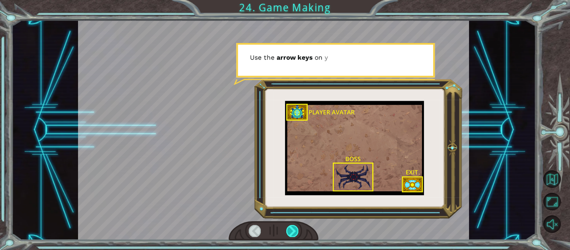
click at [291, 230] on div at bounding box center [292, 231] width 12 height 12
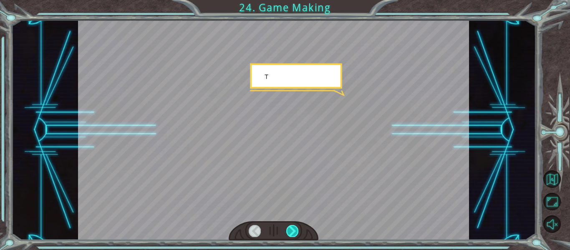
click at [291, 230] on div at bounding box center [292, 231] width 12 height 12
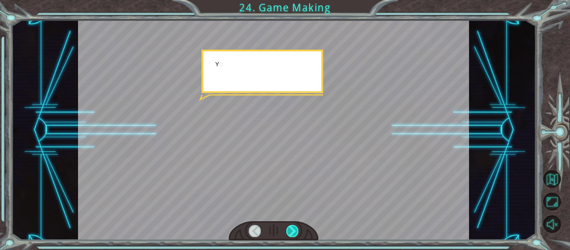
click at [291, 230] on div at bounding box center [292, 231] width 12 height 12
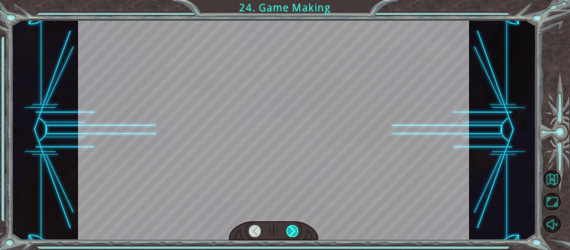
click at [291, 230] on div at bounding box center [292, 231] width 12 height 12
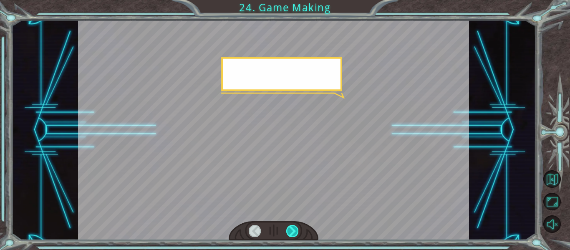
click at [291, 230] on div at bounding box center [292, 231] width 12 height 12
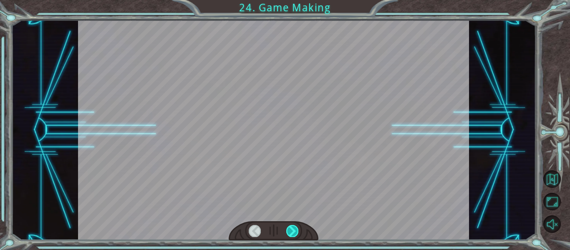
click at [291, 230] on div at bounding box center [292, 231] width 12 height 12
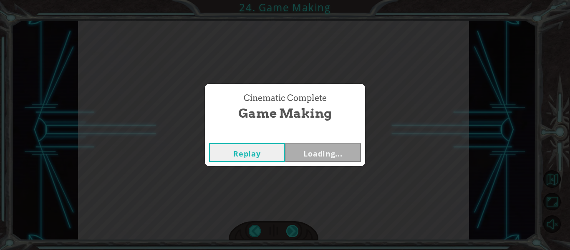
click at [291, 230] on div "Cinematic Complete Game Making Replay Loading..." at bounding box center [285, 125] width 570 height 250
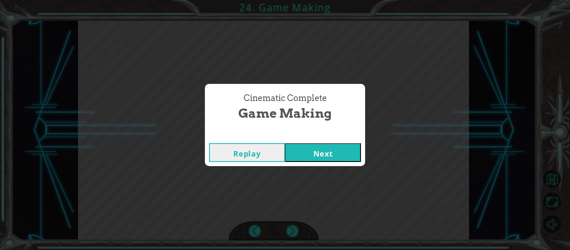
click at [357, 149] on button "Next" at bounding box center [323, 152] width 76 height 19
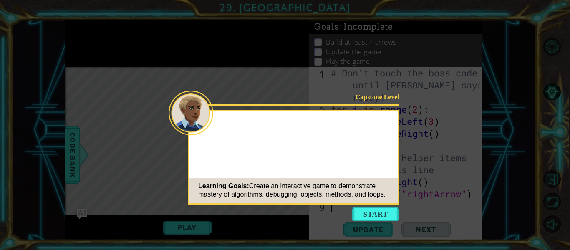
click at [389, 206] on icon at bounding box center [285, 125] width 570 height 250
click at [385, 221] on icon at bounding box center [285, 125] width 570 height 250
click at [385, 217] on button "Start" at bounding box center [375, 213] width 48 height 13
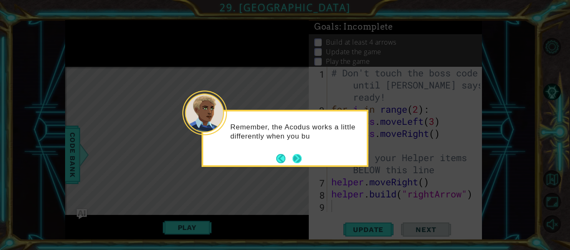
click at [299, 158] on button "Next" at bounding box center [296, 158] width 9 height 9
click at [299, 158] on icon at bounding box center [285, 125] width 570 height 250
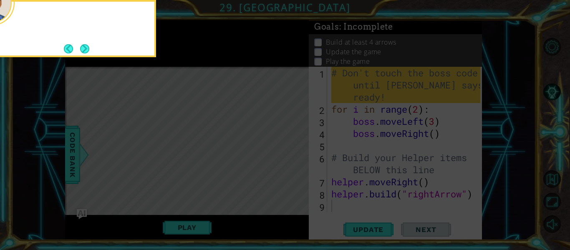
click at [299, 158] on icon at bounding box center [285, 37] width 570 height 425
click at [76, 43] on footer at bounding box center [76, 49] width 25 height 13
click at [83, 46] on button "Next" at bounding box center [85, 49] width 10 height 10
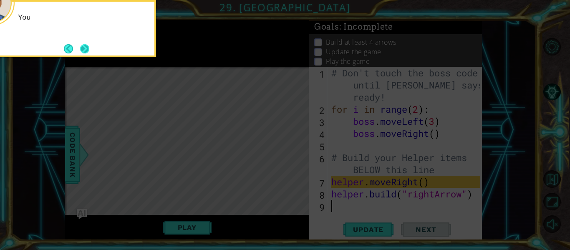
click at [89, 50] on button "Next" at bounding box center [84, 48] width 9 height 9
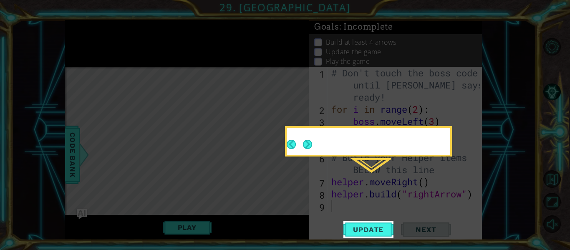
click at [89, 50] on icon at bounding box center [285, 125] width 570 height 250
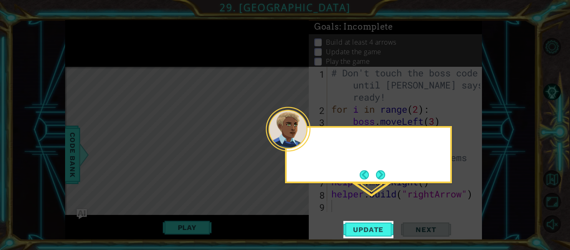
click at [89, 50] on icon at bounding box center [285, 125] width 570 height 250
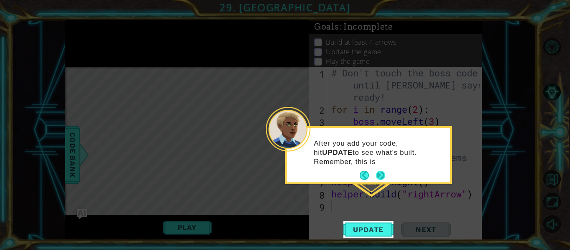
click at [384, 178] on button "Next" at bounding box center [380, 175] width 9 height 9
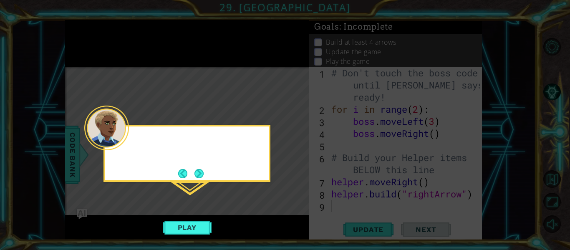
click at [383, 178] on icon at bounding box center [285, 125] width 570 height 250
click at [203, 173] on button "Next" at bounding box center [198, 173] width 9 height 9
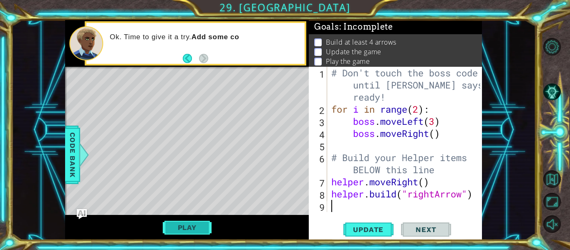
click at [196, 229] on button "Play" at bounding box center [187, 227] width 49 height 16
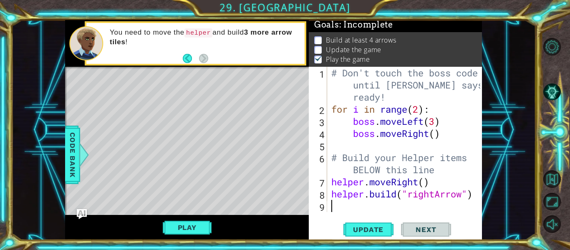
click at [122, 84] on div "Level Map" at bounding box center [257, 190] width 385 height 246
click at [127, 88] on div "Level Map" at bounding box center [257, 190] width 385 height 246
click at [64, 89] on div "1 ההההההההההההההההההההההההההההההההההההההההההההההההההההההההההההההההההההההההההההה…" at bounding box center [273, 130] width 524 height 220
click at [167, 166] on div "Level Map" at bounding box center [257, 190] width 385 height 246
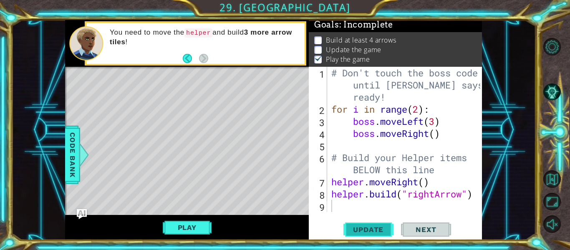
click at [376, 223] on button "Update" at bounding box center [368, 229] width 50 height 17
click at [198, 226] on button "Play" at bounding box center [187, 227] width 49 height 16
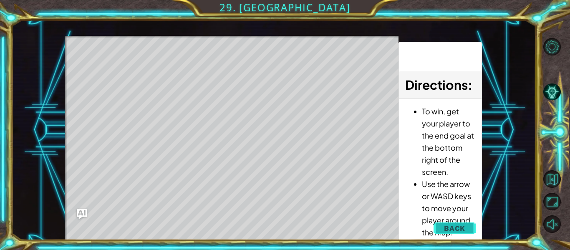
click at [462, 226] on span "Back" at bounding box center [454, 228] width 21 height 8
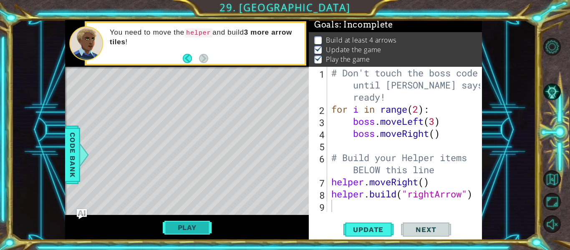
click at [180, 228] on button "Play" at bounding box center [187, 227] width 49 height 16
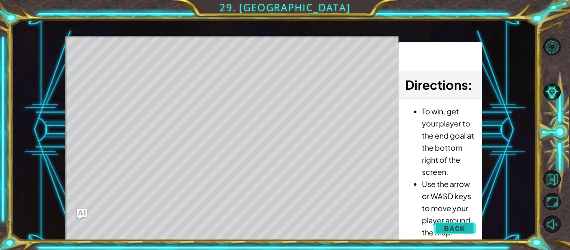
click at [451, 229] on span "Back" at bounding box center [454, 228] width 21 height 8
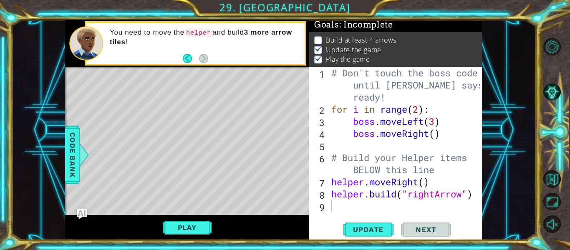
click at [425, 183] on div "# Don't touch the boss code until Vega says you're ready! for i in range ( 2 ) …" at bounding box center [406, 163] width 155 height 193
click at [378, 227] on span "Update" at bounding box center [367, 229] width 47 height 8
click at [374, 228] on span "Update" at bounding box center [367, 229] width 47 height 8
click at [377, 229] on span "Update" at bounding box center [367, 229] width 47 height 8
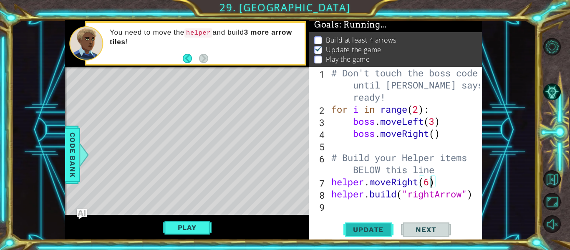
click at [365, 229] on span "Update" at bounding box center [367, 229] width 47 height 8
click at [354, 232] on span "Update" at bounding box center [367, 229] width 47 height 8
click at [194, 229] on button "Play" at bounding box center [187, 227] width 49 height 16
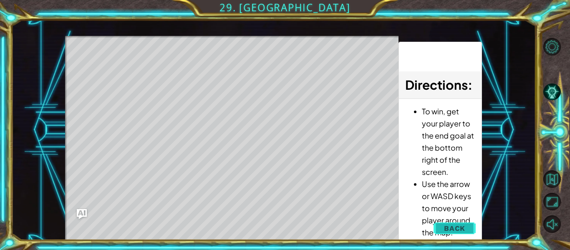
click at [456, 226] on span "Back" at bounding box center [454, 228] width 21 height 8
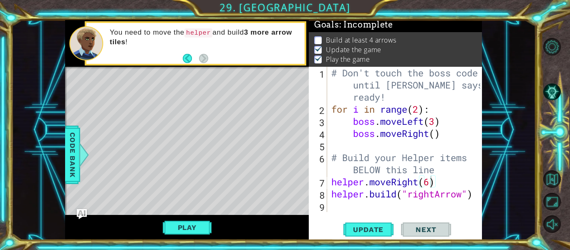
click at [438, 187] on div "# Don't touch the boss code until Vega says you're ready! for i in range ( 2 ) …" at bounding box center [406, 163] width 155 height 193
click at [438, 166] on div "# Don't touch the boss code until Vega says you're ready! for i in range ( 2 ) …" at bounding box center [406, 163] width 155 height 193
type textarea "# Build your Helper items BELOW this line"
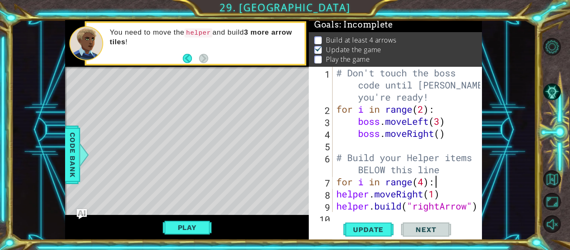
click at [334, 193] on div "# Don't touch the boss code until Vega says you're ready! for i in range ( 2 ) …" at bounding box center [409, 163] width 150 height 193
click at [335, 210] on div "# Don't touch the boss code until Vega says you're ready! for i in range ( 2 ) …" at bounding box center [409, 163] width 150 height 193
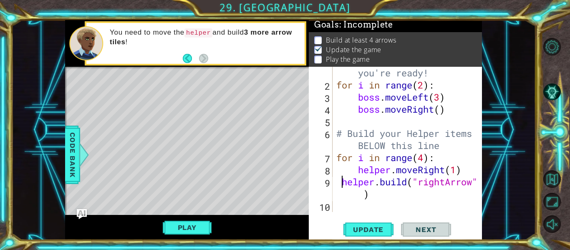
scroll to position [24, 0]
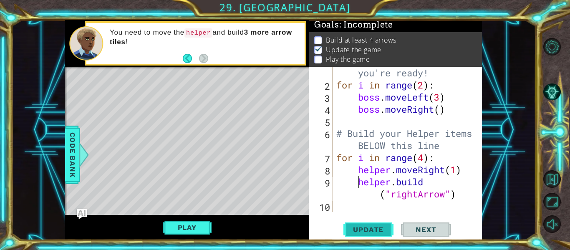
click at [377, 229] on span "Update" at bounding box center [367, 229] width 47 height 8
click at [201, 229] on button "Play" at bounding box center [187, 227] width 49 height 16
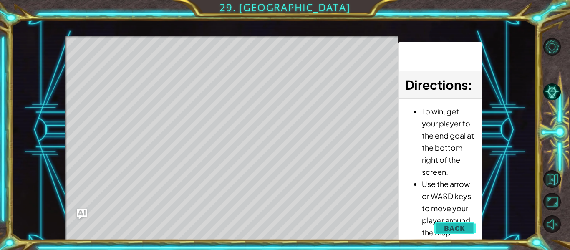
click at [469, 226] on button "Back" at bounding box center [454, 228] width 42 height 17
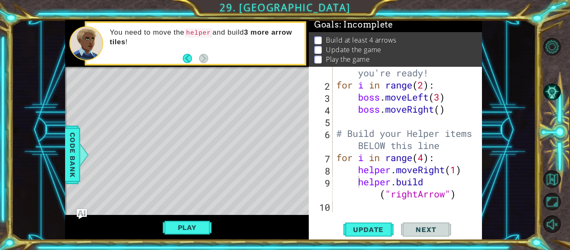
click at [423, 159] on div "# Don't touch the boss code until Vega says you're ready! for i in range ( 2 ) …" at bounding box center [409, 139] width 150 height 193
click at [168, 226] on button "Play" at bounding box center [187, 227] width 49 height 16
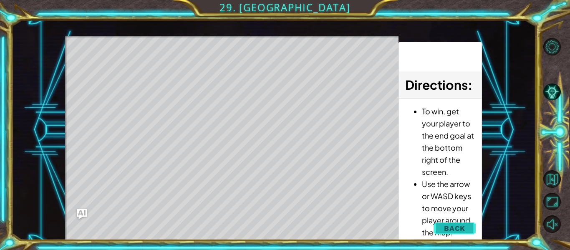
click at [448, 228] on span "Back" at bounding box center [454, 228] width 21 height 8
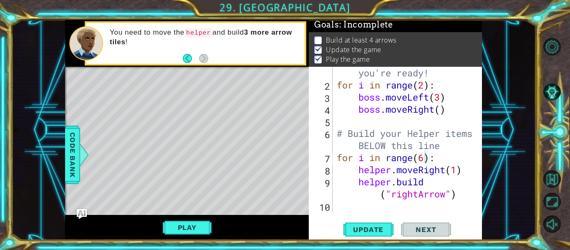
click at [461, 193] on div "# Don't touch the boss code until Vega says you're ready! for i in range ( 2 ) …" at bounding box center [409, 139] width 149 height 193
type textarea "helper.build("rightArrow")"
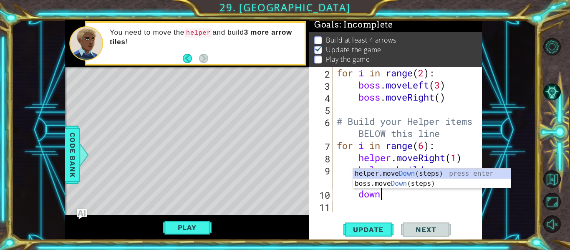
scroll to position [0, 2]
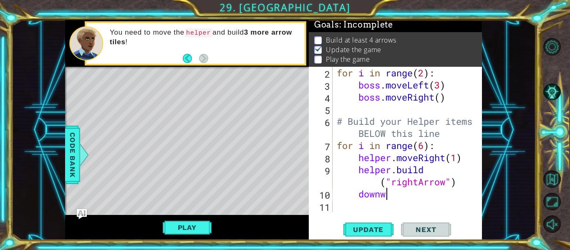
type textarea "down"
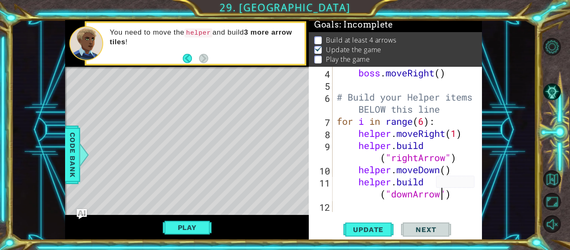
scroll to position [0, 7]
type textarea "helper.build("downArrow")"
click at [377, 231] on span "Update" at bounding box center [367, 229] width 47 height 8
click at [185, 230] on button "Play" at bounding box center [187, 227] width 49 height 16
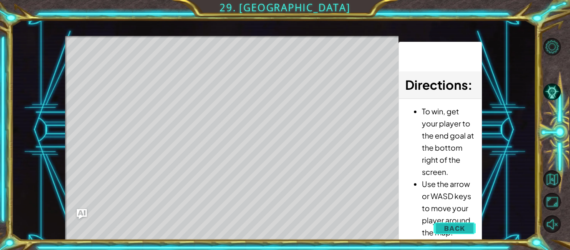
click at [439, 230] on button "Back" at bounding box center [454, 228] width 42 height 17
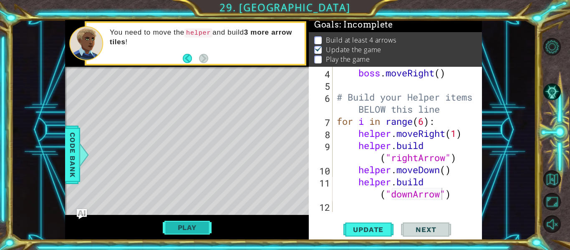
click at [188, 223] on button "Play" at bounding box center [187, 227] width 49 height 16
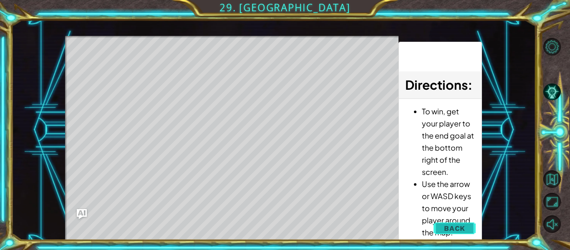
click at [465, 230] on button "Back" at bounding box center [454, 228] width 42 height 17
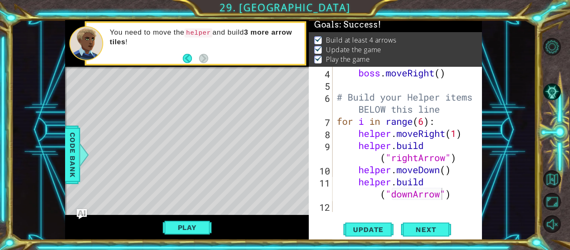
click at [143, 226] on div "Play" at bounding box center [187, 227] width 244 height 25
click at [194, 227] on button "Play" at bounding box center [187, 227] width 49 height 16
click at [431, 229] on span "Next" at bounding box center [425, 230] width 37 height 8
click at [404, 226] on body "1 ההההההההההההההההההההההההההההההההההההההההההההההההההההההההההההההההההההההההההההה…" at bounding box center [285, 125] width 570 height 250
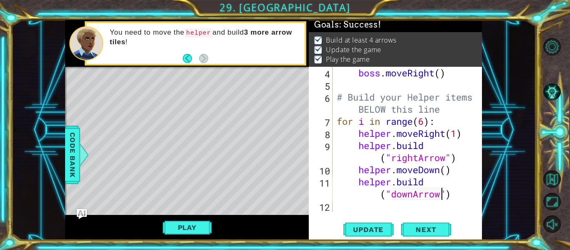
click at [409, 231] on body "1 ההההההההההההההההההההההההההההההההההההההההההההההההההההההההההההההההההההההההההההה…" at bounding box center [285, 125] width 570 height 250
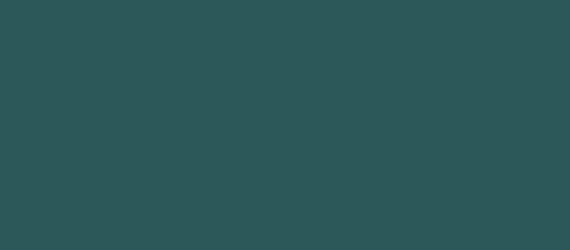
click at [415, 231] on body "1 hero.move Up press enter הההההההההההההההההההההההההההההההההההההההההההההההההההה…" at bounding box center [285, 125] width 570 height 250
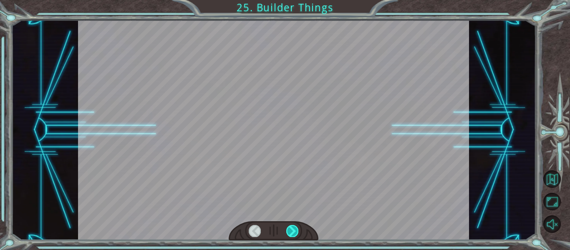
click at [291, 230] on div at bounding box center [292, 231] width 12 height 12
click at [292, 231] on div at bounding box center [292, 231] width 12 height 12
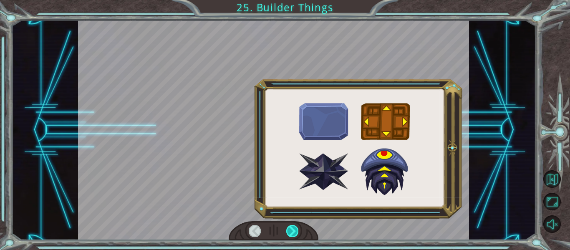
click at [292, 231] on div at bounding box center [292, 231] width 12 height 12
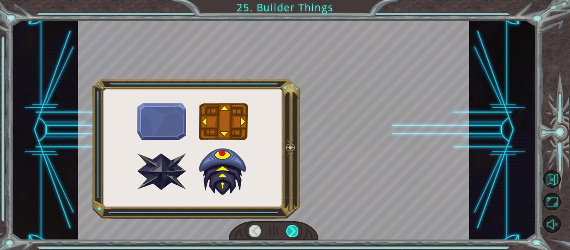
click at [292, 231] on div at bounding box center [292, 231] width 12 height 12
click at [292, 232] on div at bounding box center [292, 231] width 12 height 12
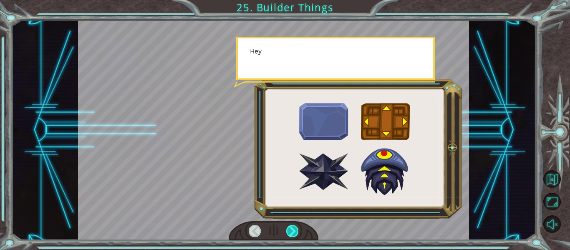
click at [292, 232] on div at bounding box center [292, 231] width 12 height 12
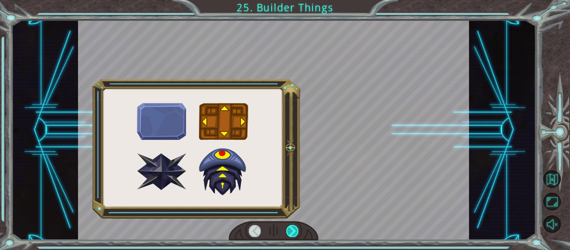
click at [292, 232] on div at bounding box center [292, 231] width 12 height 12
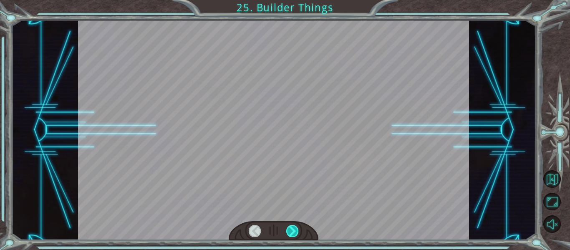
click at [292, 232] on div at bounding box center [292, 231] width 12 height 12
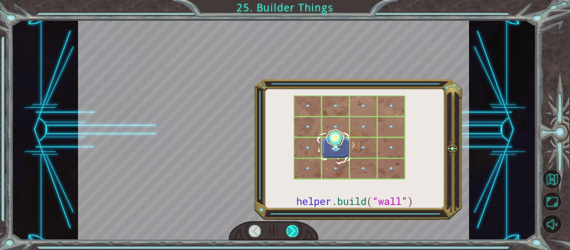
click at [292, 232] on div at bounding box center [292, 231] width 12 height 12
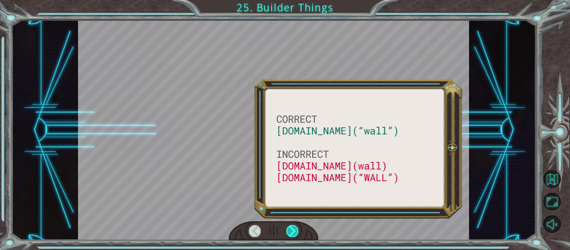
click at [292, 232] on div at bounding box center [292, 231] width 12 height 12
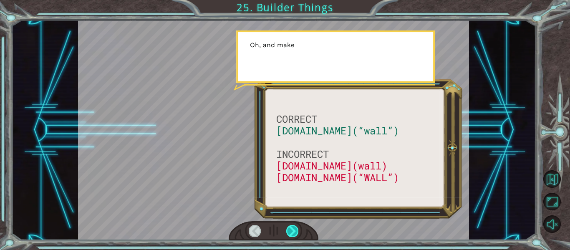
click at [292, 232] on div at bounding box center [292, 231] width 12 height 12
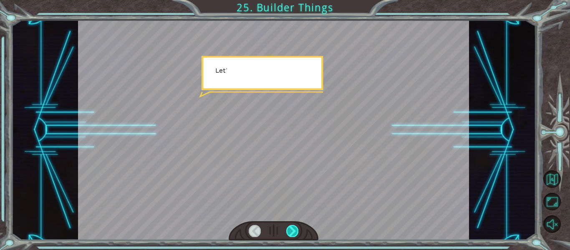
click at [292, 232] on div at bounding box center [292, 231] width 12 height 12
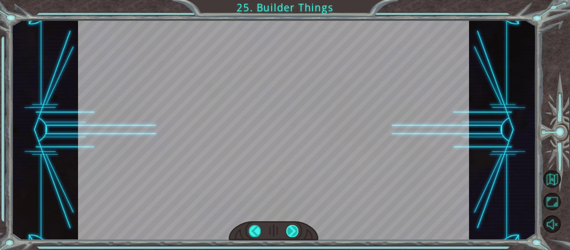
click at [292, 232] on div at bounding box center [292, 231] width 12 height 12
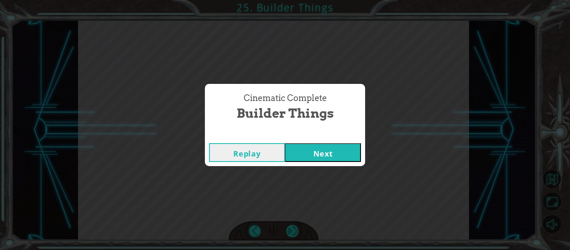
click at [292, 232] on div "Cinematic Complete Builder Things Replay Next" at bounding box center [285, 125] width 570 height 250
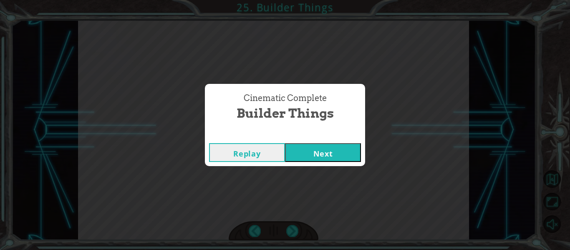
click at [339, 151] on button "Next" at bounding box center [323, 152] width 76 height 19
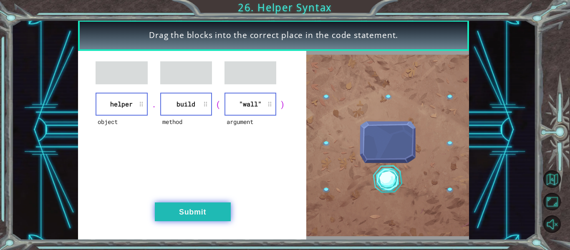
click at [193, 203] on button "Submit" at bounding box center [193, 211] width 76 height 19
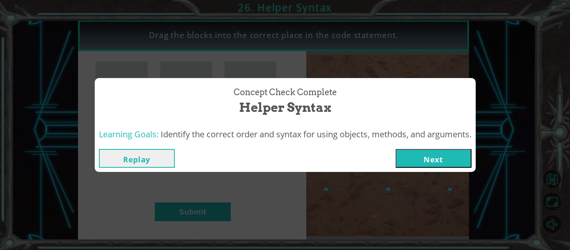
click at [410, 158] on button "Next" at bounding box center [433, 158] width 76 height 19
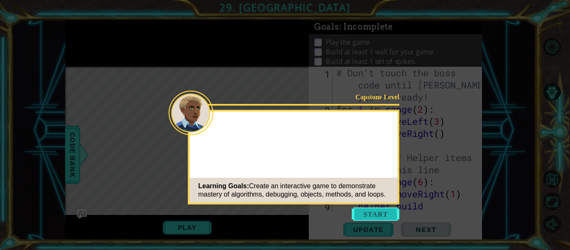
click at [377, 210] on button "Start" at bounding box center [375, 213] width 48 height 13
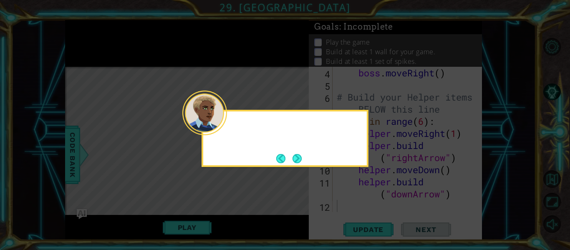
scroll to position [60, 0]
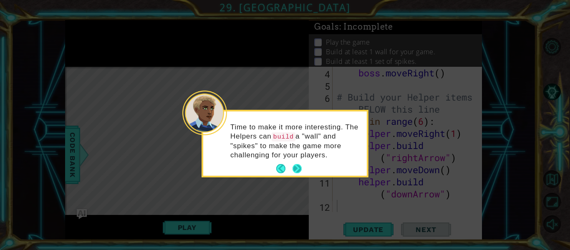
click at [298, 169] on button "Next" at bounding box center [296, 168] width 9 height 9
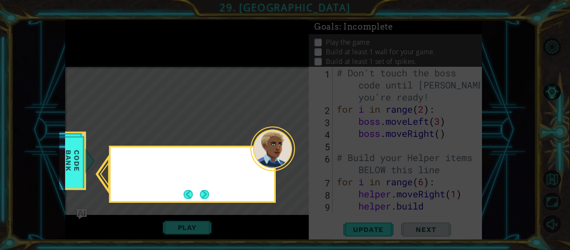
scroll to position [0, 0]
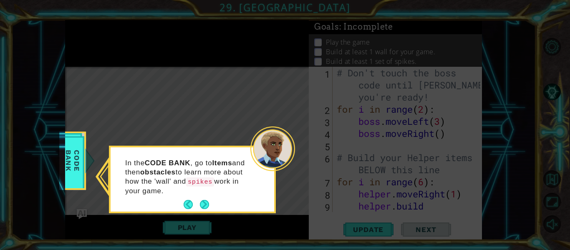
click at [298, 169] on icon at bounding box center [285, 125] width 570 height 250
click at [202, 206] on button "Next" at bounding box center [204, 204] width 9 height 9
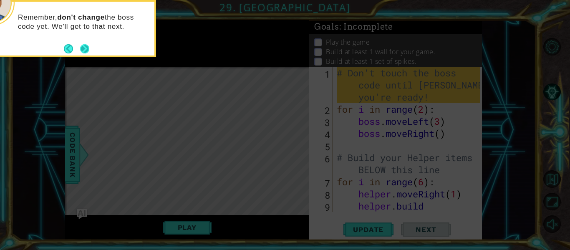
click at [83, 50] on button "Next" at bounding box center [84, 48] width 9 height 9
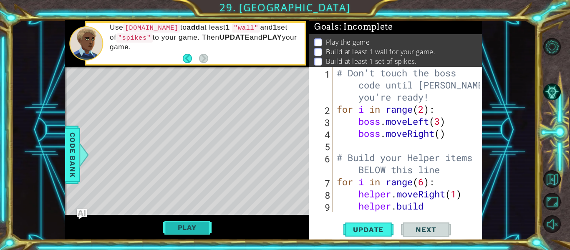
click at [187, 228] on button "Play" at bounding box center [187, 227] width 49 height 16
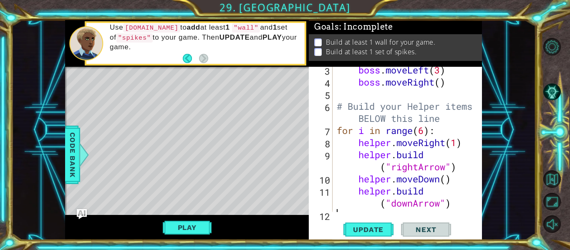
scroll to position [60, 0]
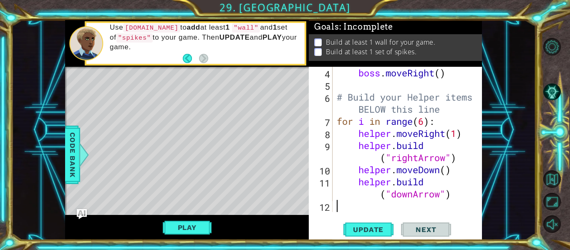
click at [436, 118] on div "boss . moveRight ( ) # Build your Helper items BELOW this line for i in range (…" at bounding box center [409, 151] width 149 height 169
click at [440, 110] on div "boss . moveRight ( ) # Build your Helper items BELOW this line for i in range (…" at bounding box center [409, 151] width 149 height 169
type textarea "# Build your Helper items BELOW this line"
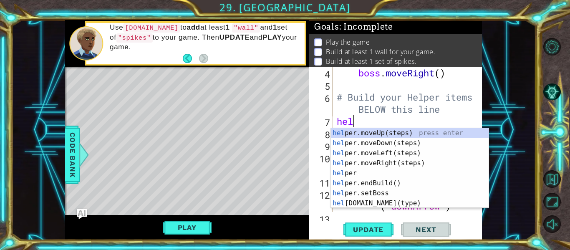
scroll to position [0, 0]
type textarea "h"
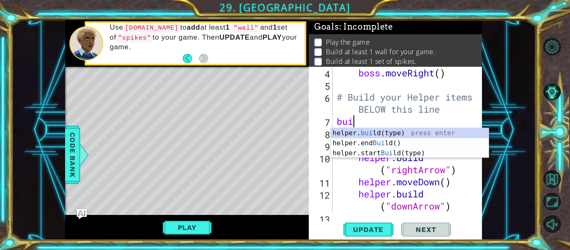
scroll to position [0, 0]
type textarea "helper.build("wall")"
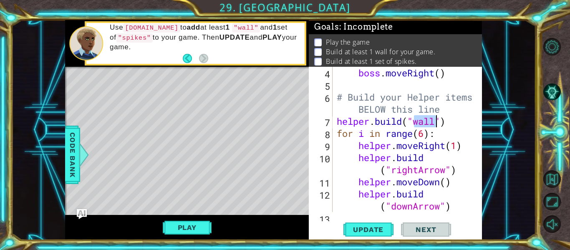
click at [459, 123] on div "boss . moveRight ( ) # Build your Helper items BELOW this line helper . build (…" at bounding box center [409, 151] width 149 height 169
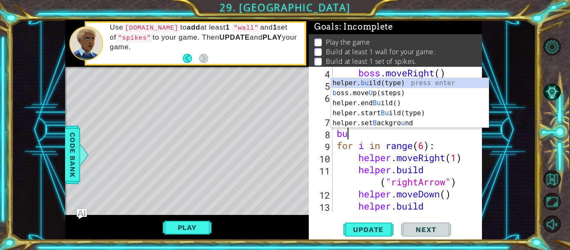
scroll to position [0, 0]
type textarea "b"
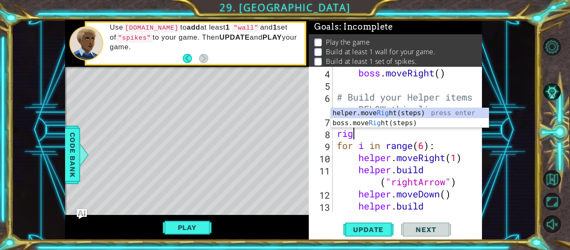
type textarea "right"
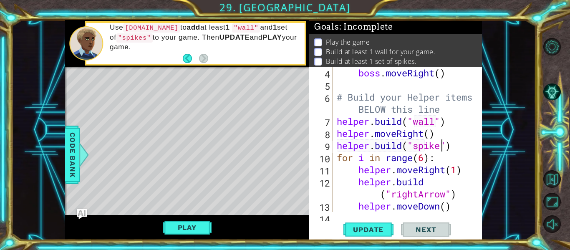
scroll to position [0, 5]
click at [359, 231] on span "Update" at bounding box center [367, 229] width 47 height 8
click at [200, 233] on button "Play" at bounding box center [187, 227] width 49 height 16
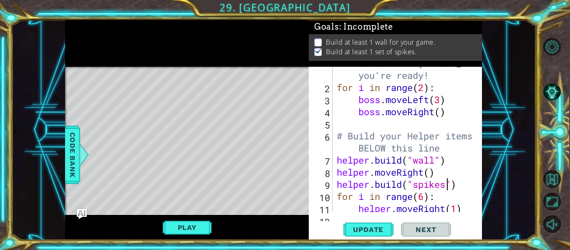
scroll to position [22, 0]
click at [423, 173] on div "# Don't touch the boss code until Vega says you're ready! for i in range ( 2 ) …" at bounding box center [409, 141] width 149 height 193
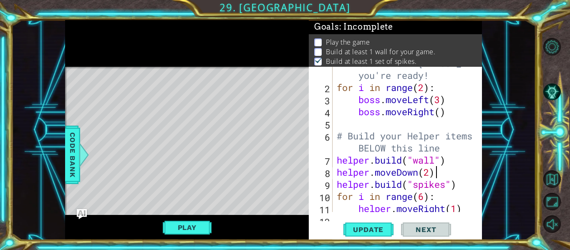
scroll to position [0, 4]
click at [384, 223] on button "Update" at bounding box center [368, 229] width 50 height 17
click at [174, 234] on button "Play" at bounding box center [187, 227] width 49 height 16
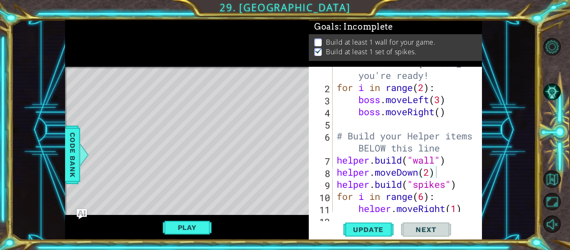
click at [444, 159] on div "# Don't touch the boss code until Vega says you're ready! for i in range ( 2 ) …" at bounding box center [409, 141] width 149 height 193
click at [374, 228] on span "Update" at bounding box center [367, 229] width 47 height 8
click at [446, 159] on div "# Don't touch the boss code until Vega says you're ready! for i in range ( 2 ) …" at bounding box center [409, 141] width 149 height 193
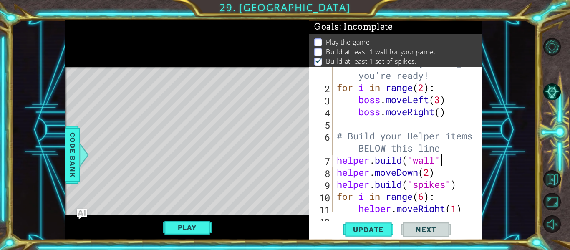
scroll to position [0, 5]
click at [386, 228] on span "Update" at bounding box center [367, 229] width 47 height 8
click at [183, 231] on button "Play" at bounding box center [187, 227] width 49 height 16
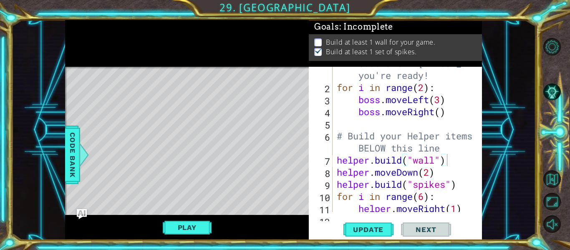
click at [449, 163] on div "# Don't touch the boss code until Vega says you're ready! for i in range ( 2 ) …" at bounding box center [409, 141] width 149 height 193
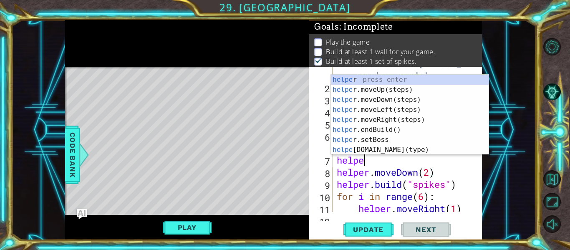
scroll to position [0, 0]
type textarea "h"
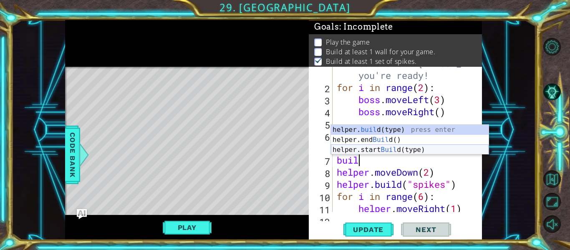
click at [424, 150] on div "helper. buil d(type) press enter helper.end Buil d() press enter helper.start B…" at bounding box center [410, 150] width 158 height 50
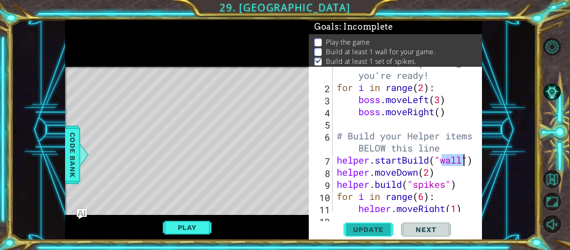
type textarea "helper.startBuild("wall")"
click at [382, 228] on span "Update" at bounding box center [367, 229] width 47 height 8
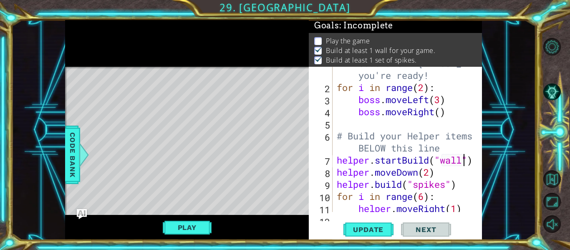
scroll to position [2, 0]
click at [205, 227] on button "Play" at bounding box center [187, 227] width 49 height 16
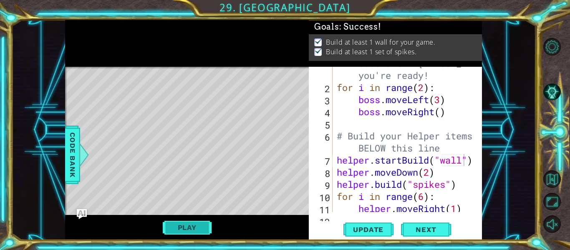
scroll to position [0, 0]
click at [436, 226] on span "Next" at bounding box center [425, 230] width 37 height 8
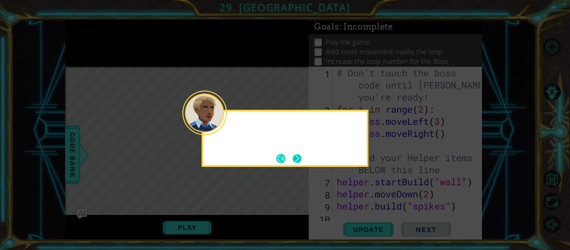
click at [292, 154] on button "Next" at bounding box center [296, 158] width 9 height 9
click at [290, 153] on icon at bounding box center [285, 125] width 570 height 250
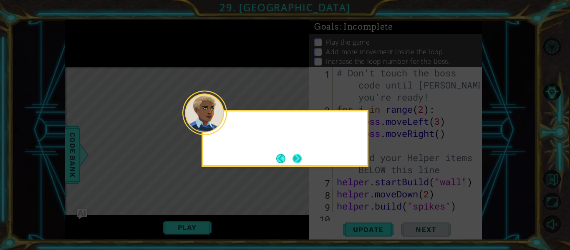
click at [290, 153] on icon at bounding box center [285, 125] width 570 height 250
click at [296, 158] on icon at bounding box center [285, 125] width 570 height 250
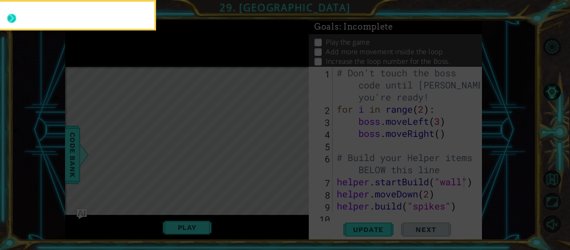
click at [10, 18] on button "Next" at bounding box center [12, 19] width 10 height 10
click at [10, 18] on icon at bounding box center [285, 37] width 570 height 425
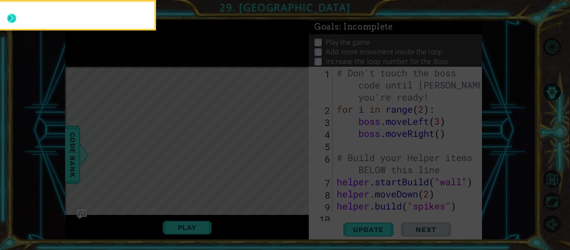
click at [10, 18] on icon at bounding box center [285, 37] width 570 height 425
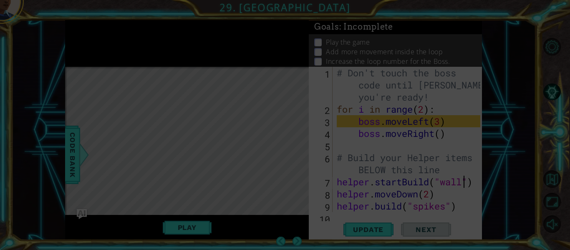
click at [173, 72] on icon at bounding box center [285, 125] width 570 height 250
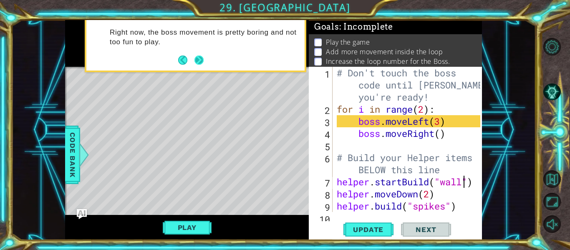
click at [196, 63] on button "Next" at bounding box center [198, 59] width 9 height 9
click at [196, 63] on div "Right now, the boss movement is pretty boring and not too fun to play." at bounding box center [187, 43] width 244 height 47
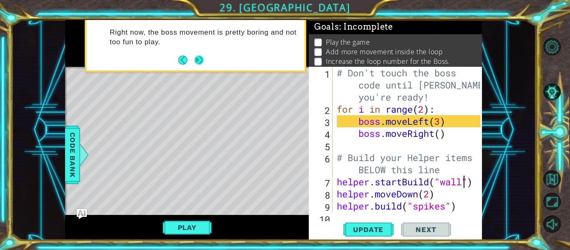
click at [196, 63] on div "Right now, the boss movement is pretty boring and not too fun to play." at bounding box center [187, 43] width 244 height 47
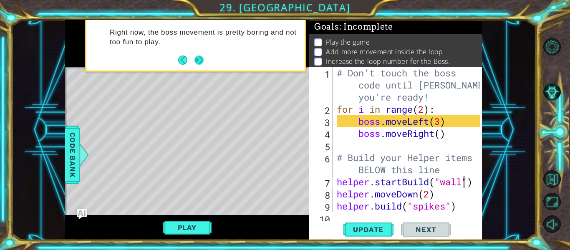
click at [196, 63] on div "Right now, the boss movement is pretty boring and not too fun to play." at bounding box center [187, 43] width 244 height 47
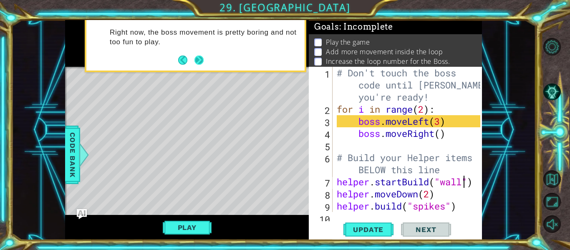
click at [196, 63] on div "Right now, the boss movement is pretty boring and not too fun to play." at bounding box center [187, 43] width 244 height 47
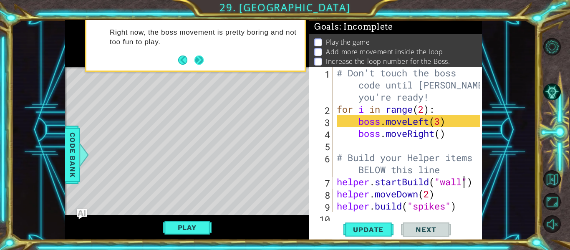
click at [196, 63] on div "Right now, the boss movement is pretty boring and not too fun to play." at bounding box center [187, 43] width 244 height 47
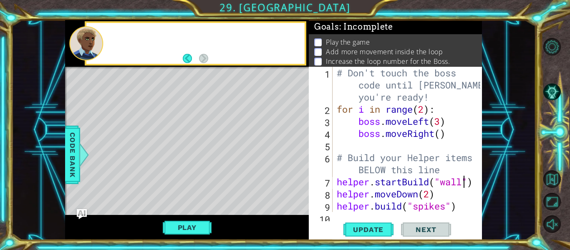
click at [419, 232] on span "Next" at bounding box center [425, 230] width 37 height 8
click at [185, 226] on button "Play" at bounding box center [187, 227] width 49 height 16
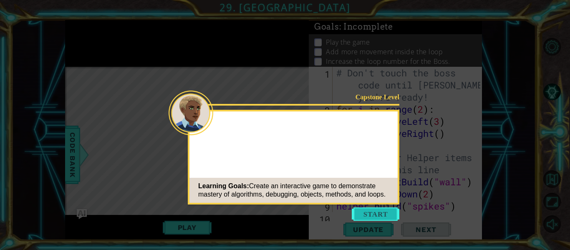
click at [364, 214] on button "Start" at bounding box center [375, 213] width 48 height 13
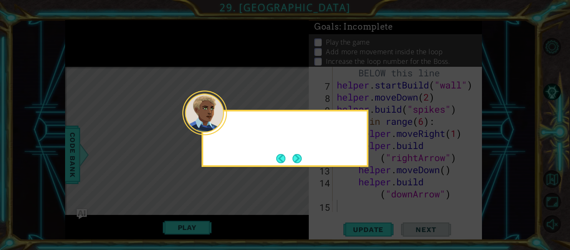
scroll to position [97, 0]
click at [301, 161] on button "Next" at bounding box center [297, 158] width 15 height 15
click at [301, 161] on icon at bounding box center [285, 125] width 570 height 250
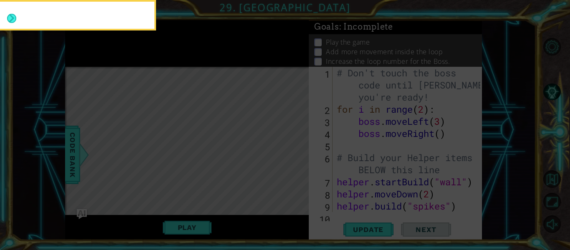
click at [301, 161] on icon at bounding box center [285, 37] width 570 height 425
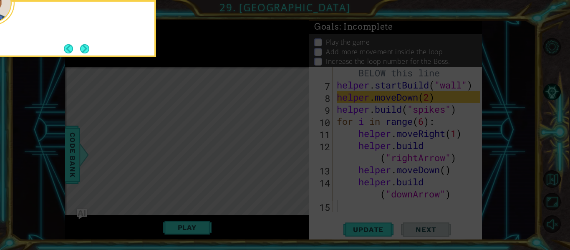
click at [301, 161] on icon at bounding box center [285, 37] width 570 height 425
drag, startPoint x: 301, startPoint y: 161, endPoint x: 304, endPoint y: 165, distance: 5.7
click at [304, 165] on icon at bounding box center [285, 37] width 570 height 425
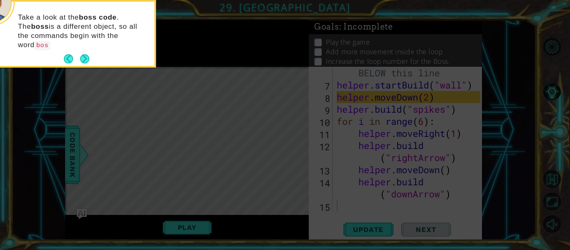
click at [94, 52] on div "Take a look at the boss code . The boss is a different object, so all the comma…" at bounding box center [72, 35] width 163 height 61
click at [90, 48] on div "Take a look at the boss code . The boss is a different object, so all the comma…" at bounding box center [72, 34] width 163 height 64
click at [90, 48] on div "Take a look at the boss code . The boss is a different object, so all the comma…" at bounding box center [72, 35] width 163 height 61
click at [88, 52] on button "Next" at bounding box center [85, 59] width 14 height 14
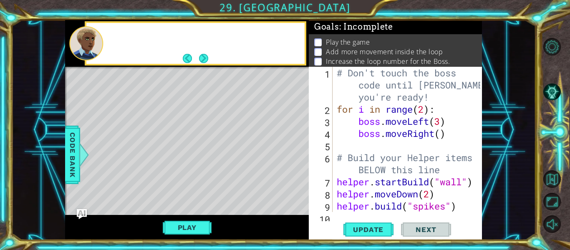
click at [88, 50] on div at bounding box center [86, 43] width 34 height 34
click at [426, 110] on div "# Don't touch the boss code until [PERSON_NAME] says you're ready! for i in ran…" at bounding box center [409, 163] width 149 height 193
click at [446, 123] on div "# Don't touch the boss code until [PERSON_NAME] says you're ready! for i in ran…" at bounding box center [409, 163] width 149 height 193
click at [442, 134] on div "# Don't touch the boss code until [PERSON_NAME] says you're ready! for i in ran…" at bounding box center [409, 163] width 149 height 193
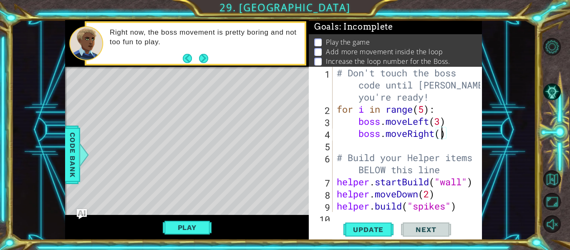
type textarea "boss.moveRight(3)"
click at [455, 138] on div "# Don't touch the boss code until [PERSON_NAME] says you're ready! for i in ran…" at bounding box center [409, 163] width 149 height 193
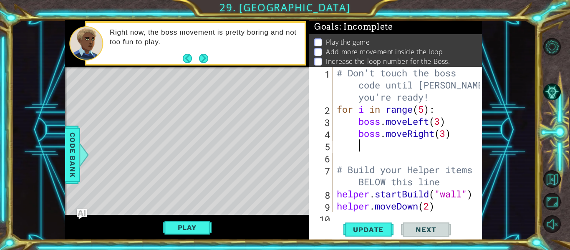
type textarea "up"
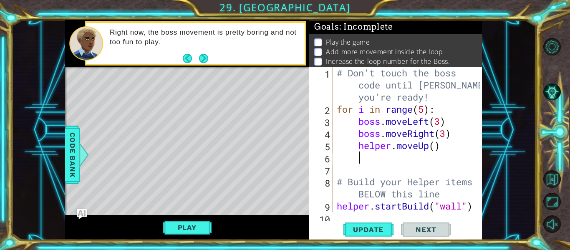
click at [436, 147] on div "# Don't touch the boss code until [PERSON_NAME] says you're ready! for i in ran…" at bounding box center [409, 163] width 149 height 193
type textarea "helper.moveUp(2)"
click at [454, 146] on div "# Don't touch the boss code until [PERSON_NAME] says you're ready! for i in ran…" at bounding box center [409, 163] width 149 height 193
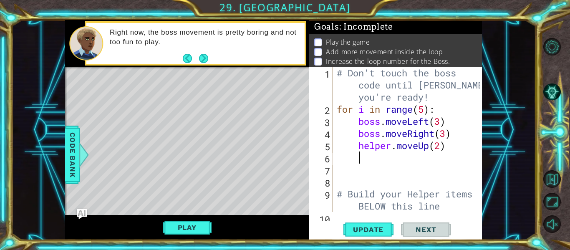
scroll to position [0, 0]
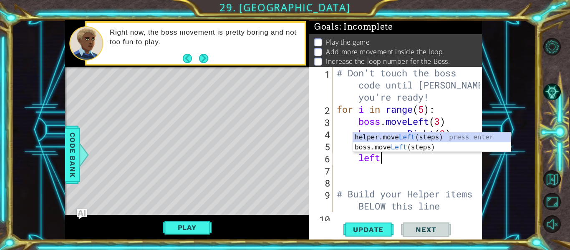
type textarea "left"
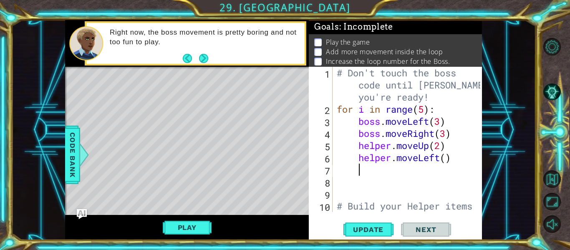
click at [449, 158] on div "# Don't touch the boss code until [PERSON_NAME] says you're ready! for i in ran…" at bounding box center [409, 170] width 149 height 206
click at [447, 161] on div "# Don't touch the boss code until [PERSON_NAME] says you're ready! for i in ran…" at bounding box center [409, 170] width 149 height 206
type textarea "helper.moveLeft(2)"
click at [379, 230] on span "Update" at bounding box center [367, 229] width 47 height 8
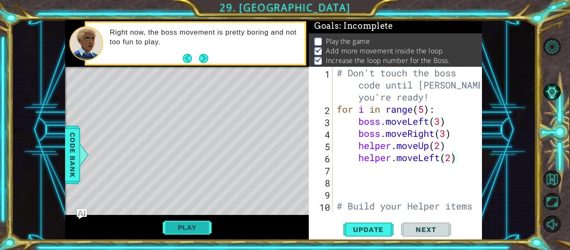
scroll to position [2, 0]
click at [188, 229] on button "Play" at bounding box center [187, 227] width 49 height 16
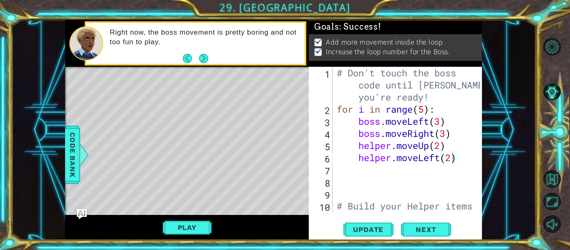
scroll to position [0, 0]
click at [433, 233] on button "Next" at bounding box center [426, 229] width 50 height 17
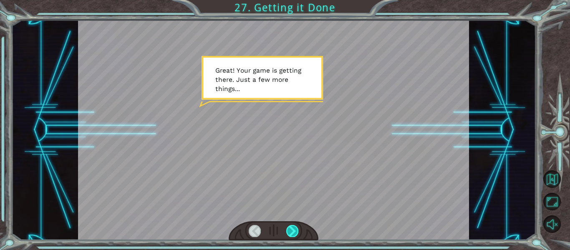
click at [296, 232] on div at bounding box center [292, 231] width 12 height 12
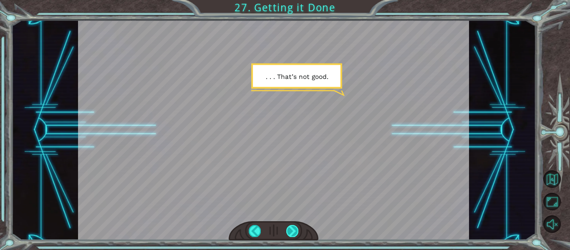
click at [291, 227] on div at bounding box center [292, 231] width 12 height 12
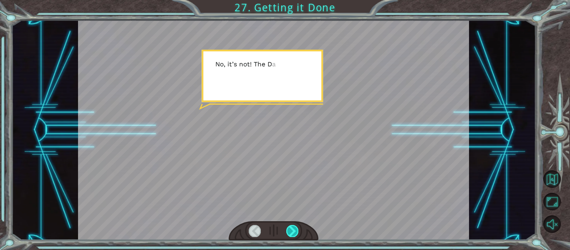
click at [291, 227] on div at bounding box center [292, 231] width 12 height 12
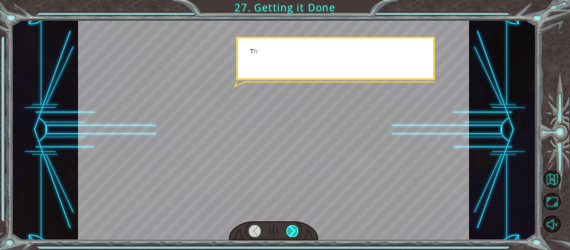
click at [291, 227] on div at bounding box center [292, 231] width 12 height 12
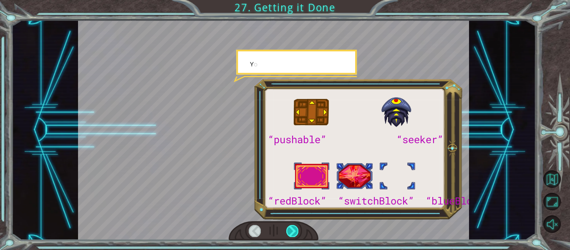
click at [291, 227] on div at bounding box center [292, 231] width 12 height 12
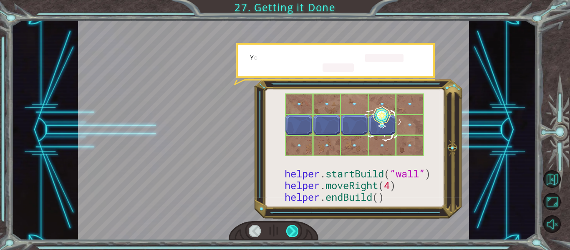
click at [291, 227] on div at bounding box center [292, 231] width 12 height 12
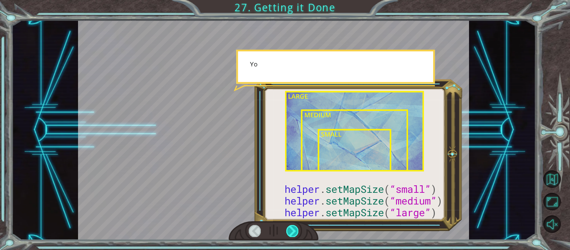
click at [291, 227] on div at bounding box center [292, 231] width 12 height 12
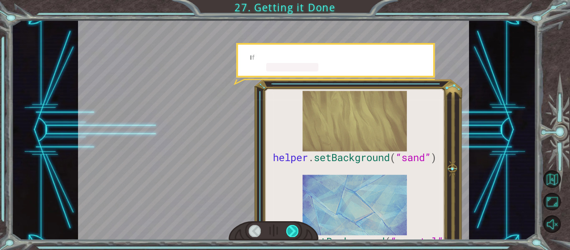
click at [291, 227] on div at bounding box center [292, 231] width 12 height 12
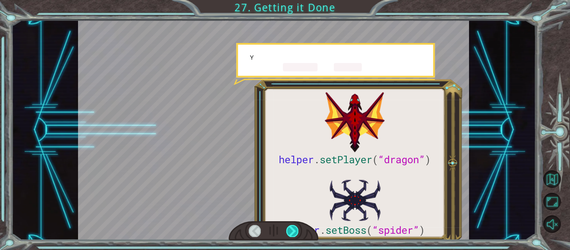
click at [291, 227] on div at bounding box center [292, 231] width 12 height 12
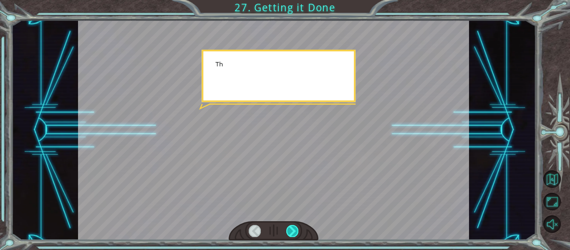
click at [291, 227] on div at bounding box center [292, 231] width 12 height 12
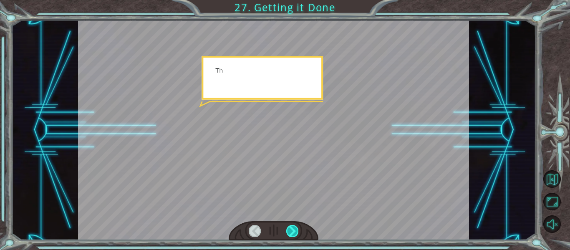
click at [291, 227] on div at bounding box center [292, 231] width 12 height 12
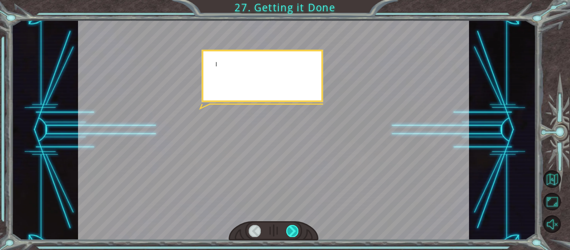
click at [291, 227] on div at bounding box center [292, 231] width 12 height 12
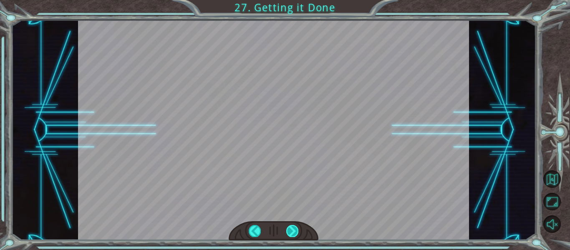
click at [291, 227] on div at bounding box center [292, 231] width 12 height 12
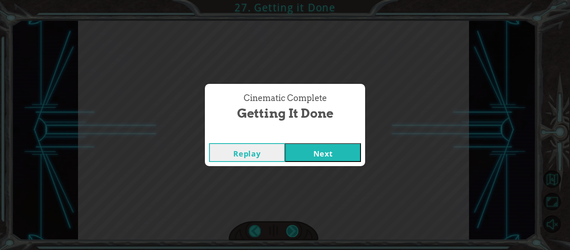
click at [291, 227] on div "Cinematic Complete Getting it Done Replay Next" at bounding box center [285, 125] width 570 height 250
click at [335, 153] on button "Next" at bounding box center [323, 152] width 76 height 19
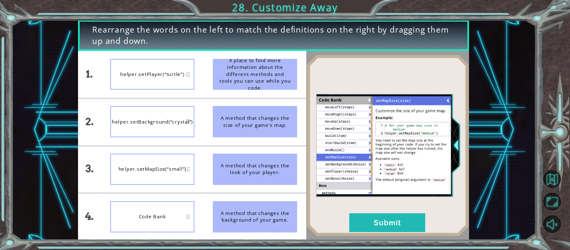
click at [176, 113] on div "helper.setBackground(“crystal”)" at bounding box center [152, 121] width 84 height 31
click at [394, 227] on button "Submit" at bounding box center [387, 222] width 76 height 19
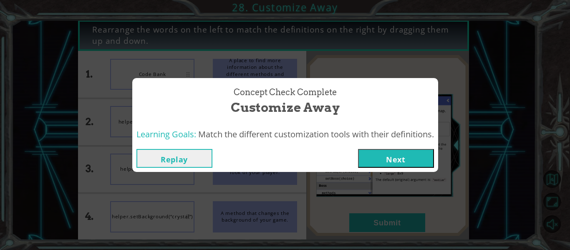
click at [387, 155] on button "Next" at bounding box center [396, 158] width 76 height 19
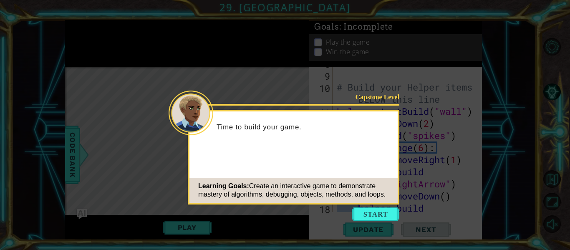
scroll to position [145, 0]
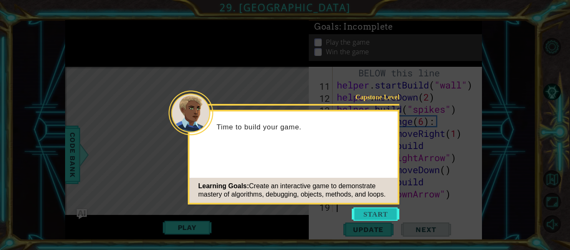
click at [376, 210] on button "Start" at bounding box center [375, 213] width 48 height 13
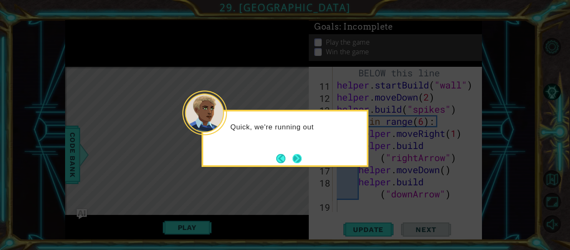
click at [298, 159] on button "Next" at bounding box center [297, 158] width 12 height 12
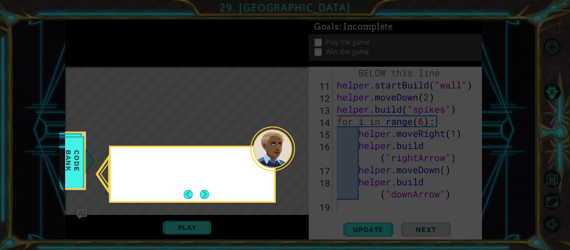
click at [298, 159] on icon at bounding box center [285, 125] width 570 height 250
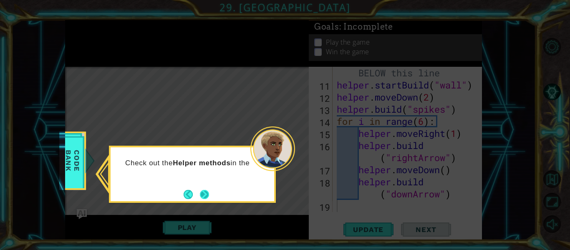
click at [209, 195] on button "Next" at bounding box center [204, 194] width 10 height 10
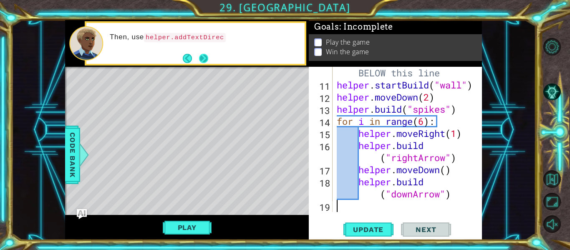
click at [202, 59] on button "Next" at bounding box center [203, 57] width 15 height 15
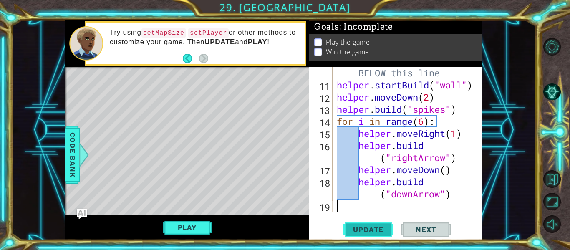
click at [381, 230] on span "Update" at bounding box center [367, 229] width 47 height 8
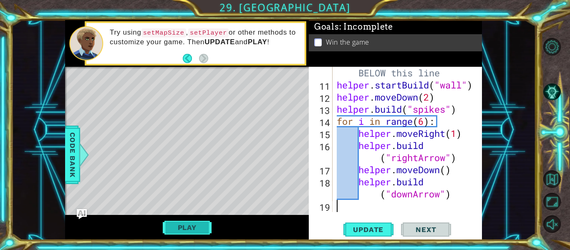
click at [178, 230] on button "Play" at bounding box center [187, 227] width 49 height 16
click at [427, 236] on button "Next" at bounding box center [426, 229] width 50 height 17
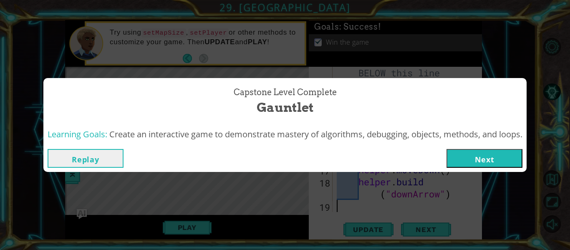
click at [475, 157] on button "Next" at bounding box center [484, 158] width 76 height 19
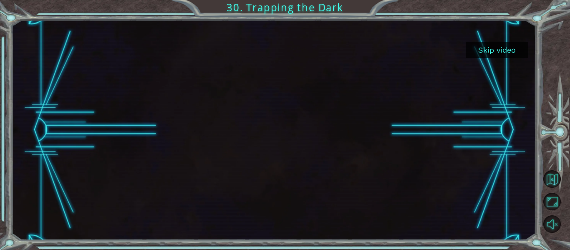
click at [504, 57] on button "Skip video" at bounding box center [496, 50] width 63 height 16
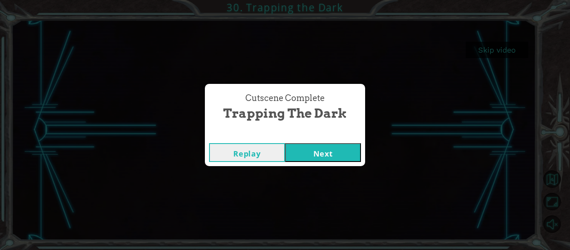
click at [327, 153] on button "Next" at bounding box center [323, 152] width 76 height 19
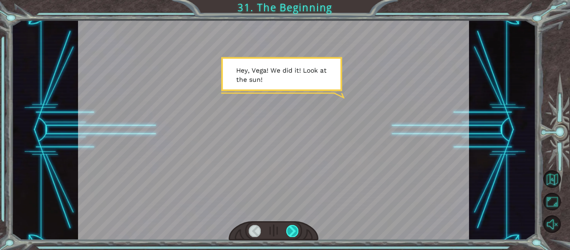
click at [295, 231] on div at bounding box center [292, 231] width 12 height 12
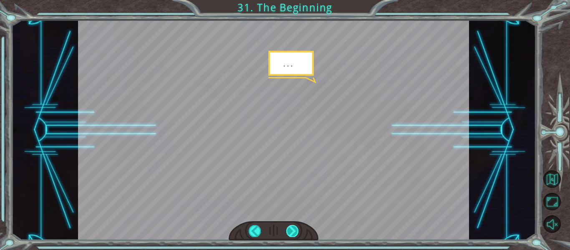
click at [295, 231] on div at bounding box center [292, 231] width 12 height 12
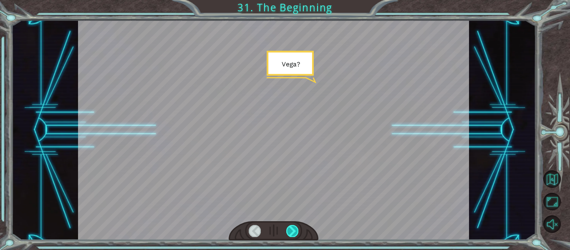
click at [295, 231] on div at bounding box center [292, 231] width 12 height 12
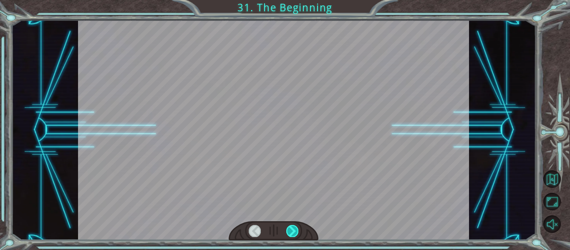
click at [295, 231] on div at bounding box center [292, 231] width 12 height 12
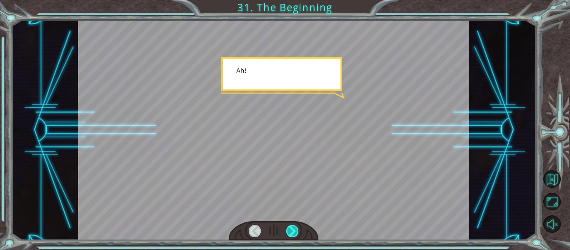
click at [295, 231] on div at bounding box center [292, 231] width 12 height 12
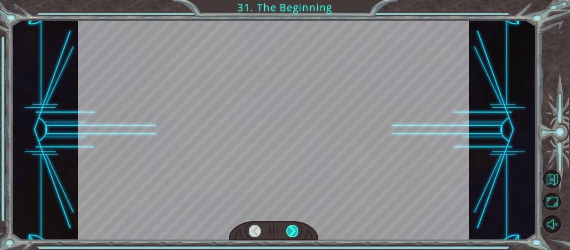
click at [295, 231] on div at bounding box center [292, 231] width 12 height 12
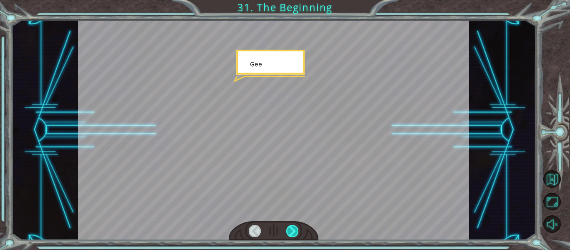
click at [295, 231] on div at bounding box center [292, 231] width 12 height 12
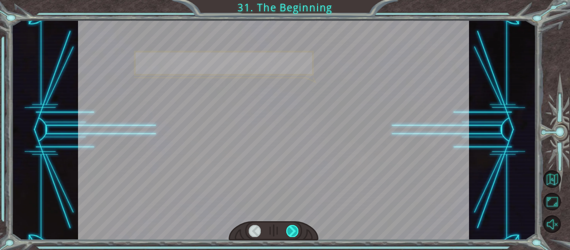
click at [295, 231] on div at bounding box center [292, 231] width 12 height 12
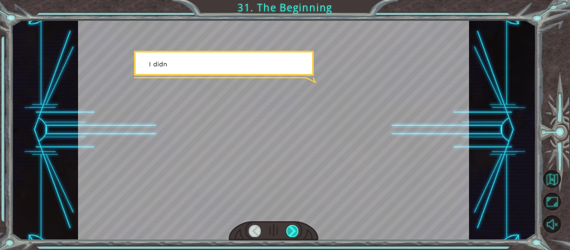
click at [295, 231] on div at bounding box center [292, 231] width 12 height 12
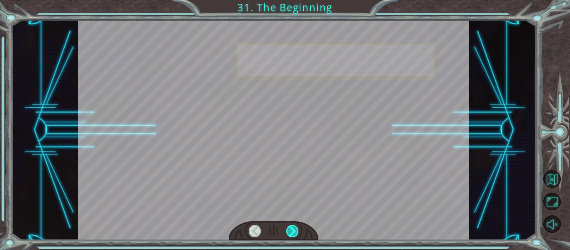
click at [295, 231] on div at bounding box center [292, 231] width 12 height 12
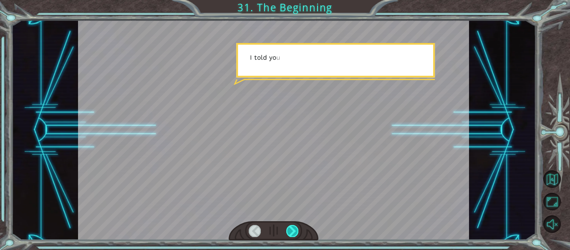
click at [295, 231] on div at bounding box center [292, 231] width 12 height 12
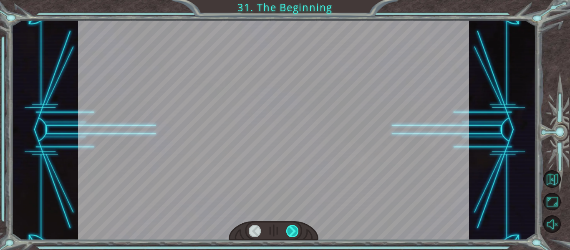
click at [295, 231] on div at bounding box center [292, 231] width 12 height 12
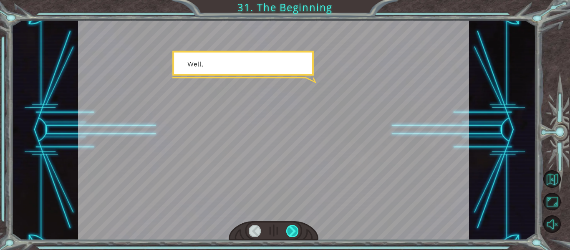
click at [295, 231] on div at bounding box center [292, 231] width 12 height 12
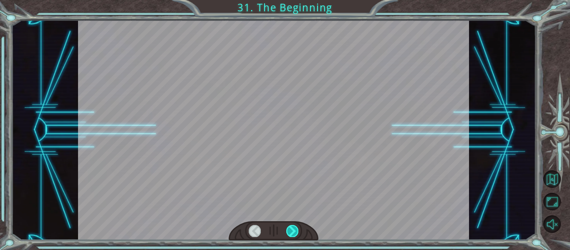
click at [295, 231] on div at bounding box center [292, 231] width 12 height 12
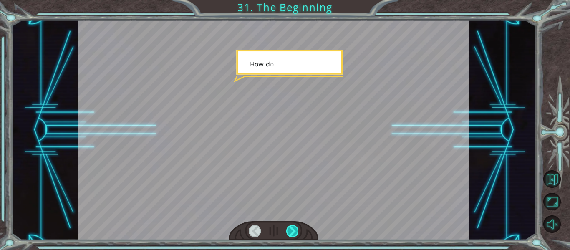
click at [295, 231] on div at bounding box center [292, 231] width 12 height 12
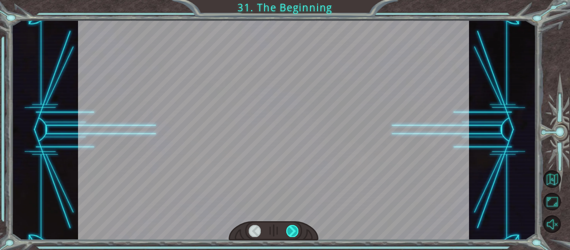
click at [295, 231] on div at bounding box center [292, 231] width 12 height 12
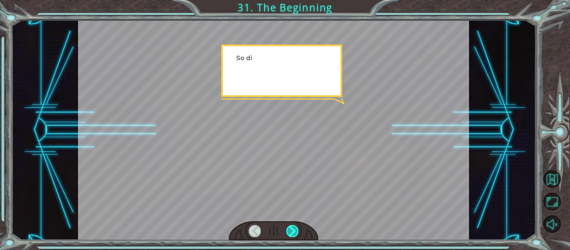
click at [295, 231] on div at bounding box center [292, 231] width 12 height 12
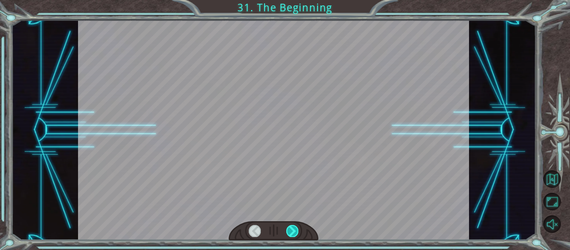
click at [295, 231] on div at bounding box center [292, 231] width 12 height 12
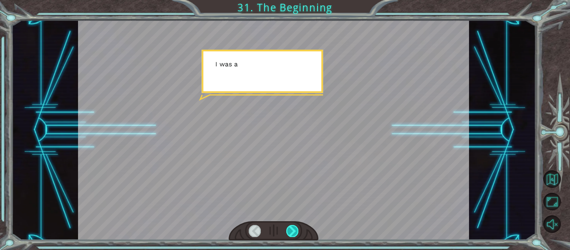
click at [295, 231] on div at bounding box center [292, 231] width 12 height 12
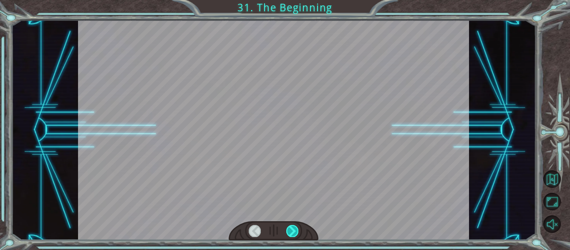
click at [295, 231] on div at bounding box center [292, 231] width 12 height 12
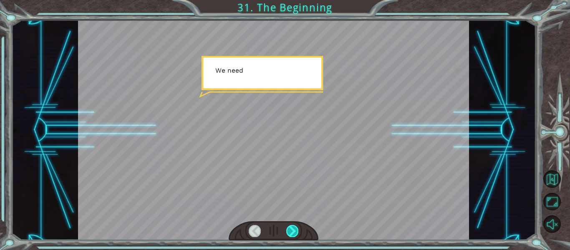
click at [295, 231] on div at bounding box center [292, 231] width 12 height 12
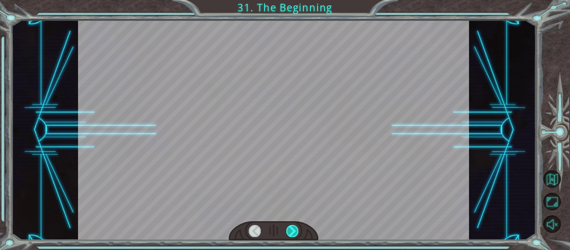
click at [295, 231] on div at bounding box center [292, 231] width 12 height 12
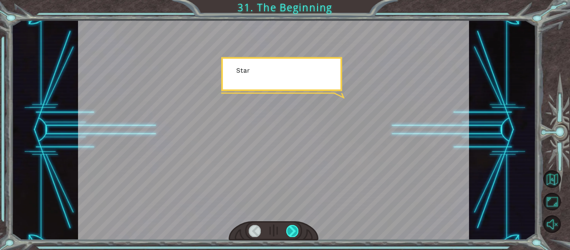
click at [295, 231] on div at bounding box center [292, 231] width 12 height 12
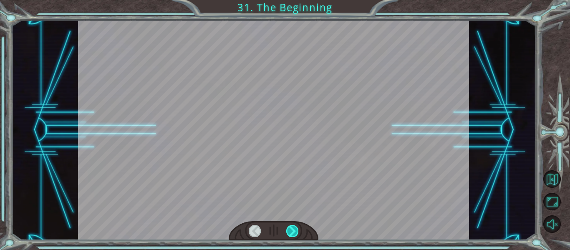
click at [295, 231] on div at bounding box center [292, 231] width 12 height 12
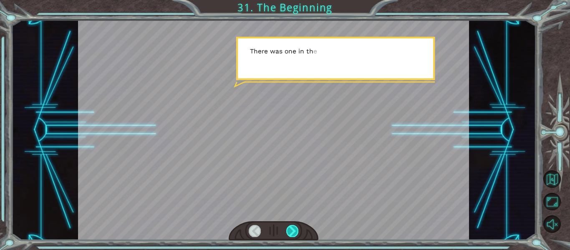
click at [295, 231] on div at bounding box center [292, 231] width 12 height 12
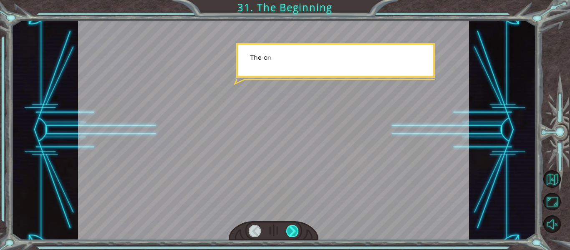
click at [295, 231] on div at bounding box center [292, 231] width 12 height 12
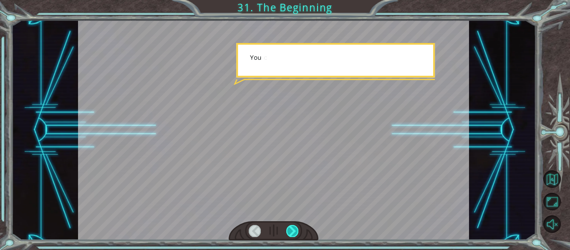
click at [295, 231] on div at bounding box center [292, 231] width 12 height 12
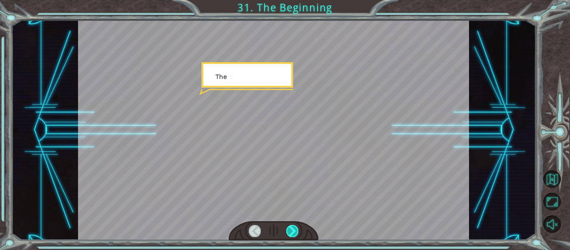
click at [295, 231] on div at bounding box center [292, 231] width 12 height 12
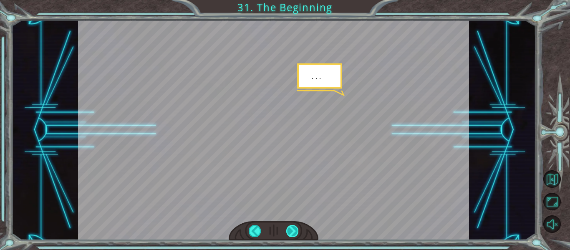
click at [295, 231] on div at bounding box center [292, 231] width 12 height 12
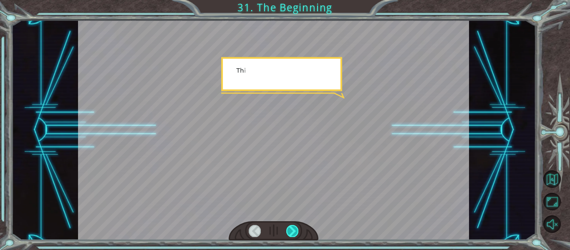
click at [295, 231] on div at bounding box center [292, 231] width 12 height 12
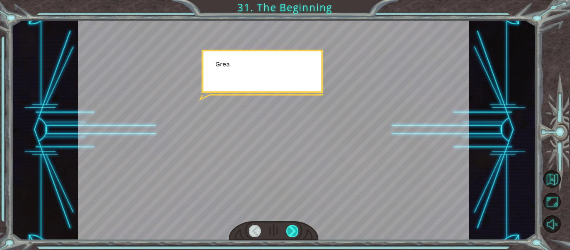
click at [295, 231] on div at bounding box center [292, 231] width 12 height 12
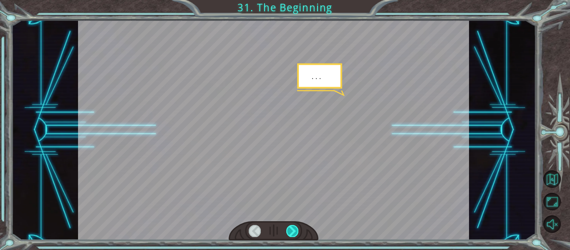
click at [295, 231] on div at bounding box center [292, 231] width 12 height 12
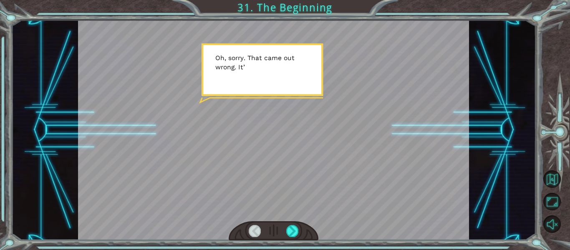
click at [321, 227] on div at bounding box center [273, 130] width 391 height 220
click at [296, 230] on div at bounding box center [292, 231] width 12 height 12
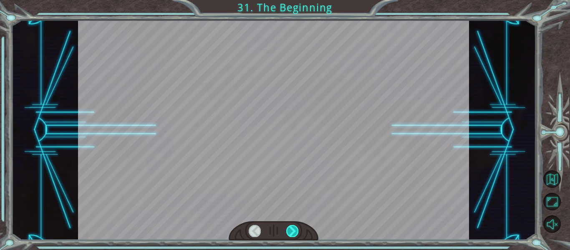
click at [296, 230] on div at bounding box center [292, 231] width 12 height 12
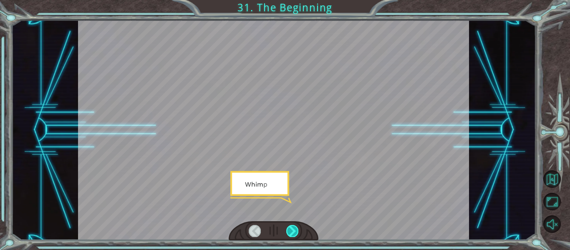
click at [296, 230] on div at bounding box center [292, 231] width 12 height 12
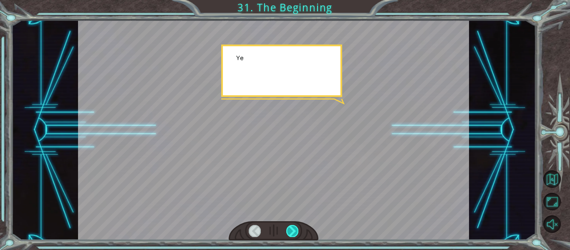
click at [296, 230] on div at bounding box center [292, 231] width 12 height 12
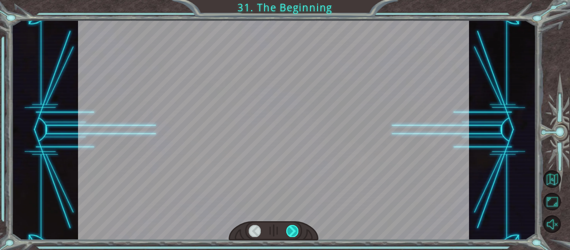
click at [296, 230] on div at bounding box center [292, 231] width 12 height 12
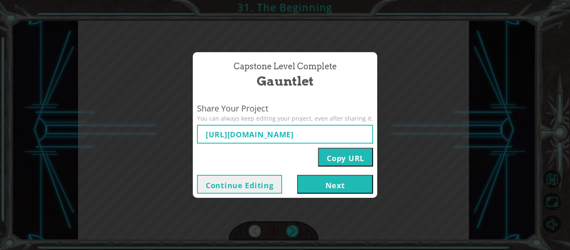
type input "[URL][DOMAIN_NAME]"
click at [341, 187] on button "Next" at bounding box center [335, 184] width 76 height 19
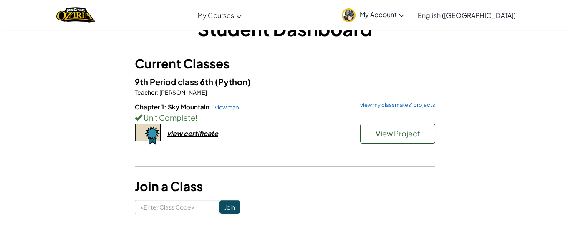
scroll to position [28, 0]
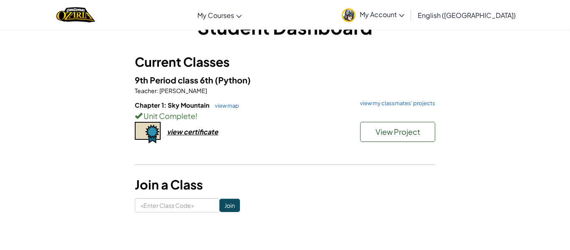
click at [336, 135] on div "Chapter 1: Sky Mountain view map view my classmates' projects Unit Complete ! V…" at bounding box center [285, 131] width 300 height 62
click at [224, 106] on link "view map" at bounding box center [225, 105] width 28 height 7
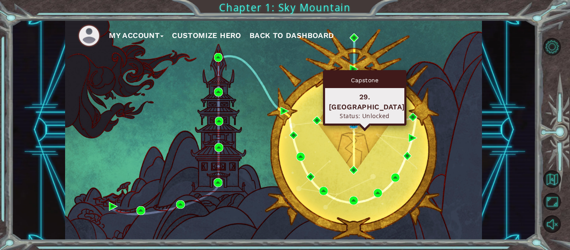
click at [357, 122] on img at bounding box center [353, 124] width 9 height 9
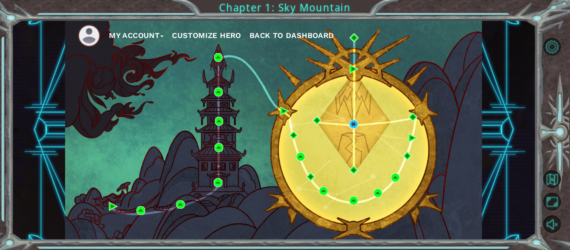
click at [194, 40] on button "Customize Hero" at bounding box center [206, 35] width 69 height 13
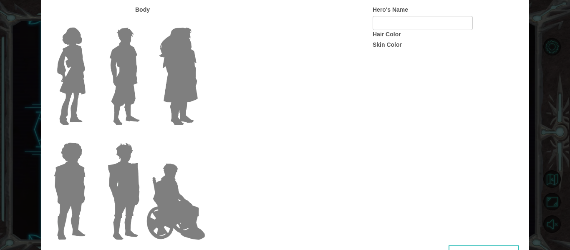
type input "sed the 67th"
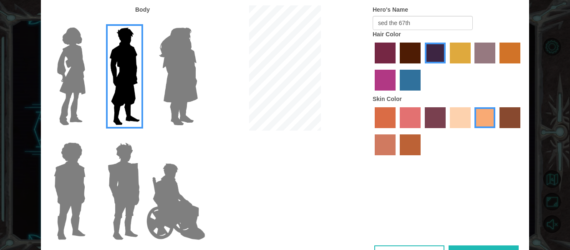
click at [472, 248] on button "Done" at bounding box center [483, 254] width 70 height 19
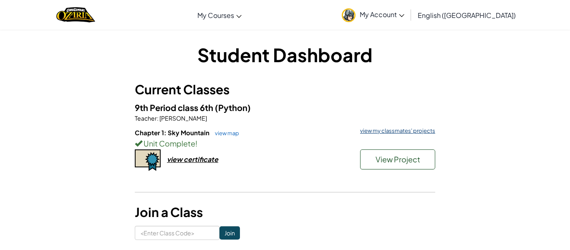
click at [410, 131] on link "view my classmates' projects" at bounding box center [395, 130] width 79 height 5
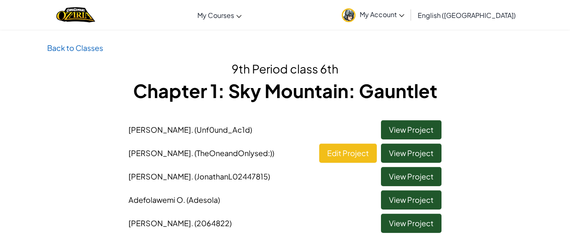
click at [405, 118] on li "[PERSON_NAME] (Unf0und_Ac1d) View Project" at bounding box center [284, 127] width 325 height 23
click at [403, 128] on link "View Project" at bounding box center [411, 129] width 60 height 19
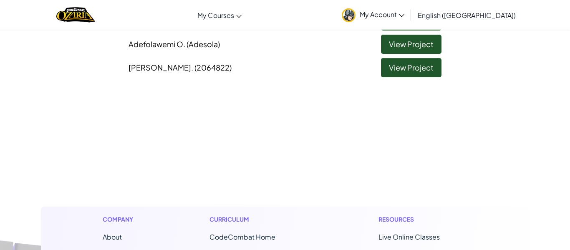
scroll to position [154, 0]
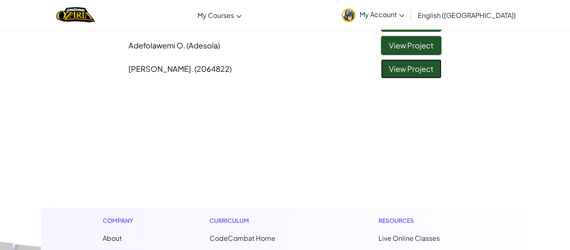
click at [405, 61] on link "View Project" at bounding box center [411, 68] width 60 height 19
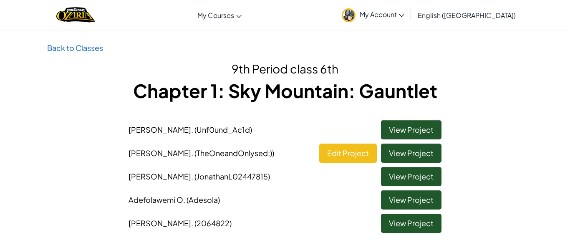
scroll to position [27, 0]
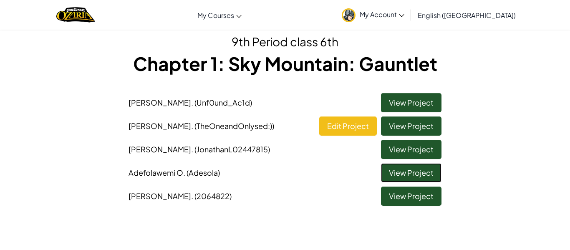
click at [407, 175] on link "View Project" at bounding box center [411, 172] width 60 height 19
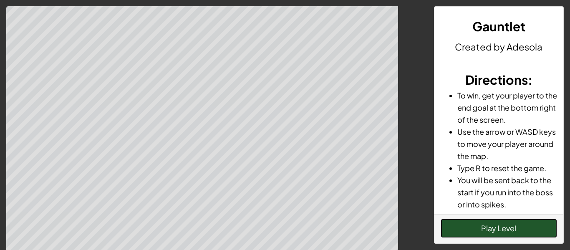
click at [474, 233] on button "Play Level" at bounding box center [498, 227] width 117 height 19
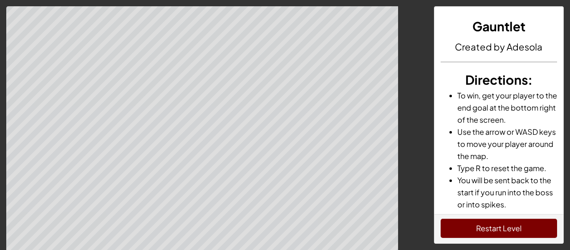
click at [515, 239] on div "Restart Level" at bounding box center [498, 228] width 129 height 29
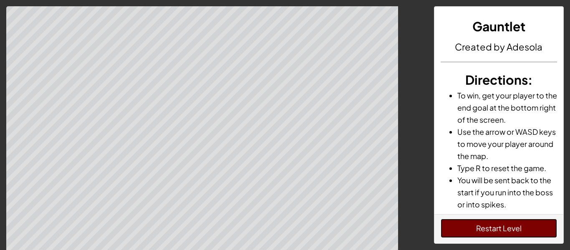
click at [515, 232] on button "Restart Level" at bounding box center [498, 227] width 117 height 19
